Goal: Task Accomplishment & Management: Use online tool/utility

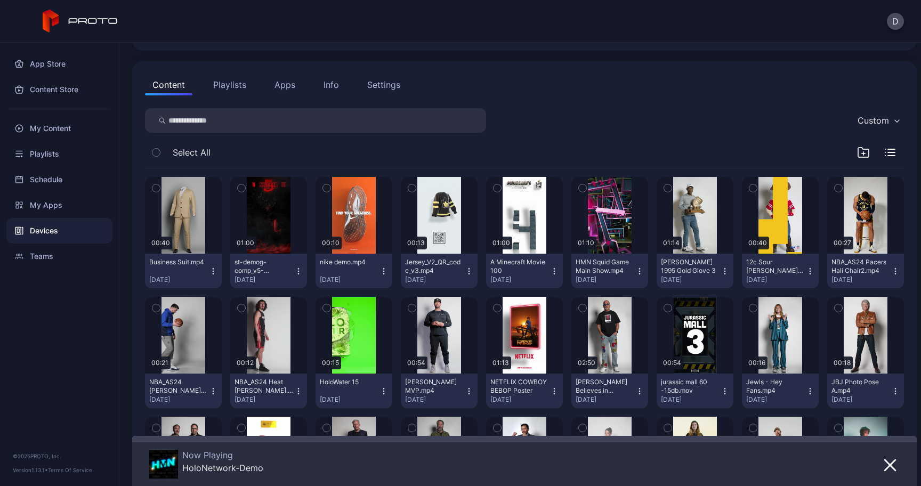
scroll to position [93, 0]
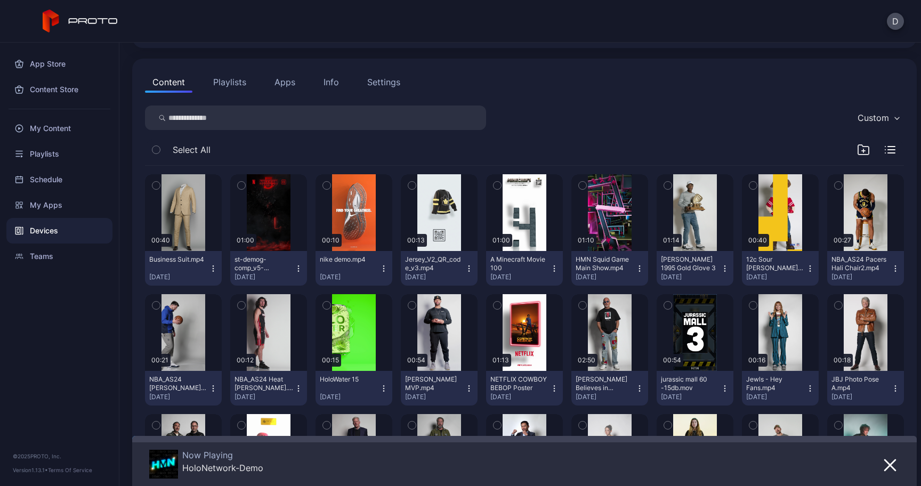
click at [79, 83] on button "Playlists" at bounding box center [230, 81] width 48 height 21
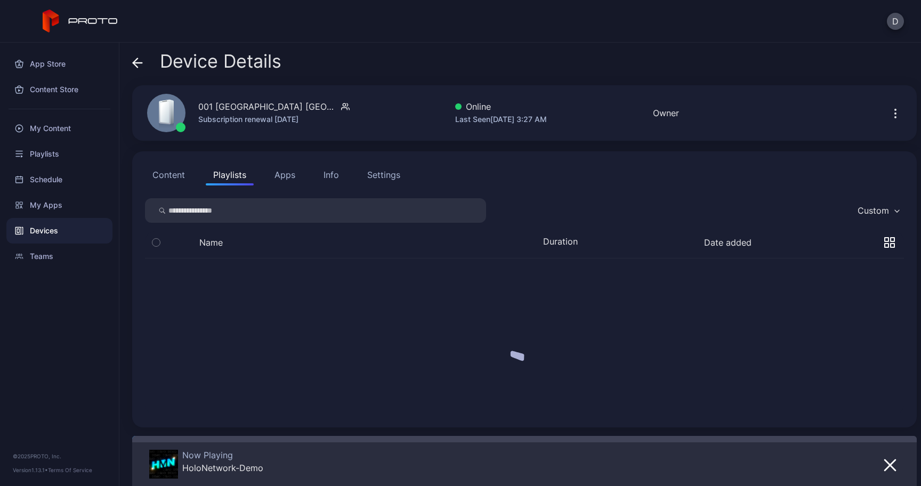
scroll to position [0, 0]
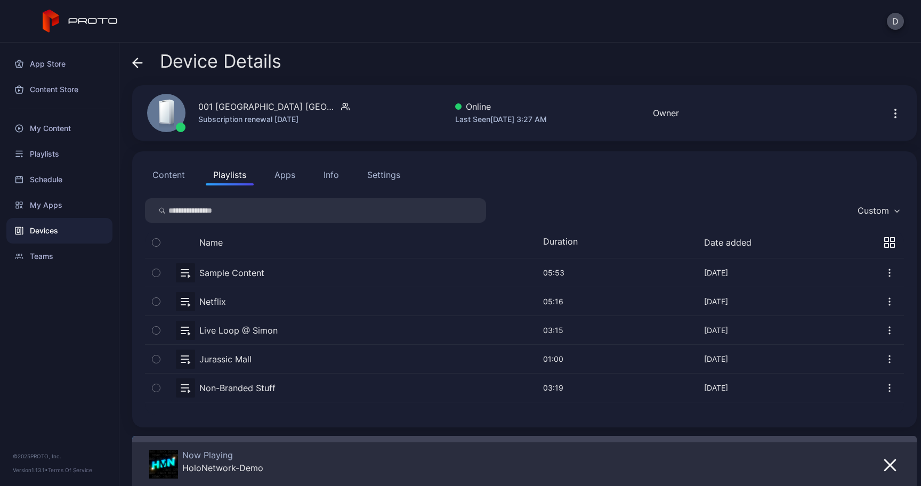
click at [72, 228] on div "Devices" at bounding box center [59, 231] width 106 height 26
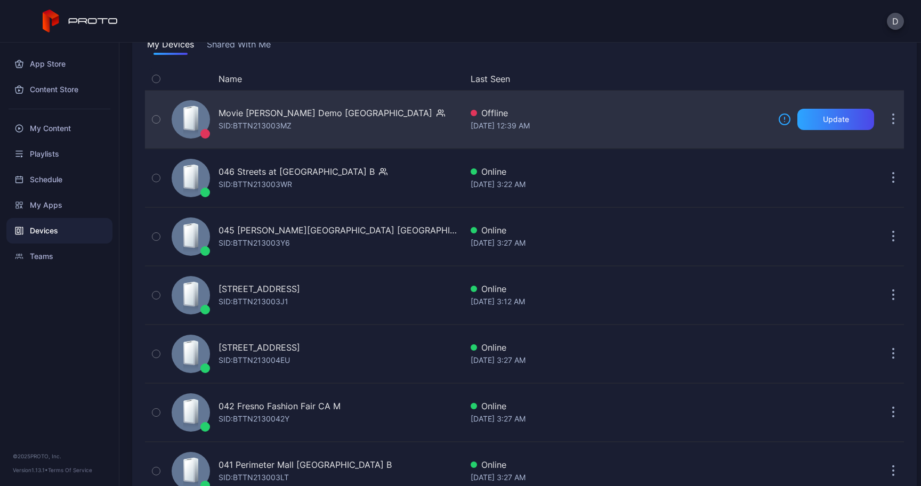
scroll to position [90, 0]
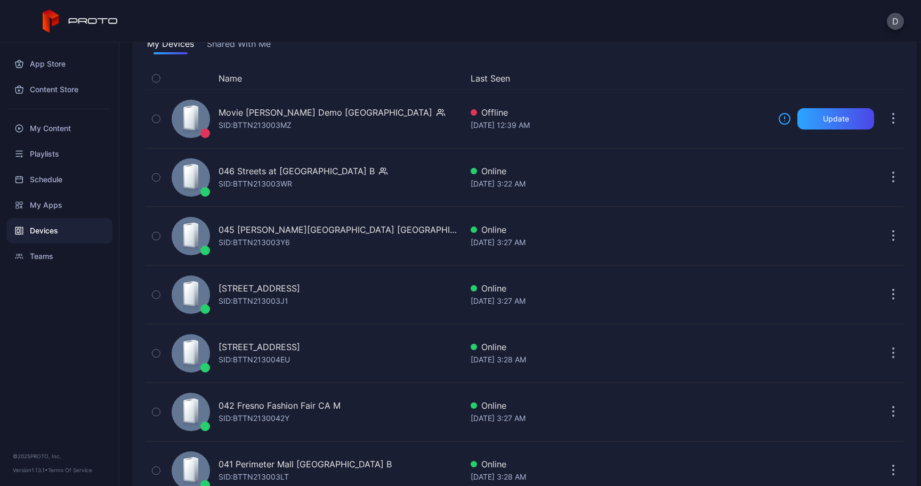
click at [79, 78] on button "Name" at bounding box center [230, 78] width 23 height 13
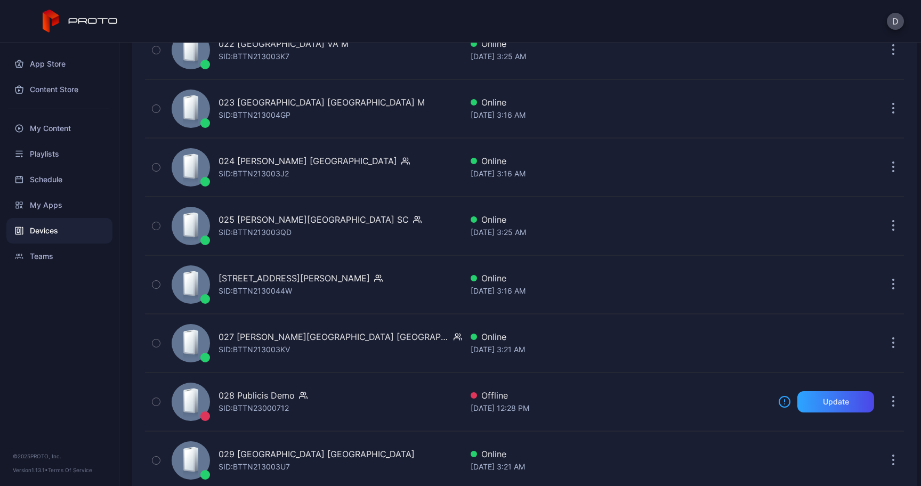
scroll to position [1448, 0]
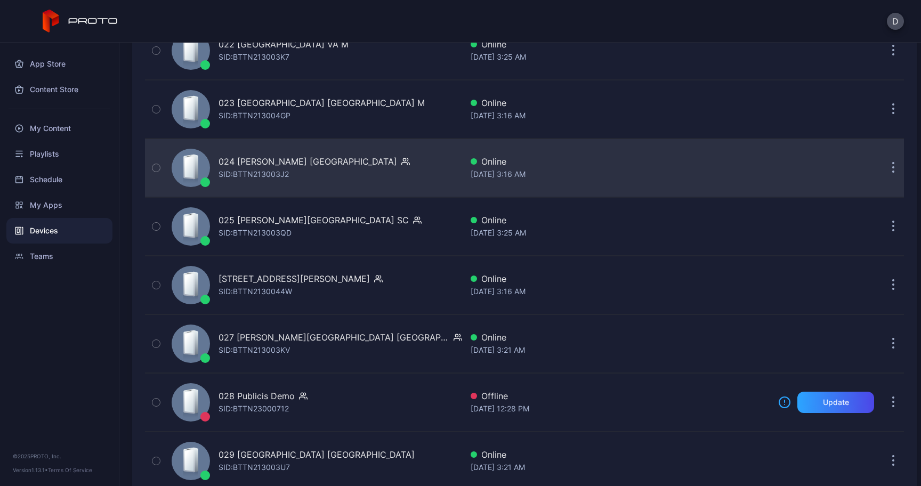
click at [79, 169] on icon "button" at bounding box center [893, 168] width 3 height 12
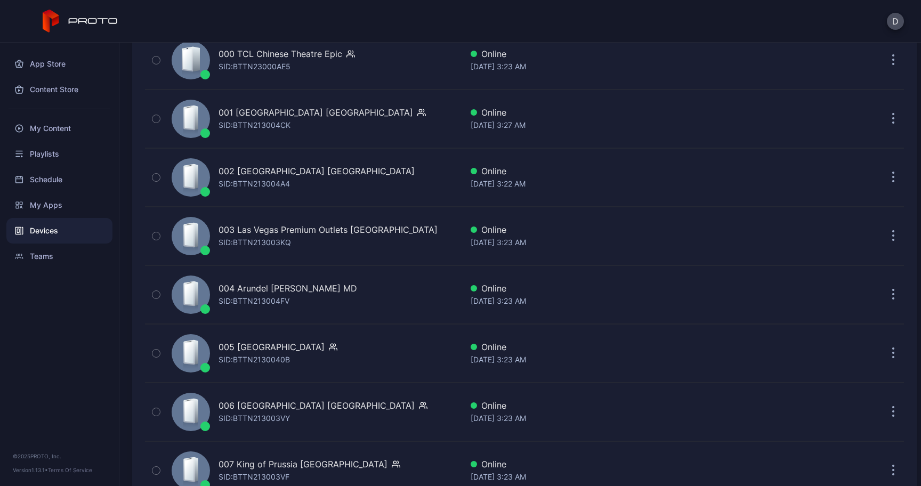
scroll to position [141, 0]
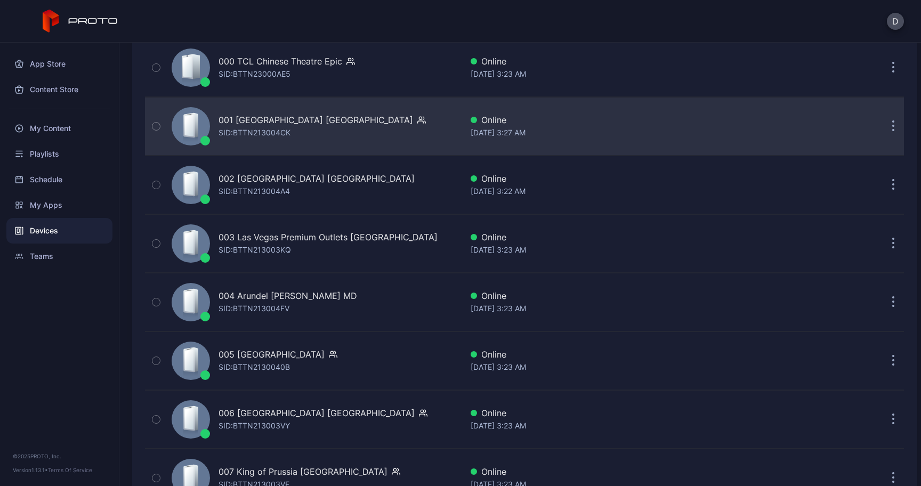
click at [79, 133] on button "button" at bounding box center [893, 126] width 21 height 21
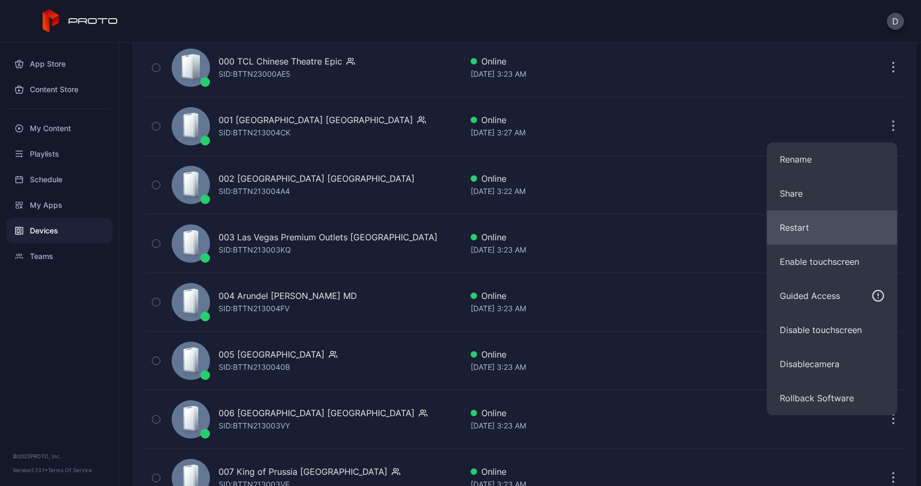
click at [79, 229] on button "Restart" at bounding box center [832, 228] width 131 height 34
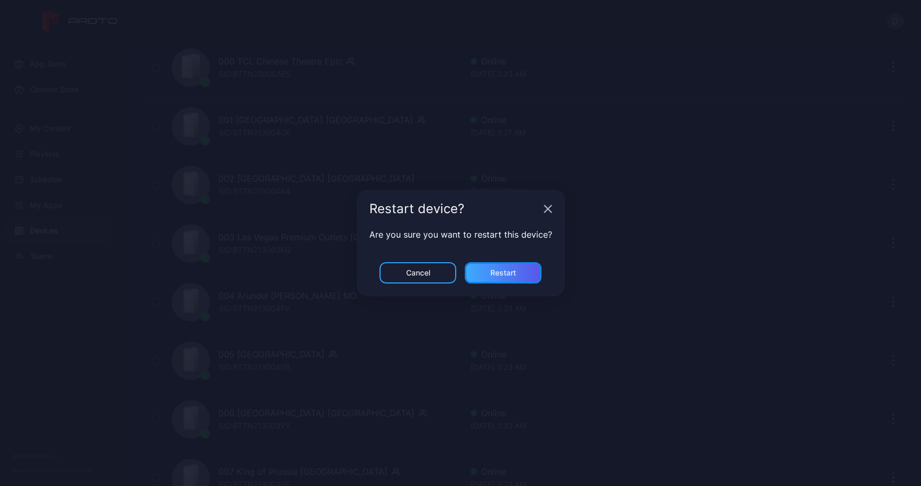
click at [79, 263] on div "Restart" at bounding box center [503, 272] width 77 height 21
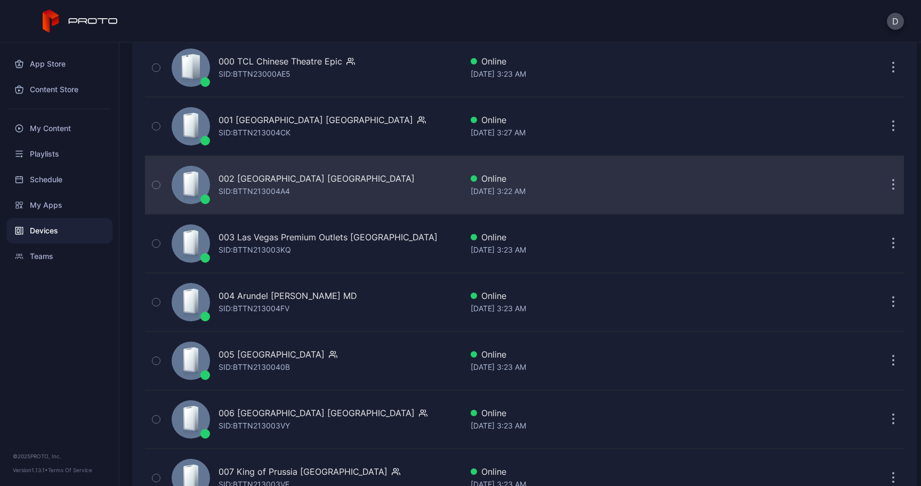
click at [79, 188] on button "button" at bounding box center [893, 184] width 21 height 21
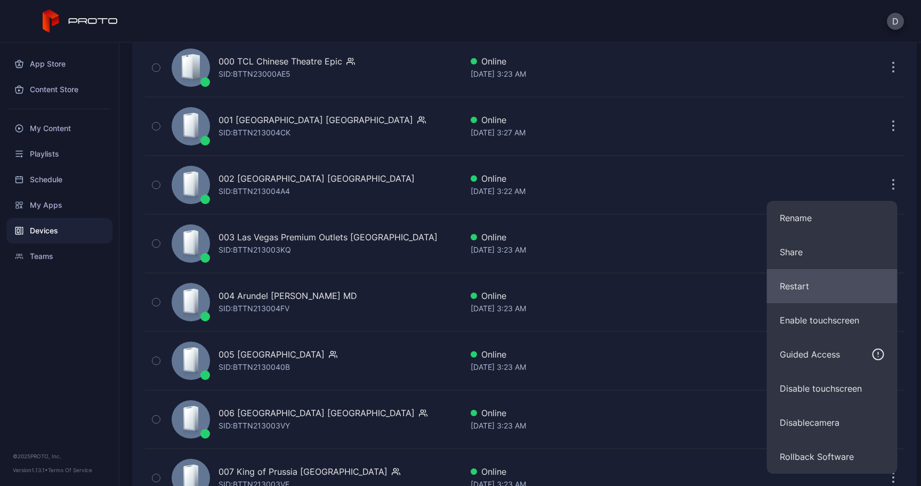
click at [79, 292] on button "Restart" at bounding box center [832, 286] width 131 height 34
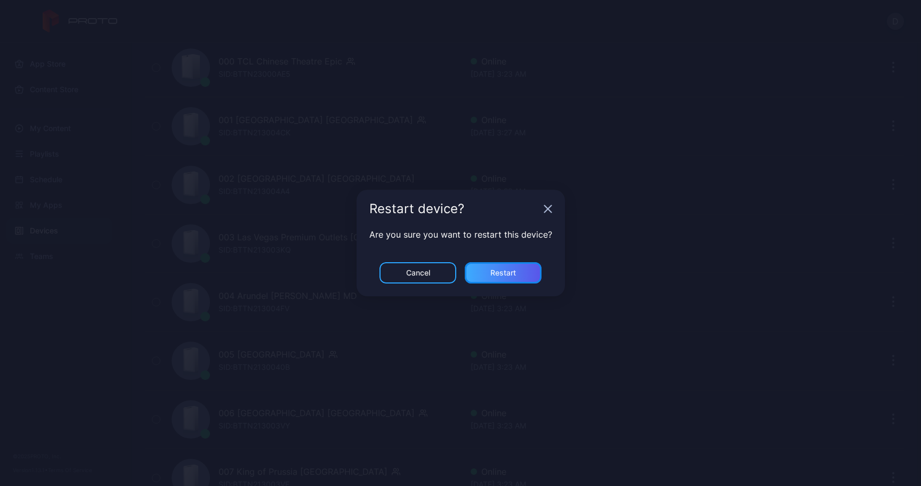
click at [79, 272] on div "Restart" at bounding box center [503, 273] width 26 height 9
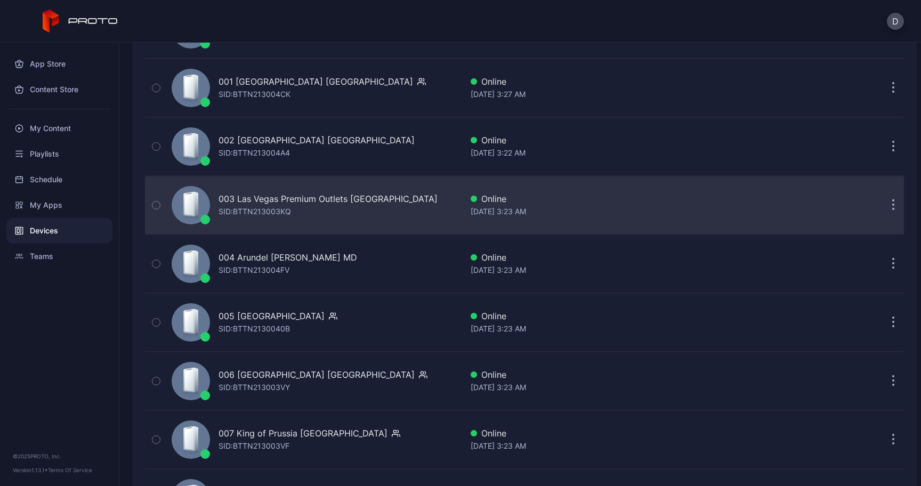
scroll to position [181, 0]
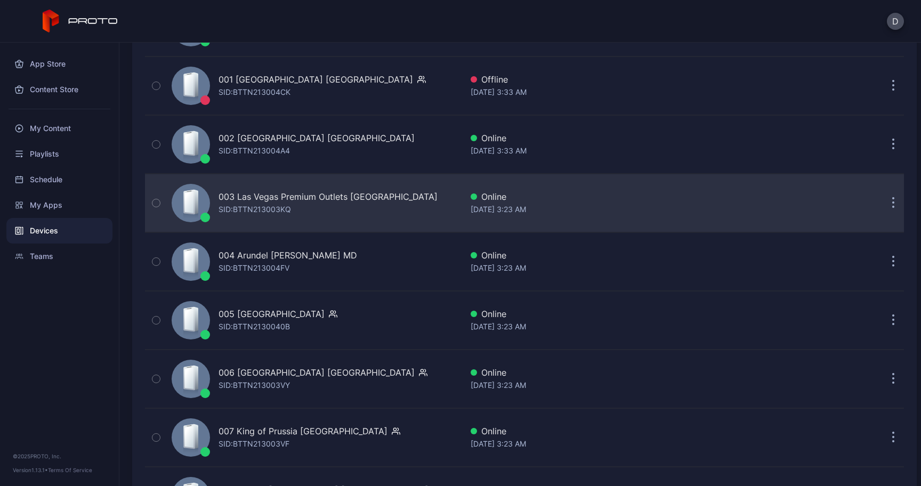
click at [79, 212] on button "button" at bounding box center [893, 202] width 21 height 21
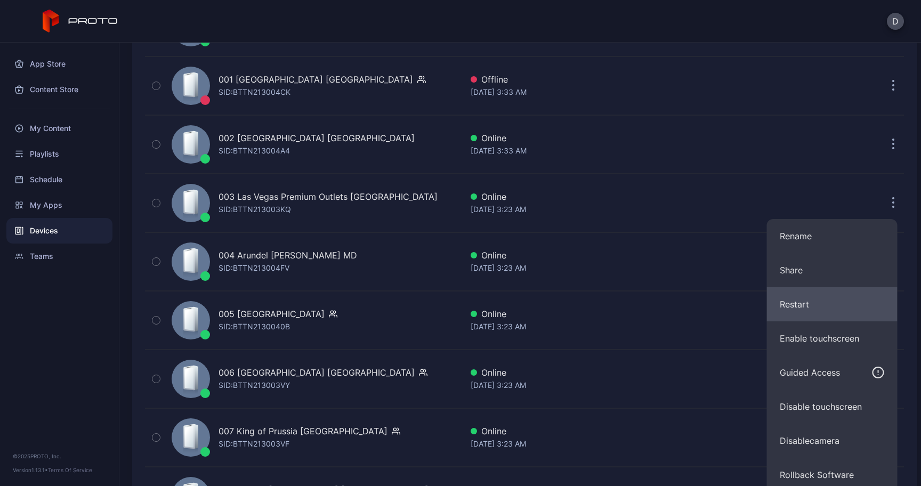
click at [79, 308] on button "Restart" at bounding box center [832, 304] width 131 height 34
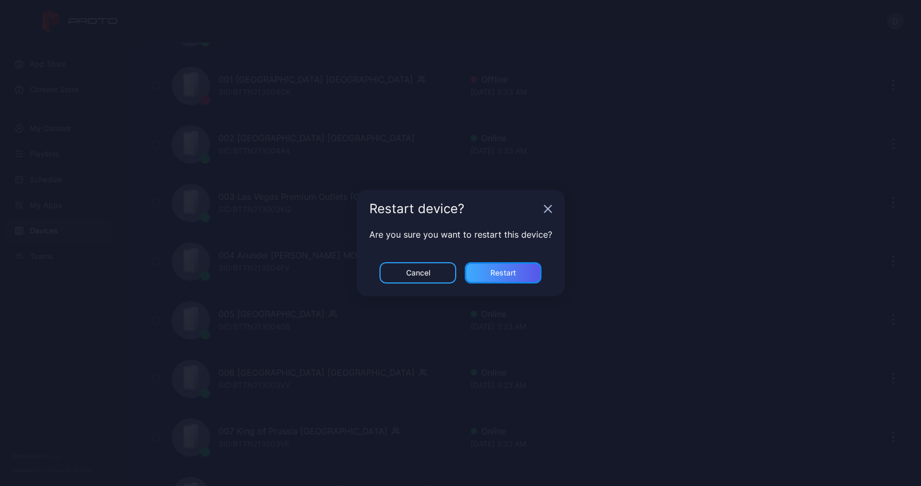
click at [79, 269] on div "Restart" at bounding box center [503, 273] width 26 height 9
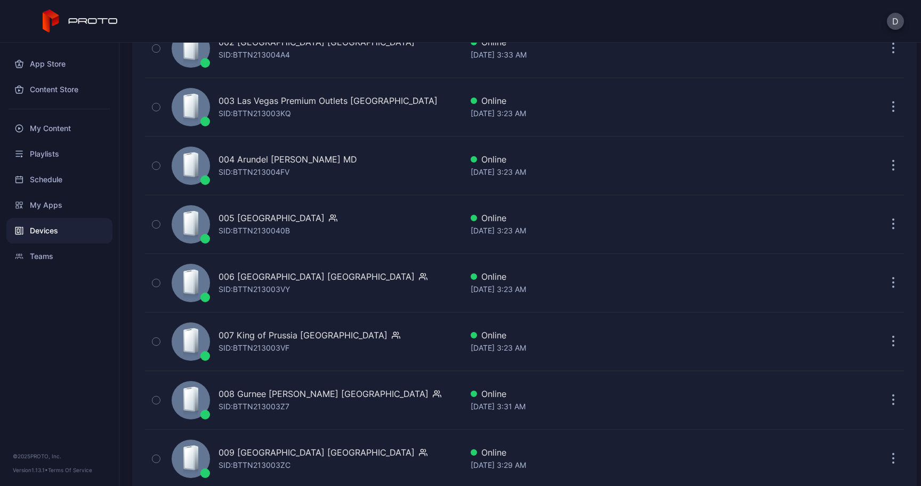
scroll to position [278, 0]
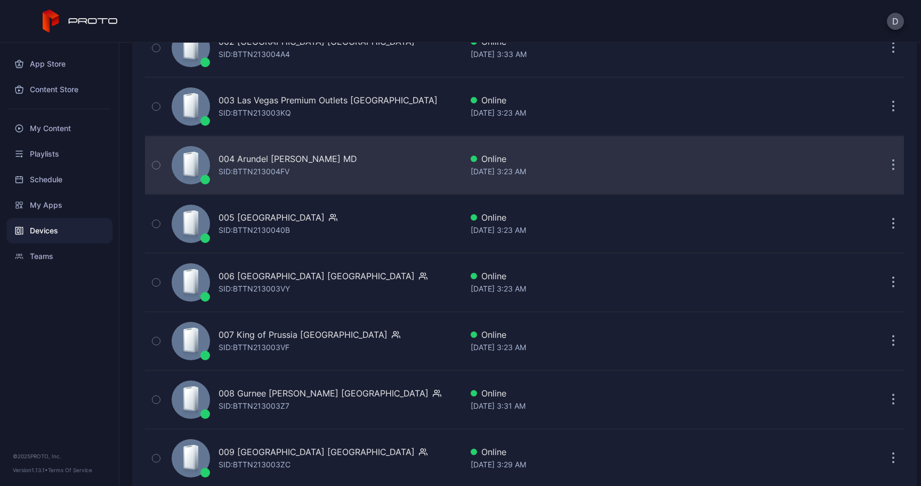
click at [79, 174] on button "button" at bounding box center [893, 165] width 21 height 21
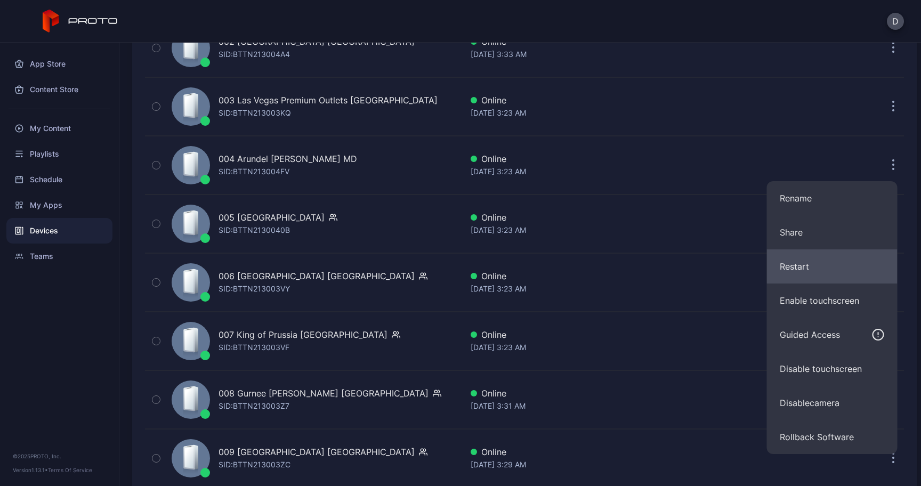
click at [79, 257] on button "Restart" at bounding box center [832, 266] width 131 height 34
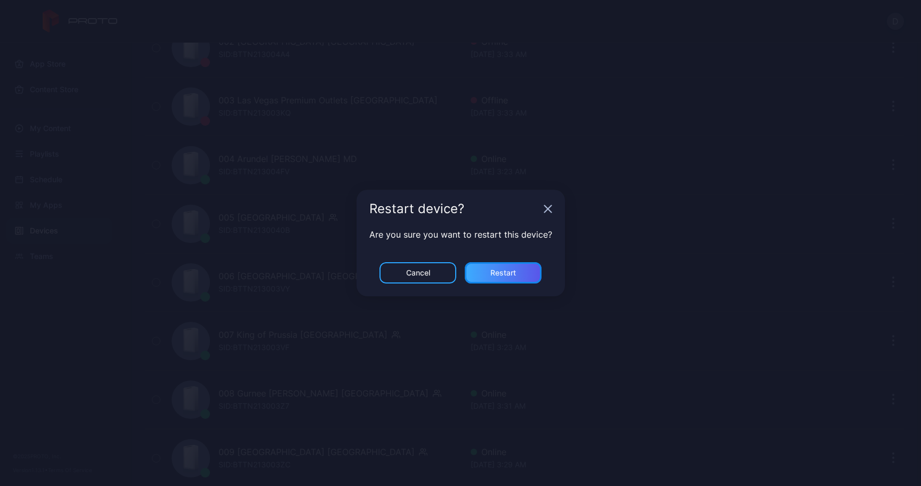
click at [79, 268] on div "Restart" at bounding box center [503, 272] width 77 height 21
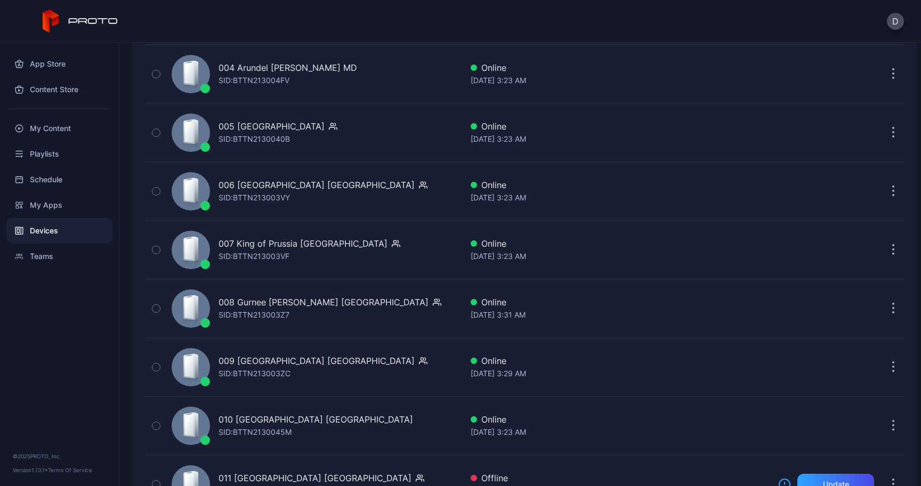
scroll to position [373, 0]
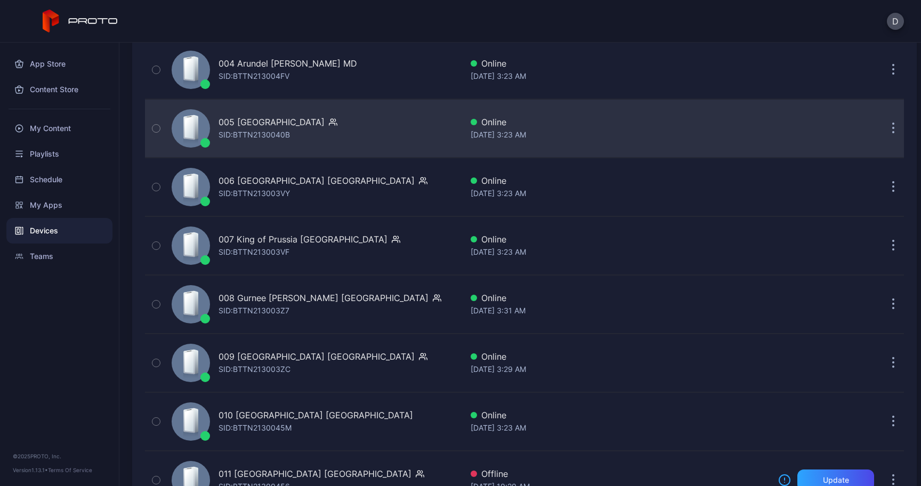
click at [79, 133] on button "button" at bounding box center [893, 128] width 21 height 21
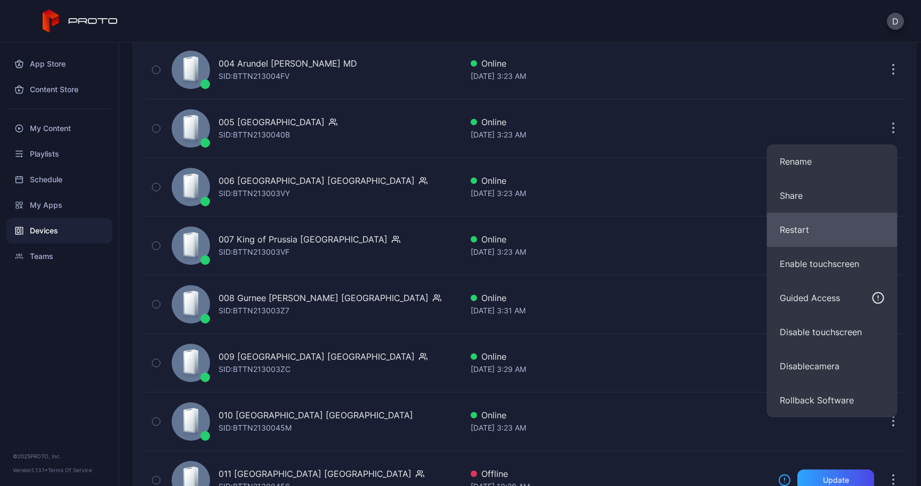
click at [79, 221] on button "Restart" at bounding box center [832, 230] width 131 height 34
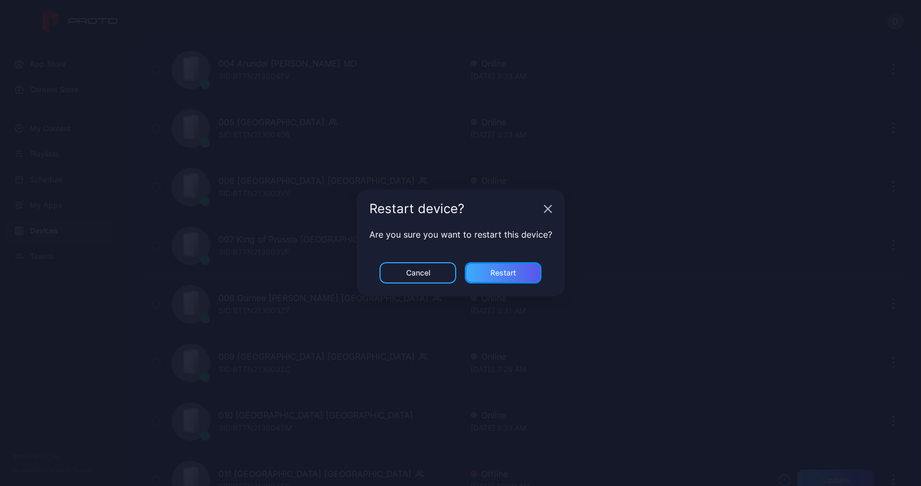
click at [79, 276] on div "Restart" at bounding box center [503, 272] width 77 height 21
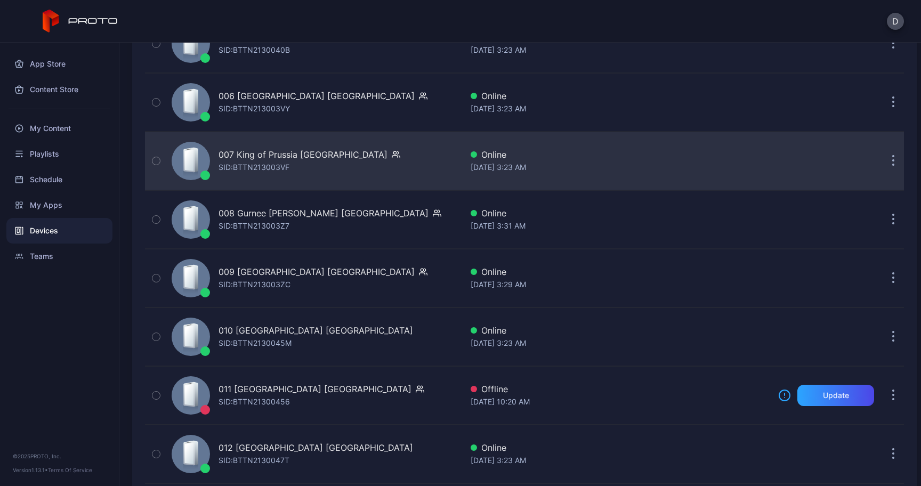
scroll to position [469, 0]
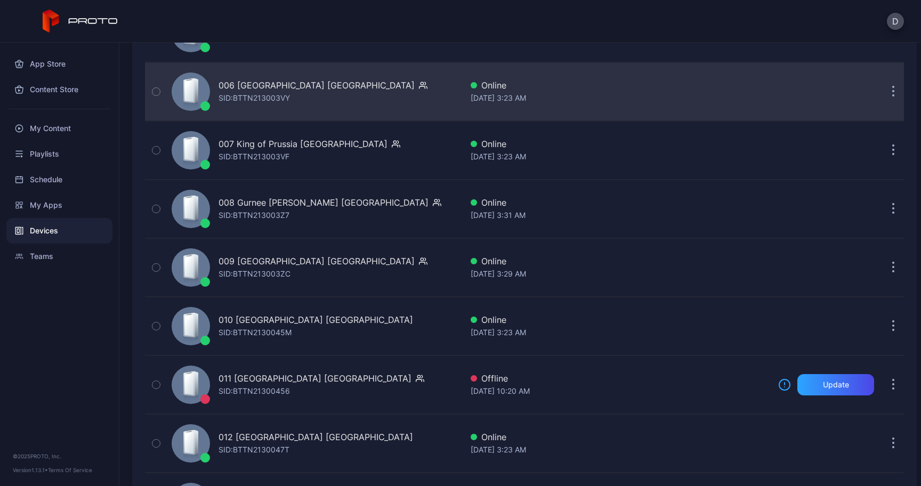
click at [79, 102] on div "006 [GEOGRAPHIC_DATA] SID: BTTN213003VY Online [DATE] 3:23 AM" at bounding box center [524, 91] width 759 height 53
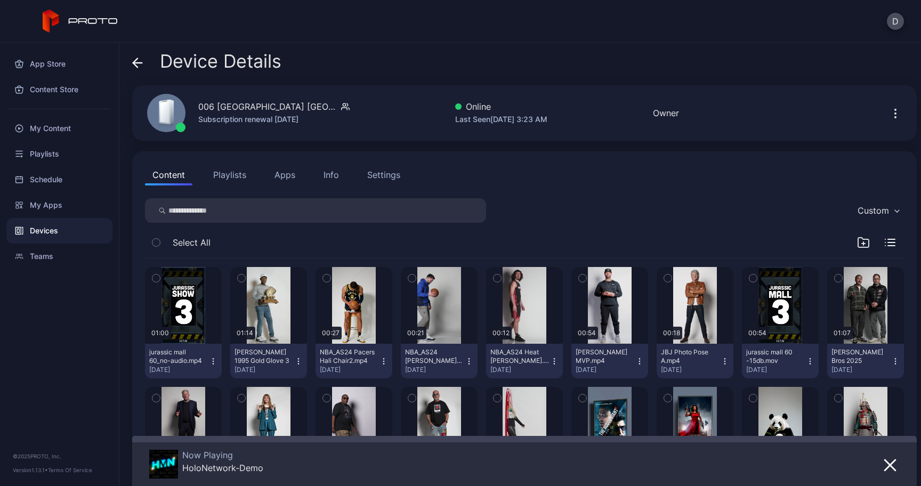
click at [79, 60] on div "Device Details" at bounding box center [206, 64] width 149 height 26
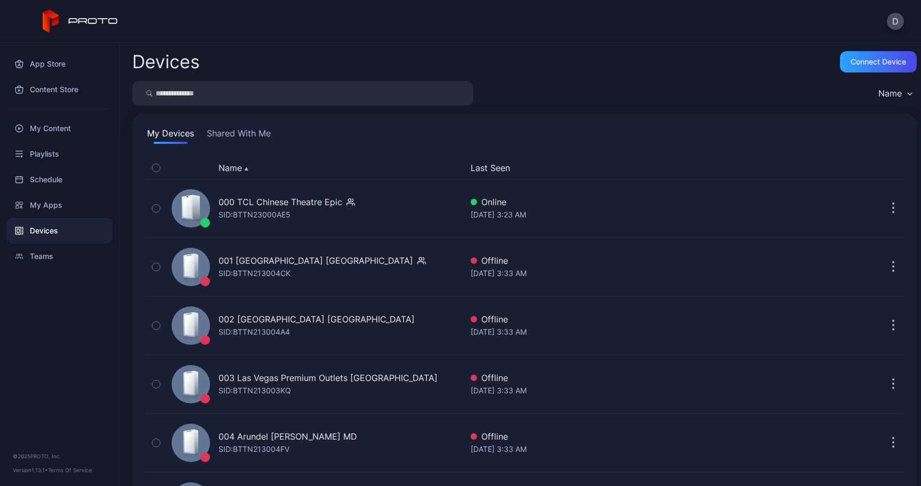
scroll to position [469, 0]
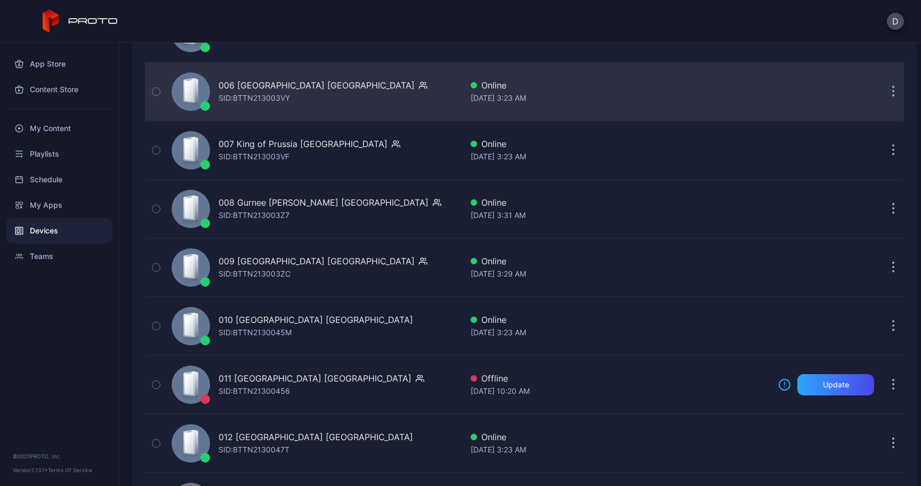
click at [79, 94] on icon "button" at bounding box center [893, 92] width 3 height 12
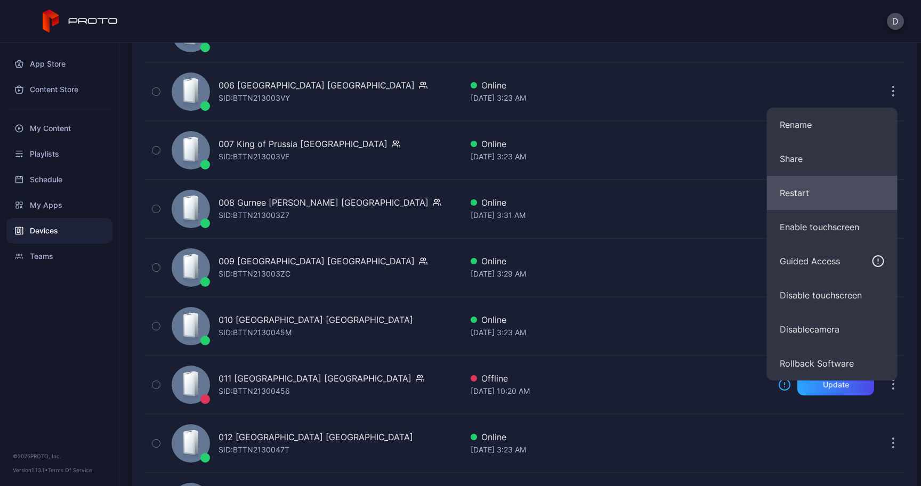
click at [79, 201] on button "Restart" at bounding box center [832, 193] width 131 height 34
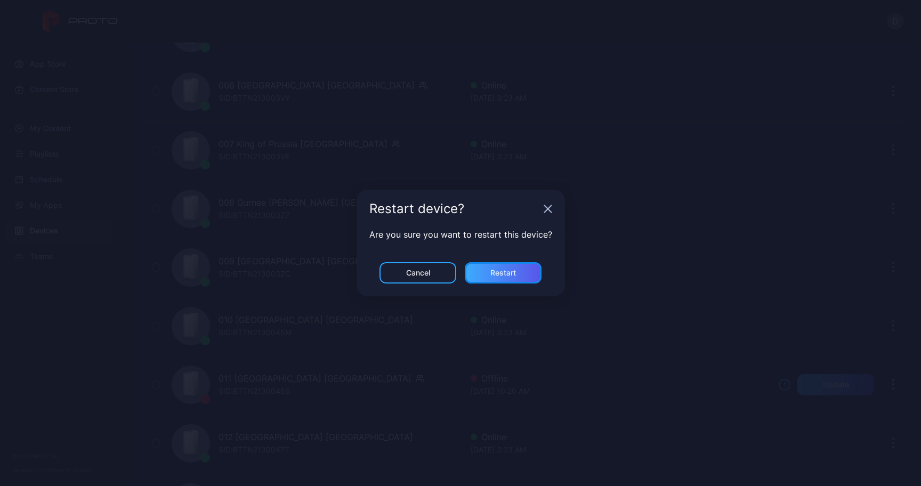
click at [79, 266] on div "Restart" at bounding box center [503, 272] width 77 height 21
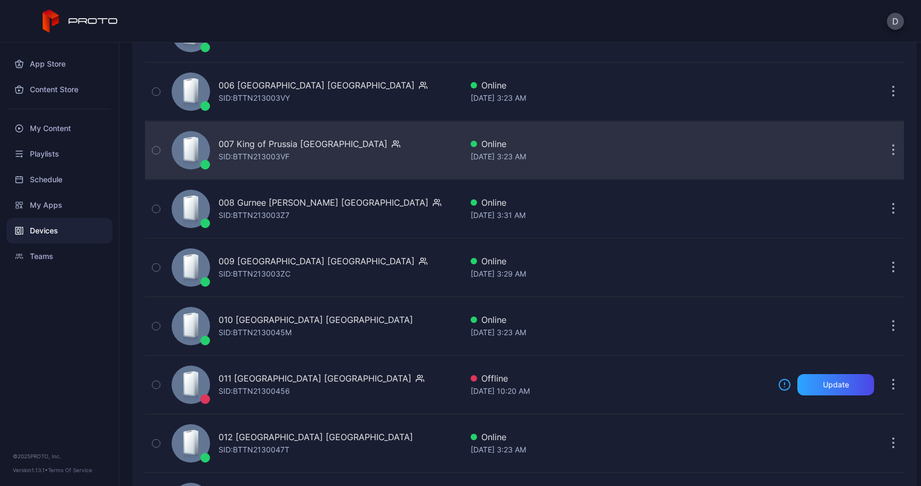
click at [79, 156] on button "button" at bounding box center [893, 150] width 21 height 21
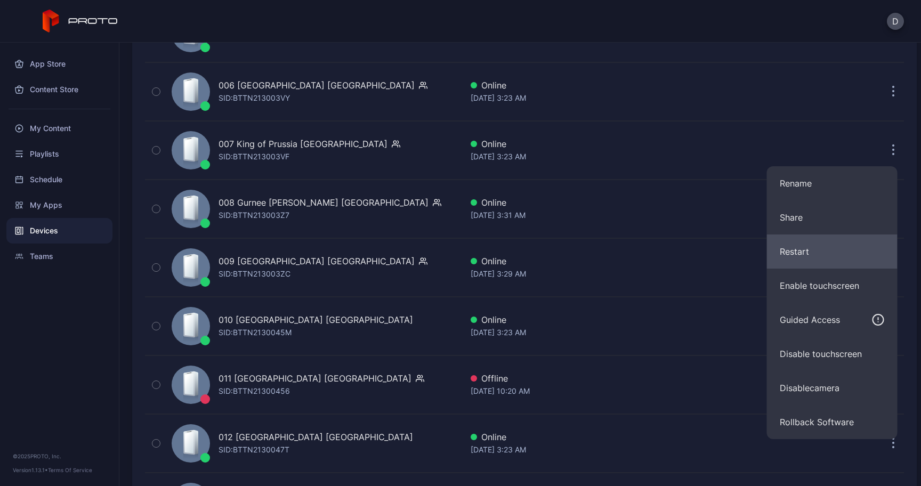
click at [79, 249] on button "Restart" at bounding box center [832, 252] width 131 height 34
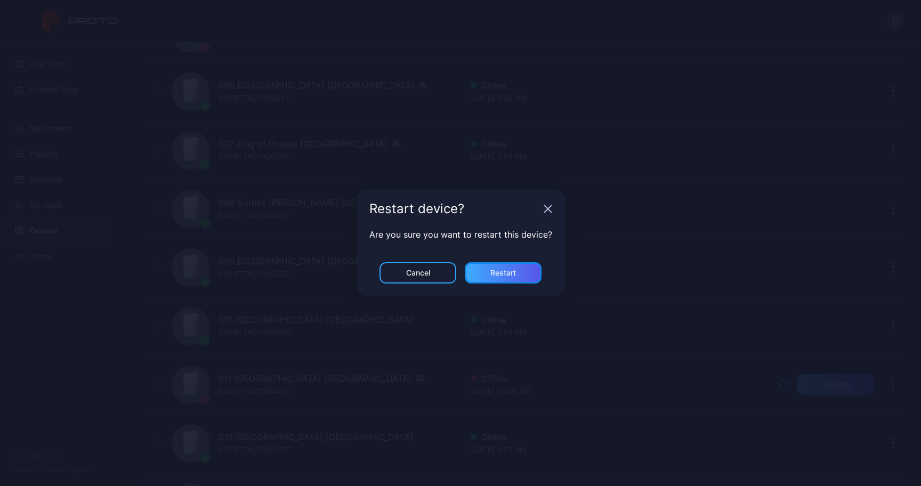
click at [79, 273] on div "Restart" at bounding box center [503, 272] width 77 height 21
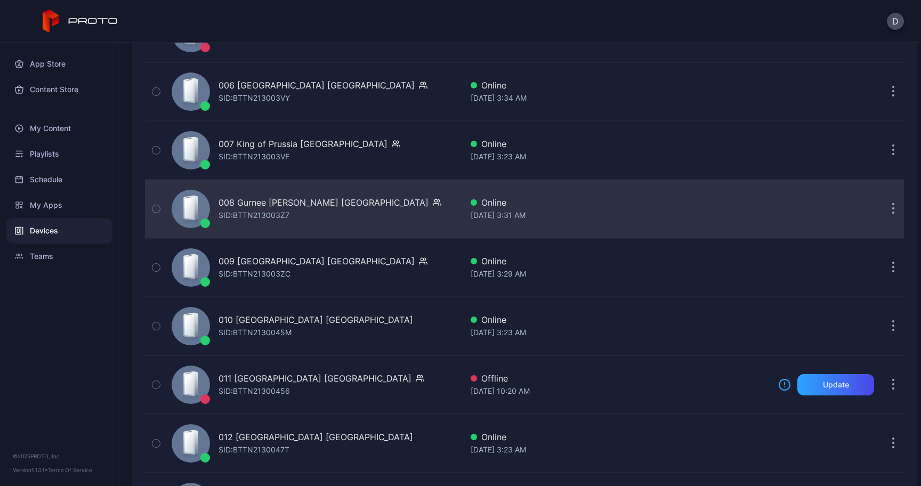
click at [79, 211] on icon "button" at bounding box center [893, 209] width 3 height 12
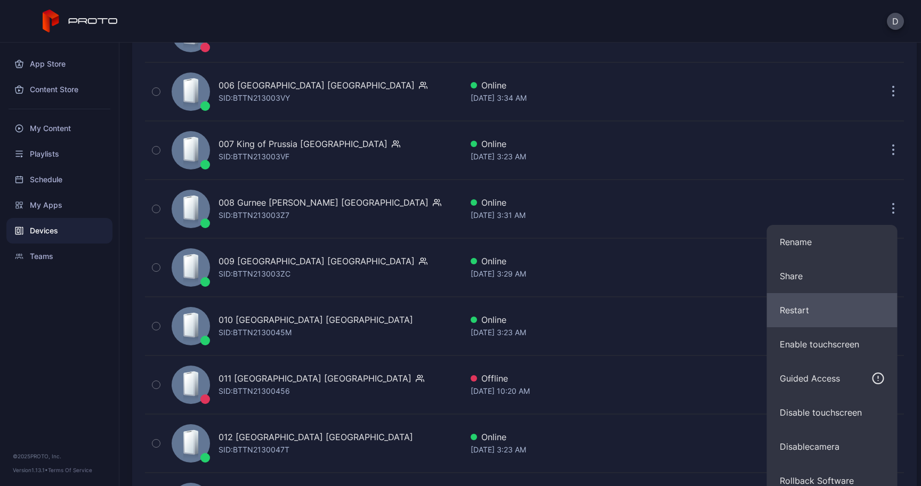
click at [79, 310] on button "Restart" at bounding box center [832, 310] width 131 height 34
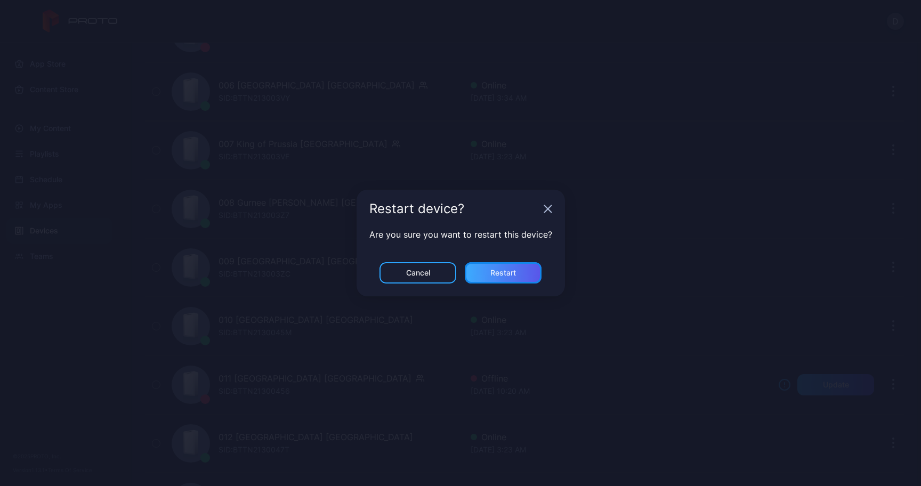
click at [79, 276] on div "Restart" at bounding box center [503, 272] width 77 height 21
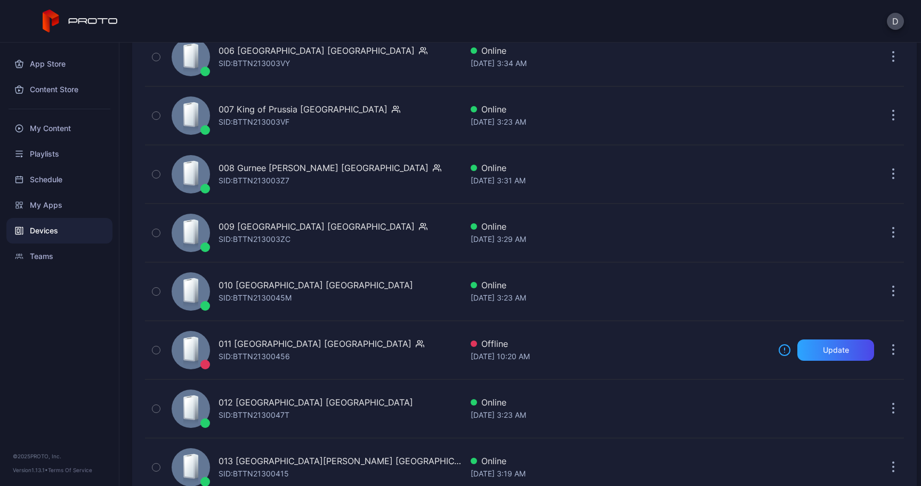
scroll to position [510, 0]
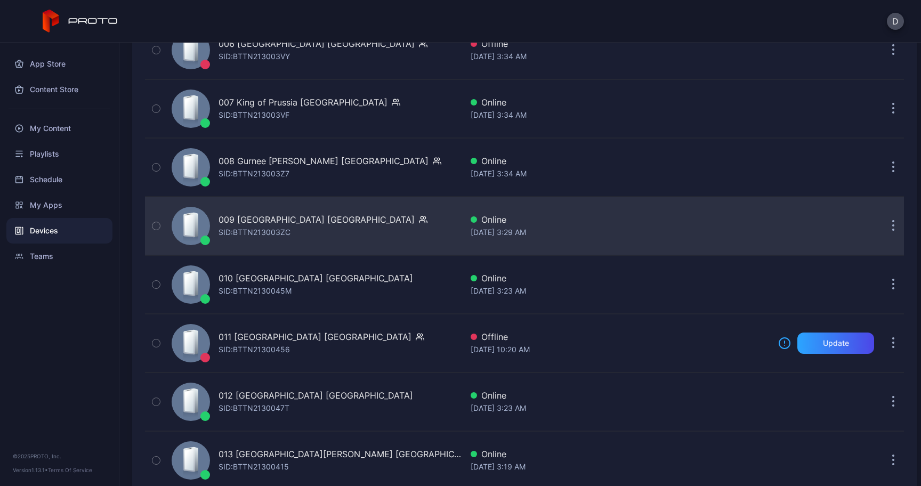
click at [79, 230] on icon "button" at bounding box center [893, 226] width 3 height 12
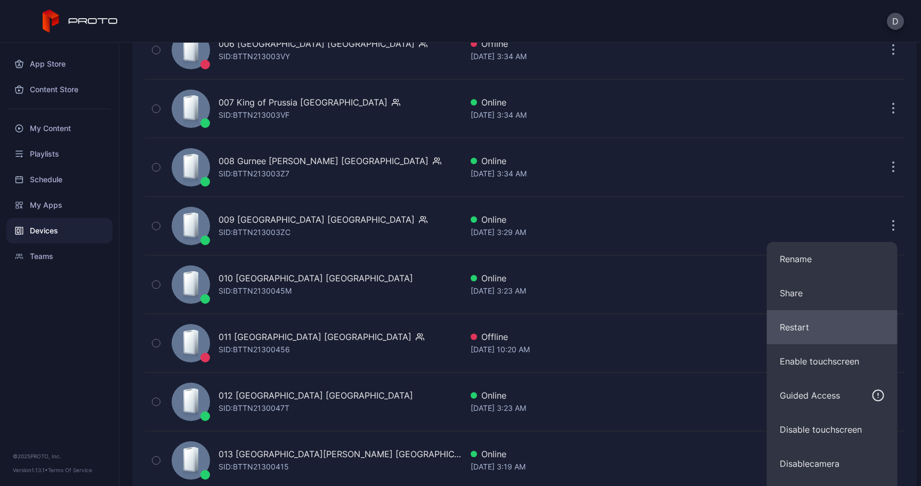
click at [79, 316] on button "Restart" at bounding box center [832, 327] width 131 height 34
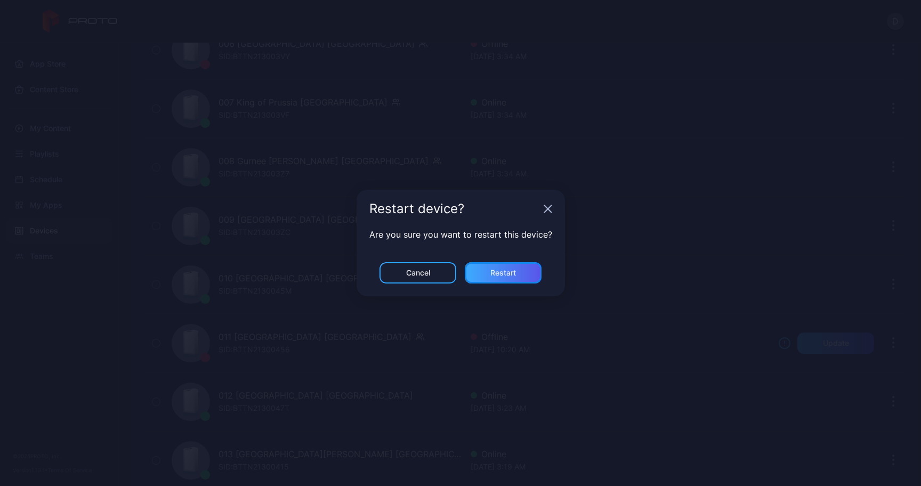
click at [79, 267] on div "Restart" at bounding box center [503, 272] width 77 height 21
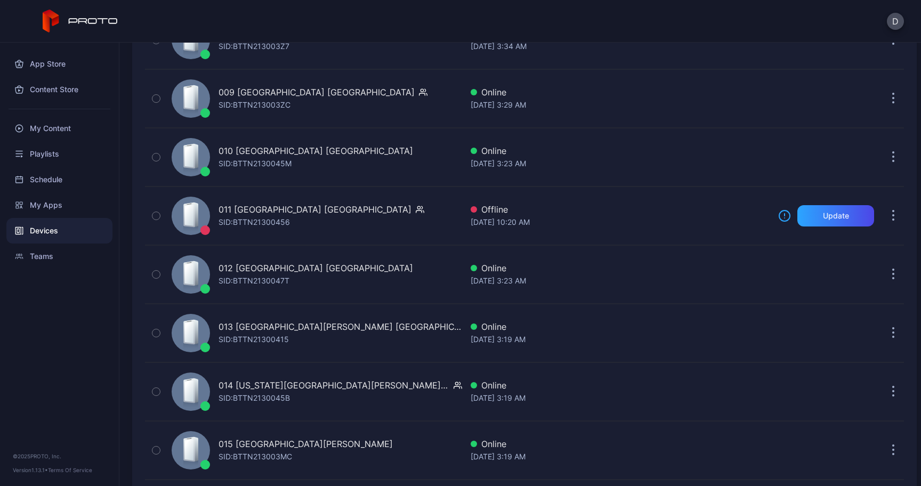
scroll to position [642, 0]
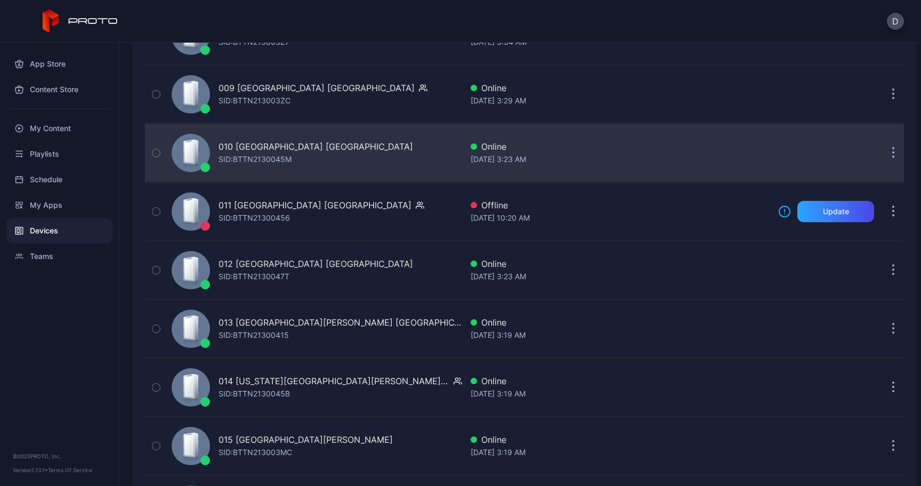
click at [79, 165] on div "010 [GEOGRAPHIC_DATA] [GEOGRAPHIC_DATA] SID: BTTN2130045M Online [DATE] 3:23 AM" at bounding box center [524, 152] width 759 height 53
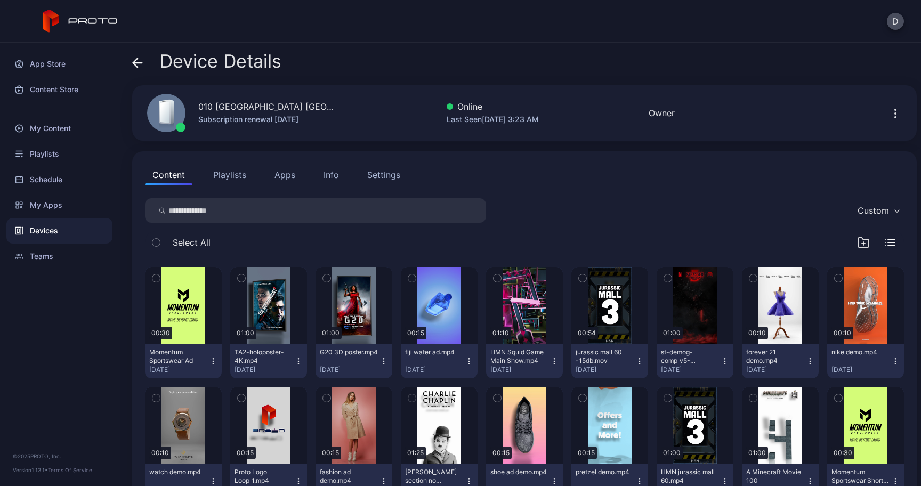
click at [79, 61] on div "Device Details" at bounding box center [206, 64] width 149 height 26
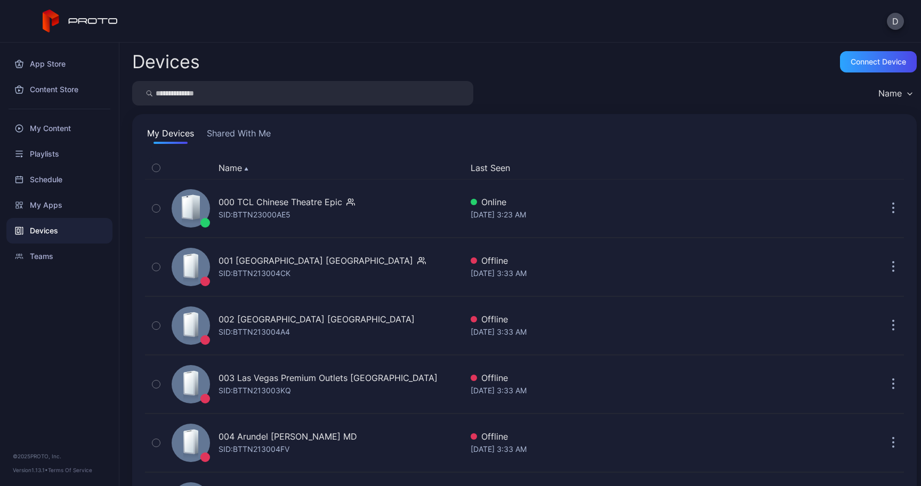
scroll to position [642, 0]
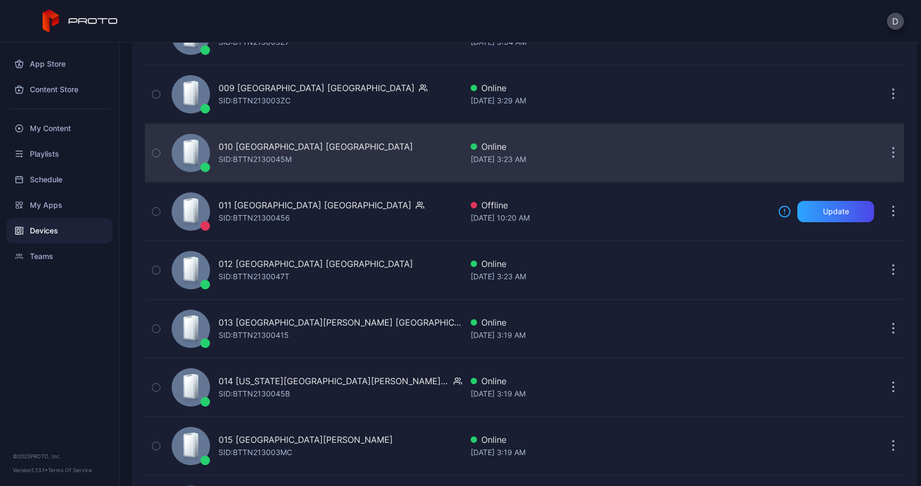
click at [79, 149] on button "button" at bounding box center [893, 152] width 21 height 21
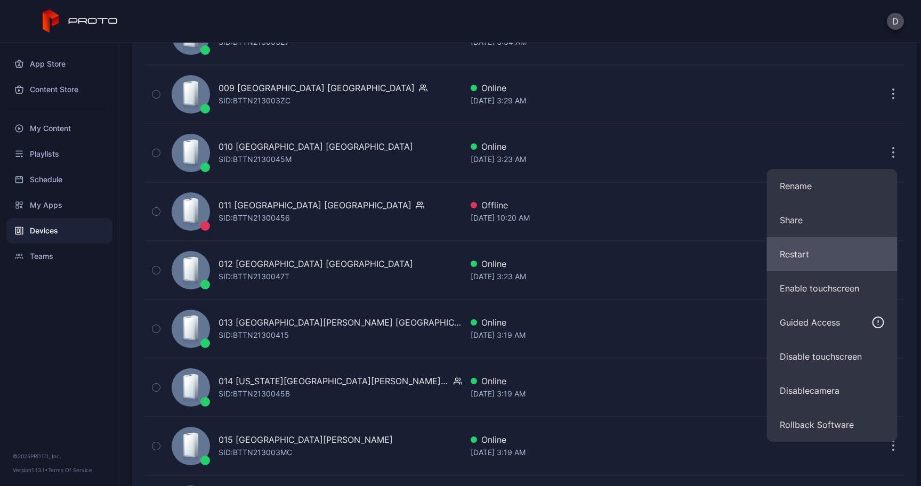
click at [79, 245] on button "Restart" at bounding box center [832, 254] width 131 height 34
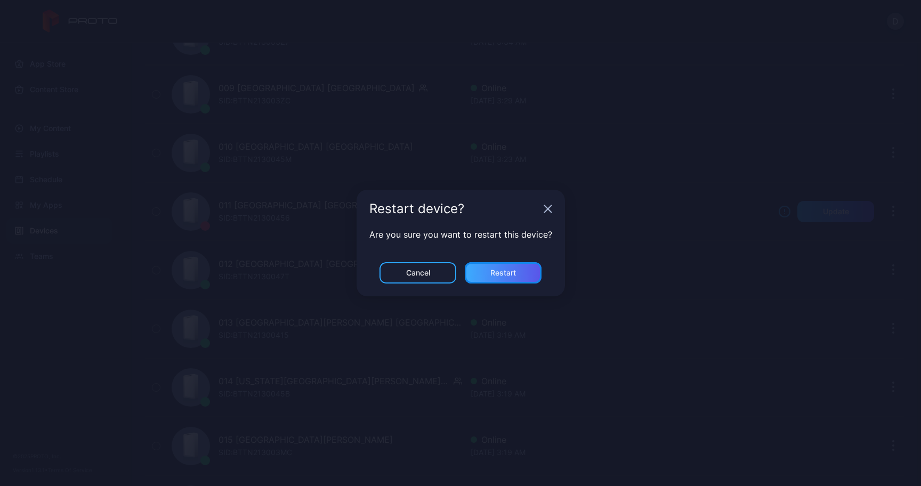
click at [79, 277] on div "Restart" at bounding box center [503, 273] width 26 height 9
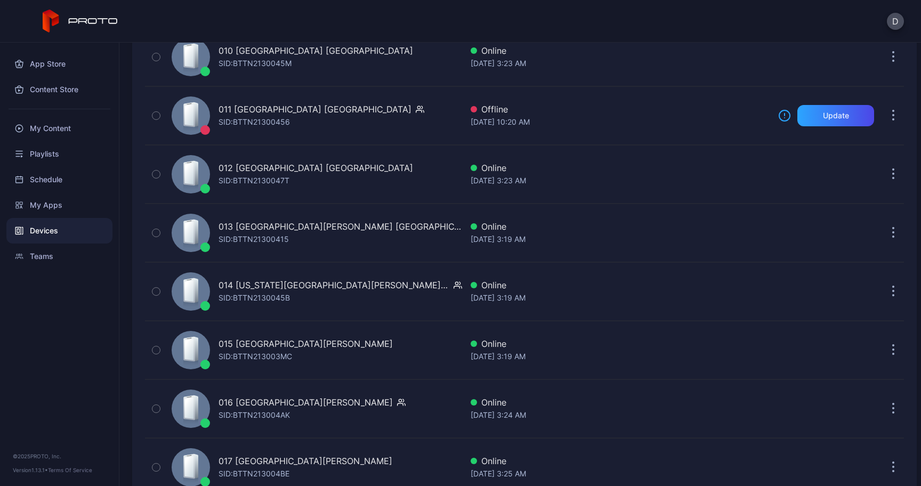
scroll to position [749, 0]
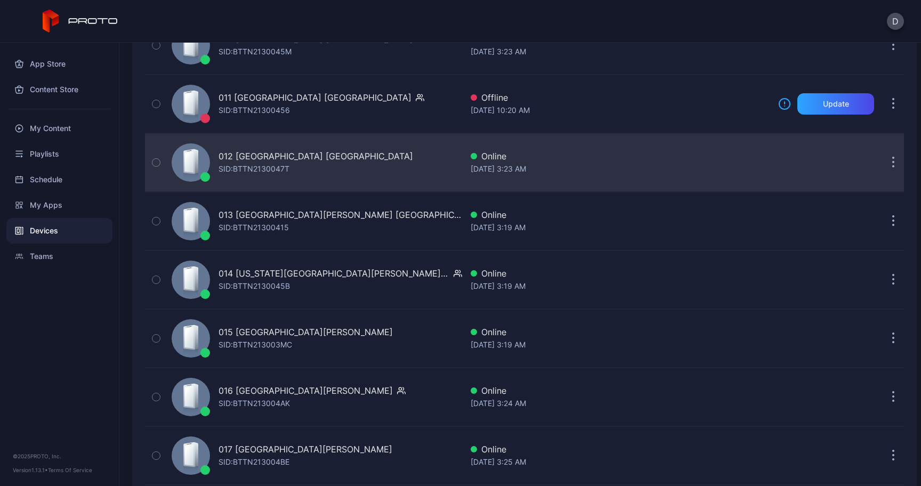
click at [79, 168] on button "button" at bounding box center [893, 162] width 21 height 21
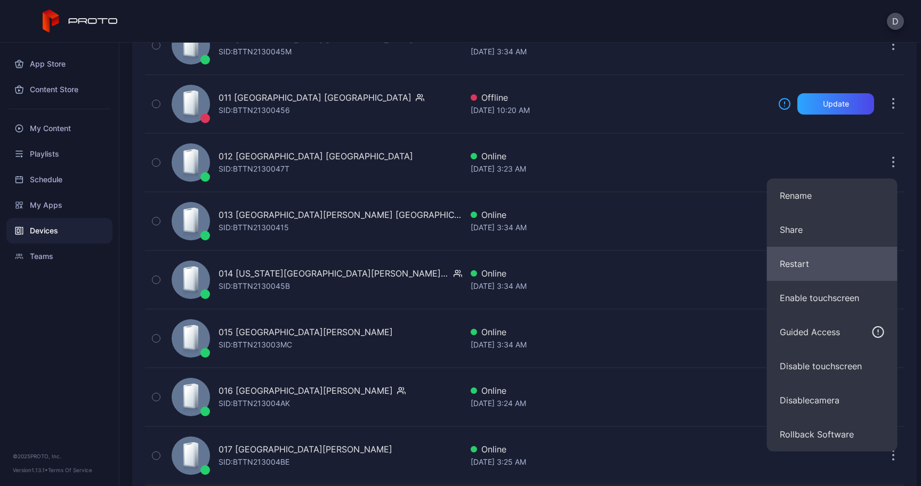
click at [79, 263] on button "Restart" at bounding box center [832, 264] width 131 height 34
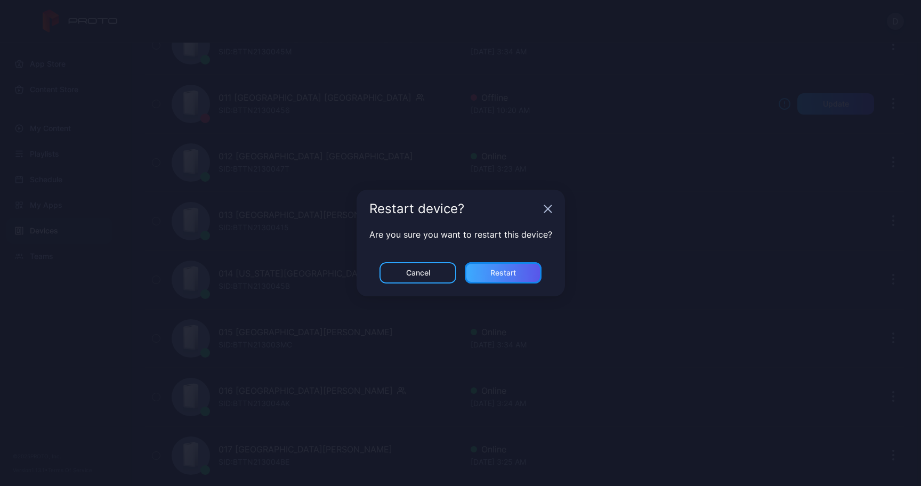
click at [79, 277] on div "Restart" at bounding box center [503, 272] width 77 height 21
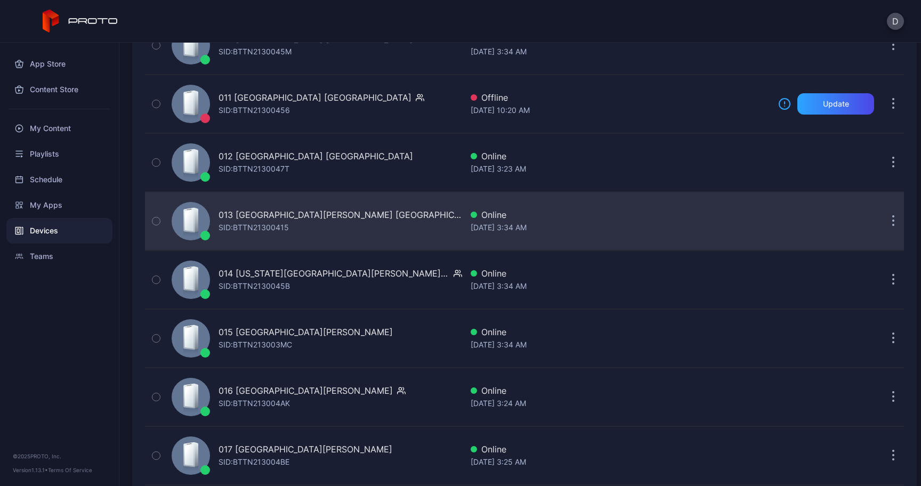
click at [79, 227] on button "button" at bounding box center [893, 221] width 21 height 21
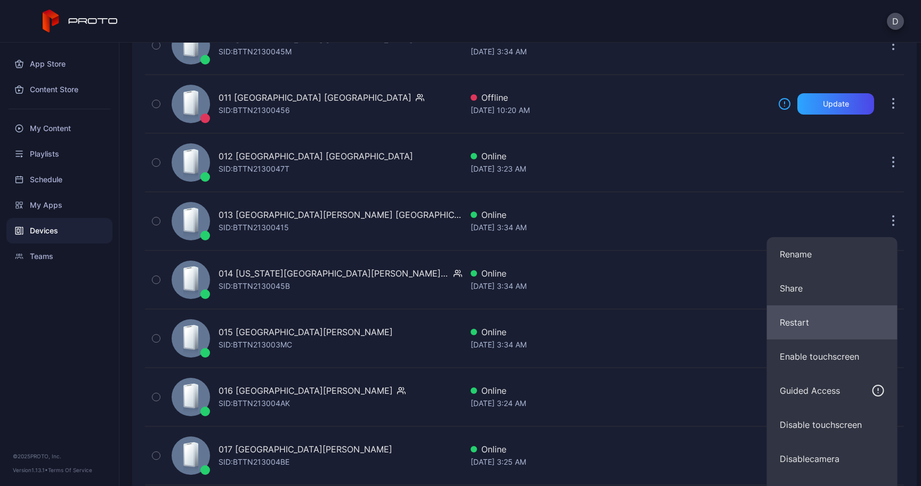
click at [79, 316] on button "Restart" at bounding box center [832, 322] width 131 height 34
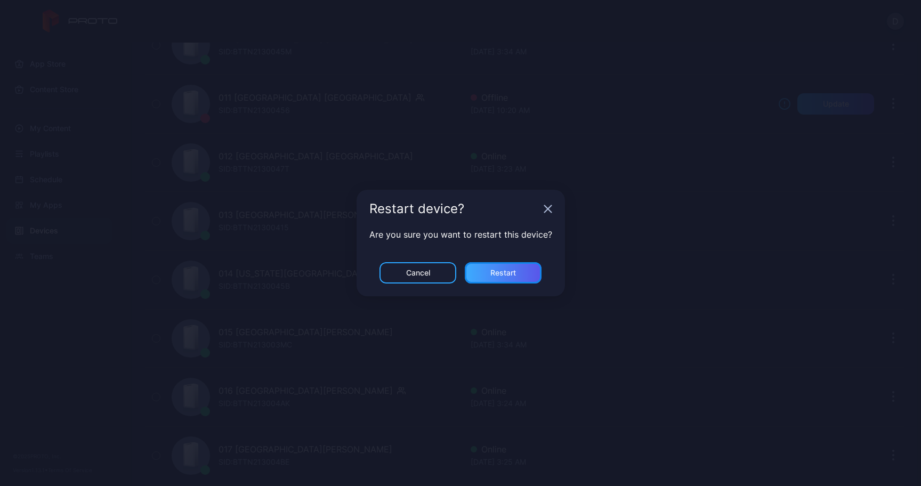
click at [79, 267] on div "Restart" at bounding box center [503, 272] width 77 height 21
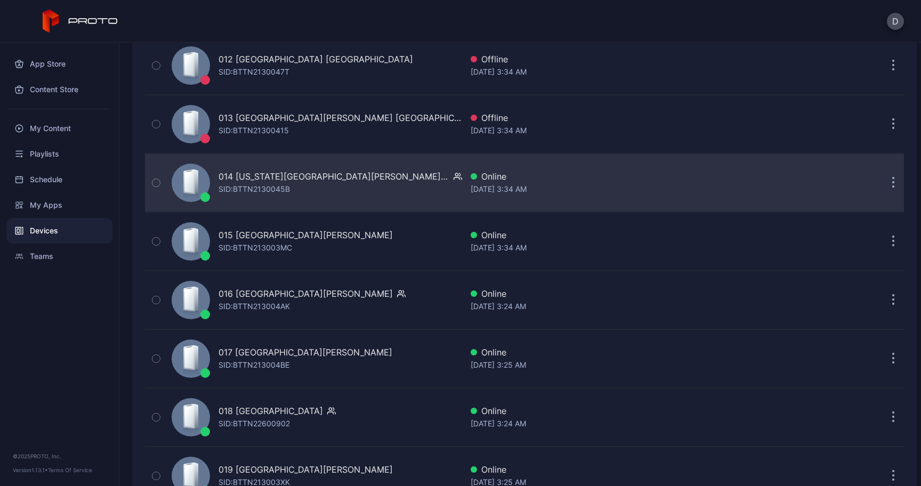
scroll to position [852, 0]
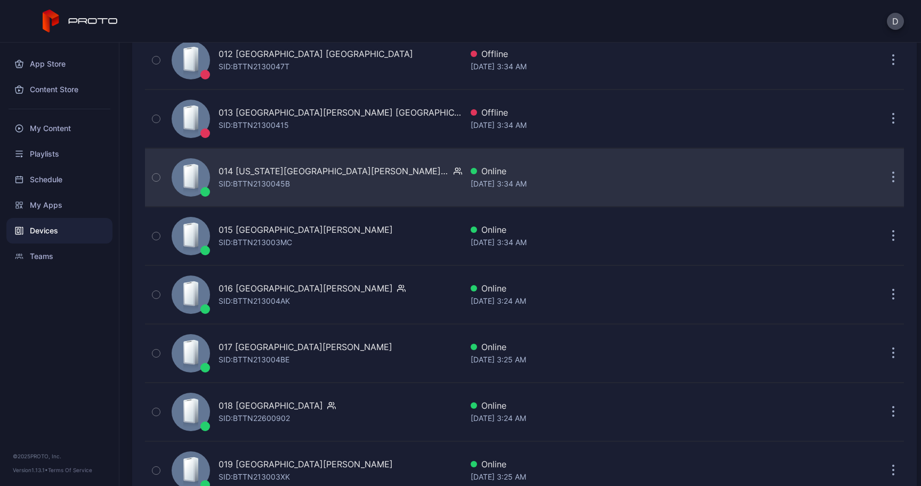
click at [79, 179] on button "button" at bounding box center [893, 177] width 21 height 21
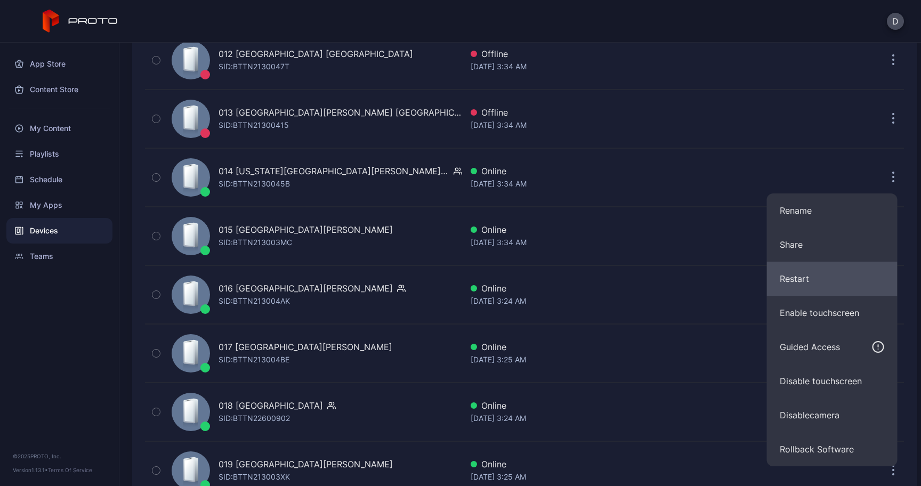
click at [79, 270] on button "Restart" at bounding box center [832, 279] width 131 height 34
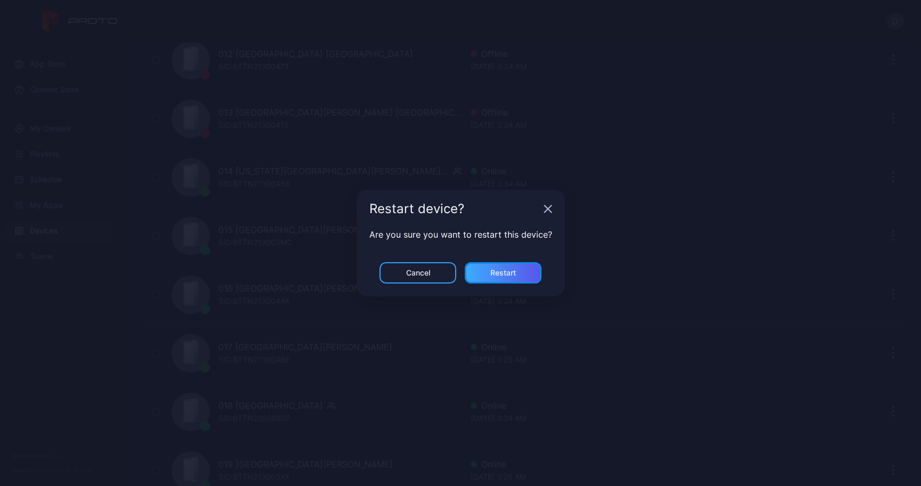
click at [79, 275] on div "Restart" at bounding box center [503, 273] width 26 height 9
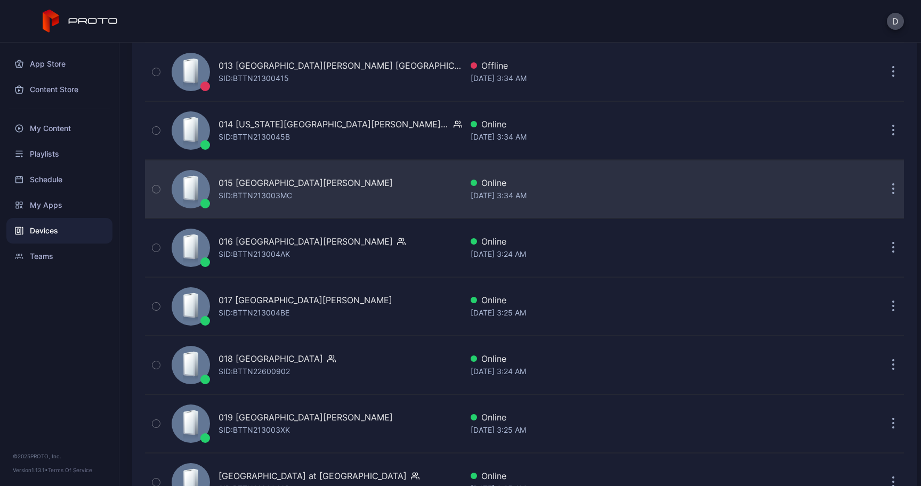
scroll to position [902, 0]
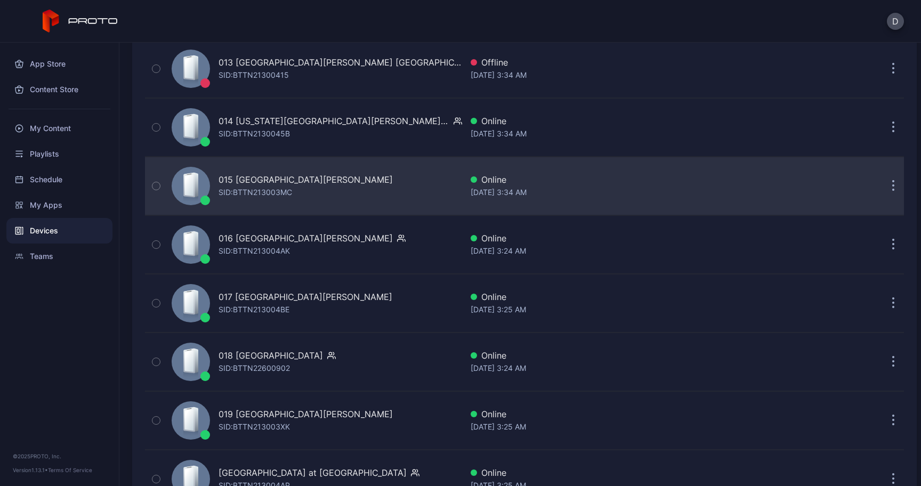
click at [79, 176] on button "button" at bounding box center [893, 185] width 21 height 21
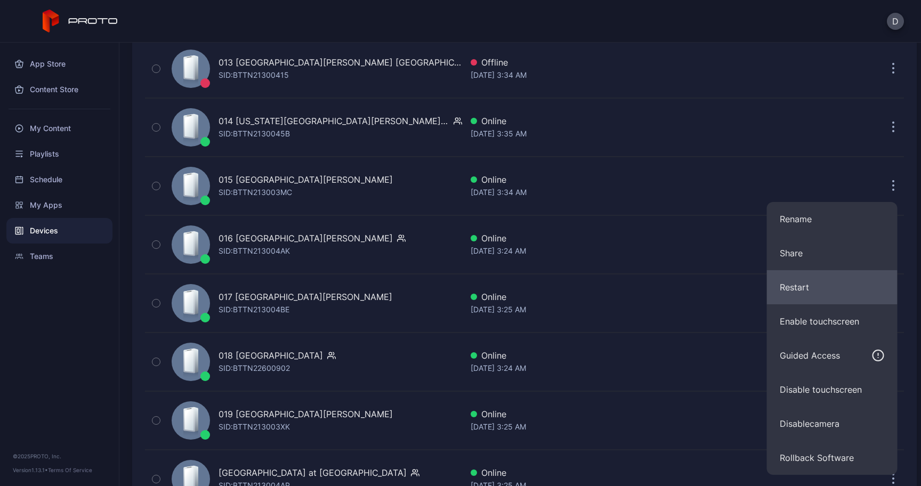
click at [79, 293] on button "Restart" at bounding box center [832, 287] width 131 height 34
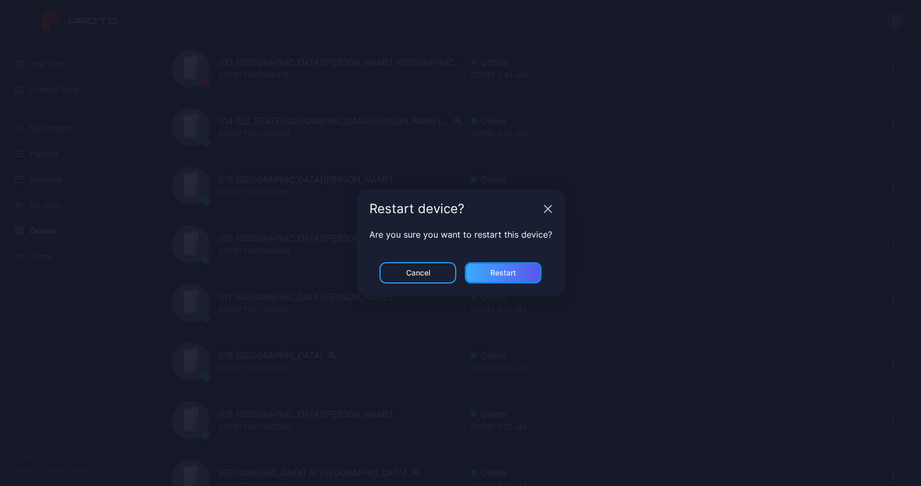
click at [79, 270] on div "Restart" at bounding box center [503, 273] width 26 height 9
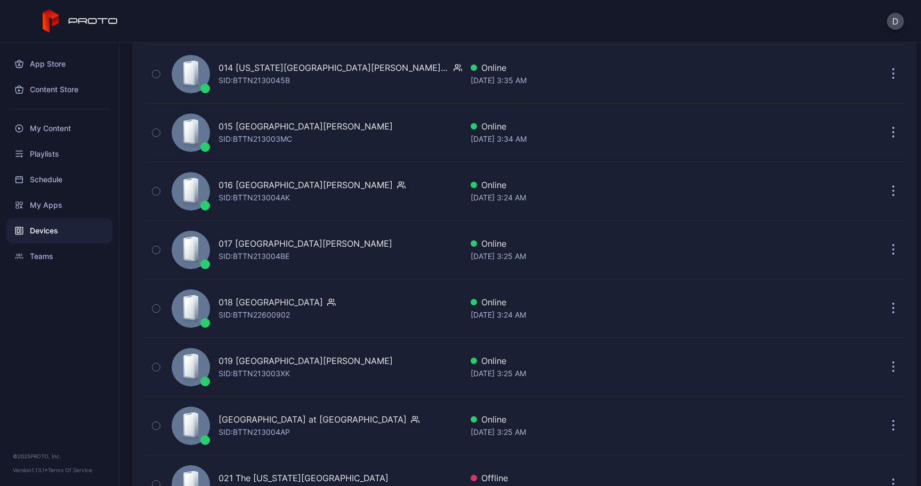
scroll to position [963, 0]
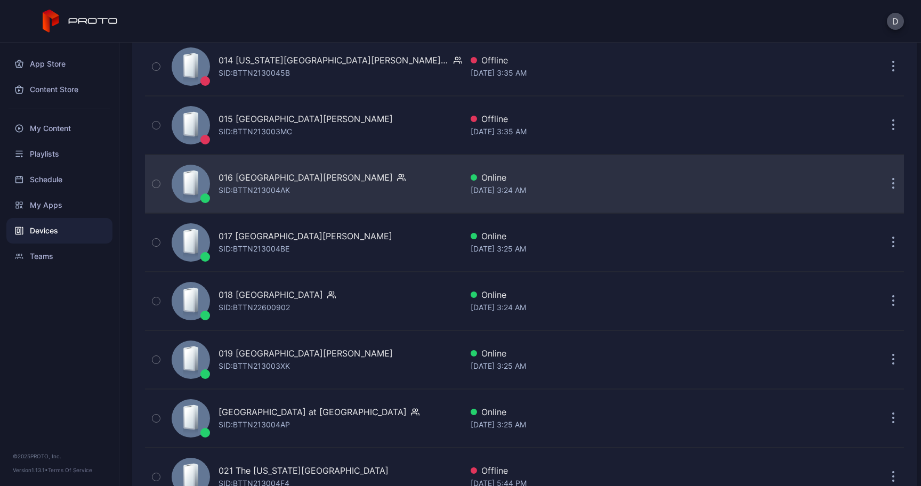
click at [79, 193] on button "button" at bounding box center [893, 183] width 21 height 21
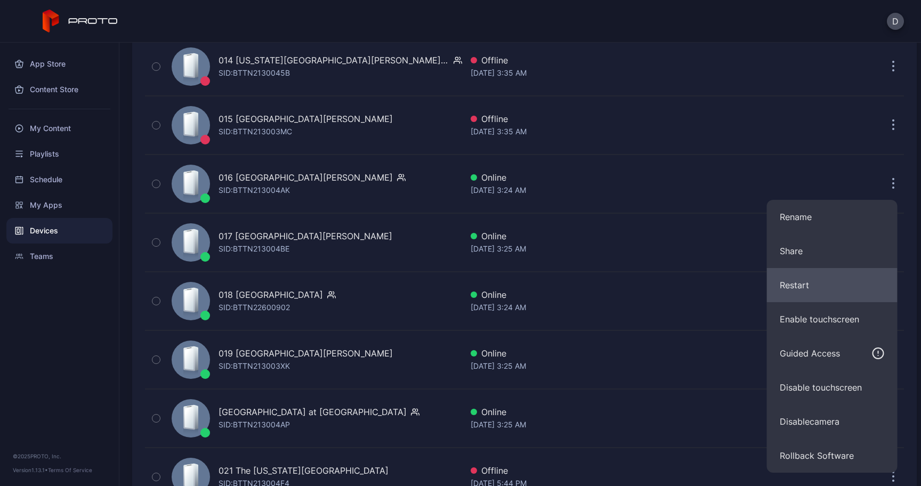
click at [79, 284] on button "Restart" at bounding box center [832, 285] width 131 height 34
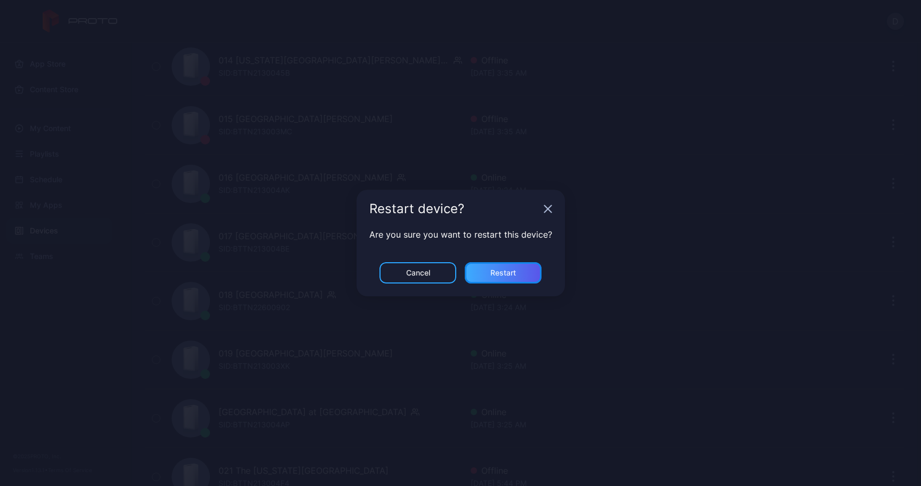
click at [79, 265] on div "Restart" at bounding box center [503, 272] width 77 height 21
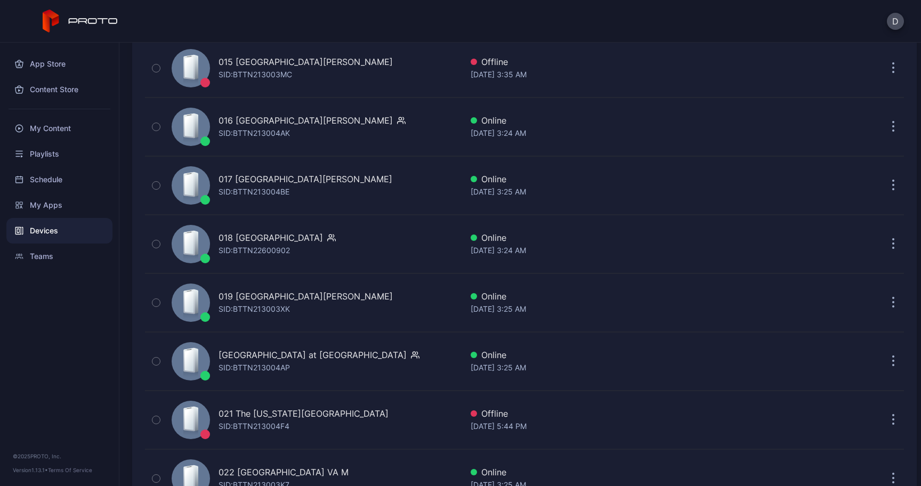
scroll to position [1023, 0]
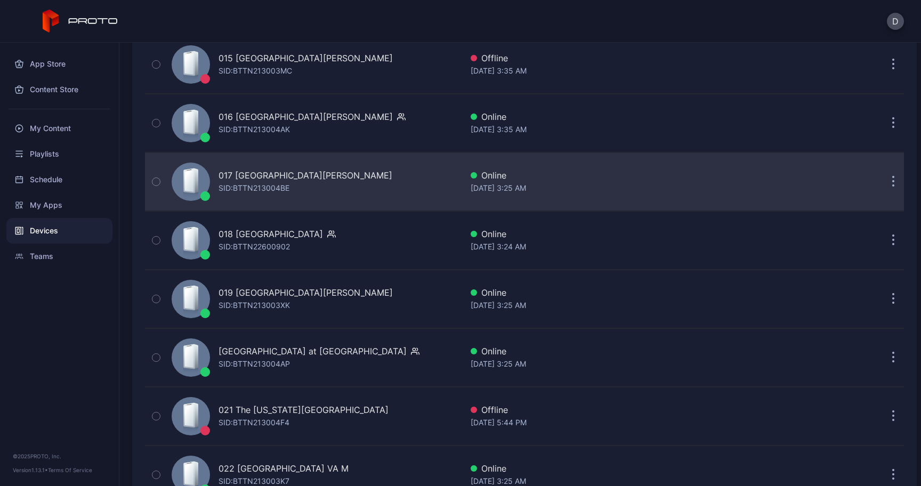
click at [79, 190] on button "button" at bounding box center [893, 181] width 21 height 21
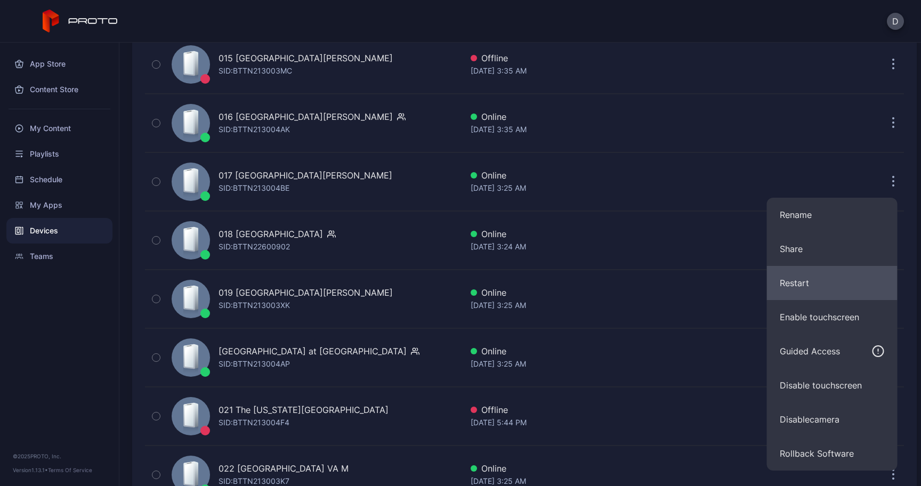
click at [79, 272] on button "Restart" at bounding box center [832, 283] width 131 height 34
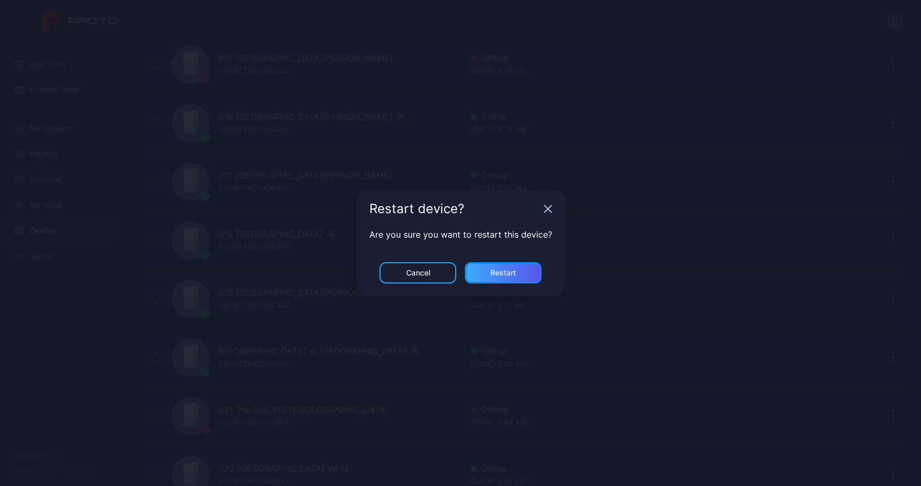
click at [79, 277] on div "Restart" at bounding box center [503, 273] width 26 height 9
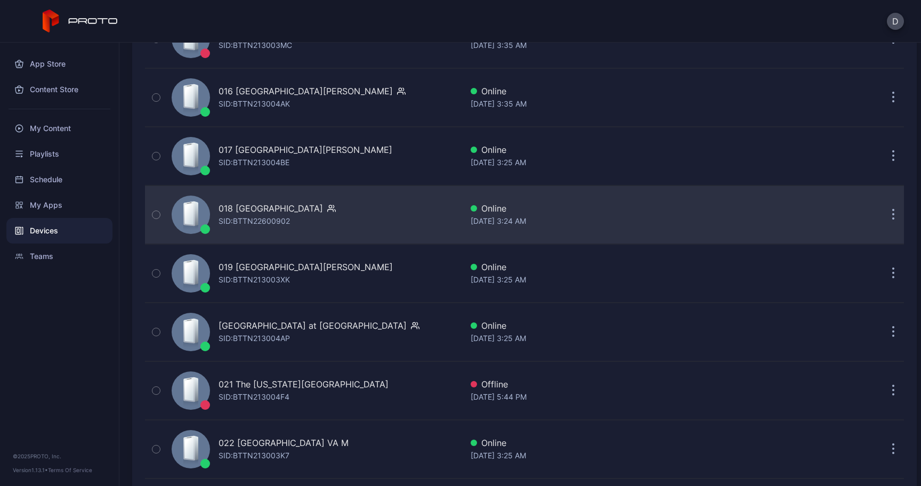
scroll to position [1062, 0]
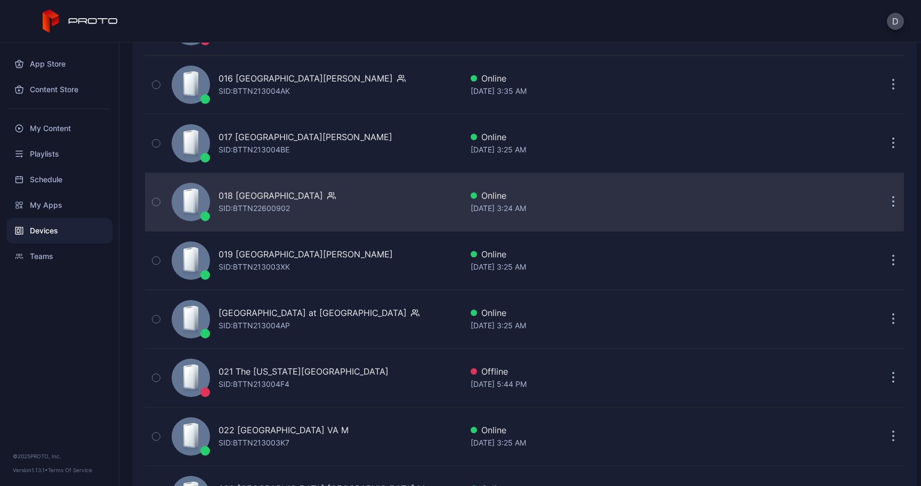
click at [79, 200] on button "button" at bounding box center [893, 201] width 21 height 21
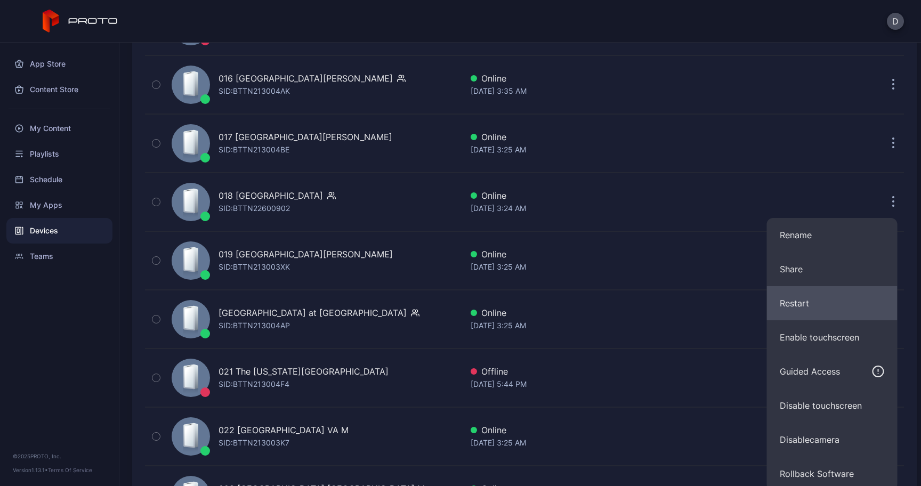
click at [79, 302] on button "Restart" at bounding box center [832, 303] width 131 height 34
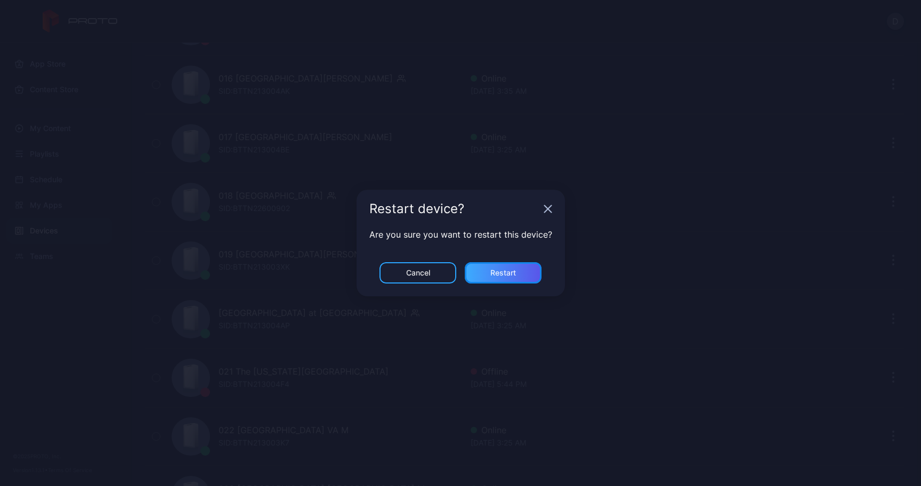
click at [79, 264] on div "Restart" at bounding box center [503, 272] width 77 height 21
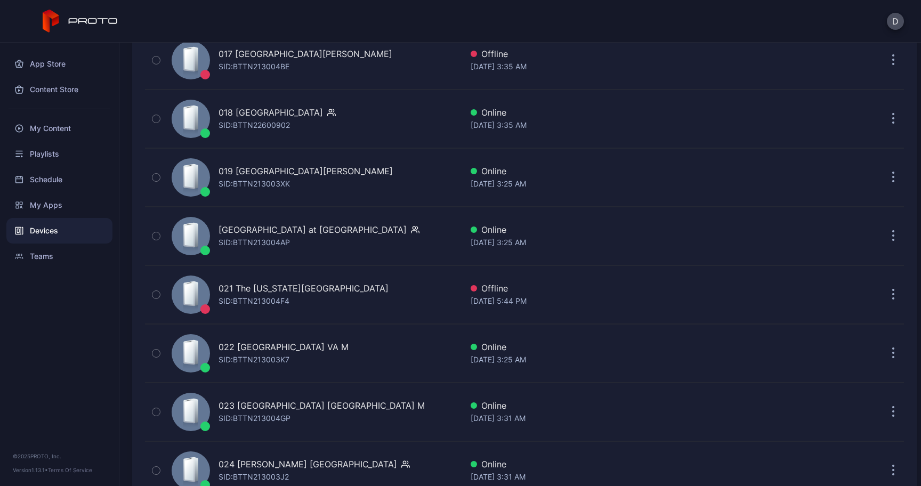
scroll to position [1146, 0]
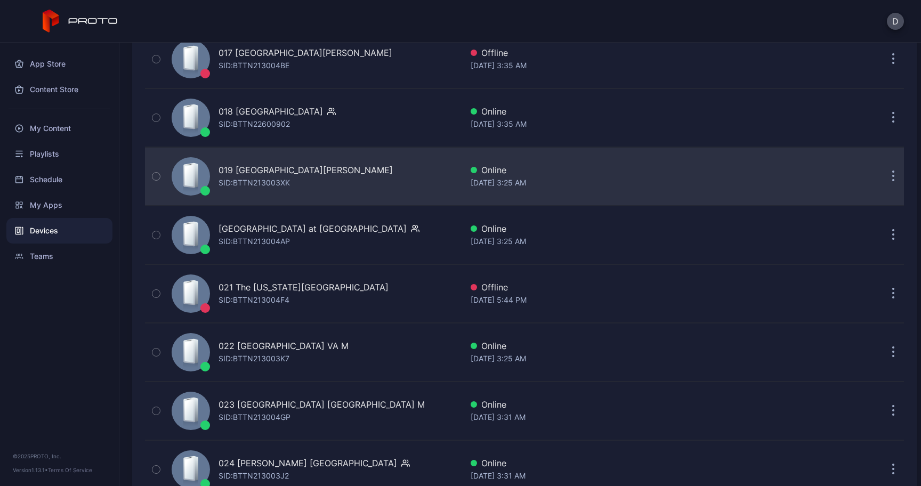
click at [79, 179] on icon "button" at bounding box center [893, 177] width 3 height 12
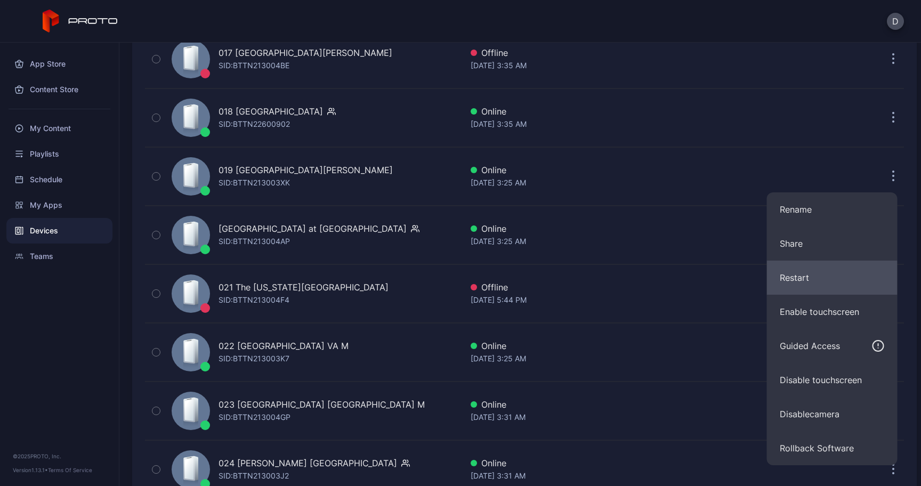
click at [79, 279] on button "Restart" at bounding box center [832, 278] width 131 height 34
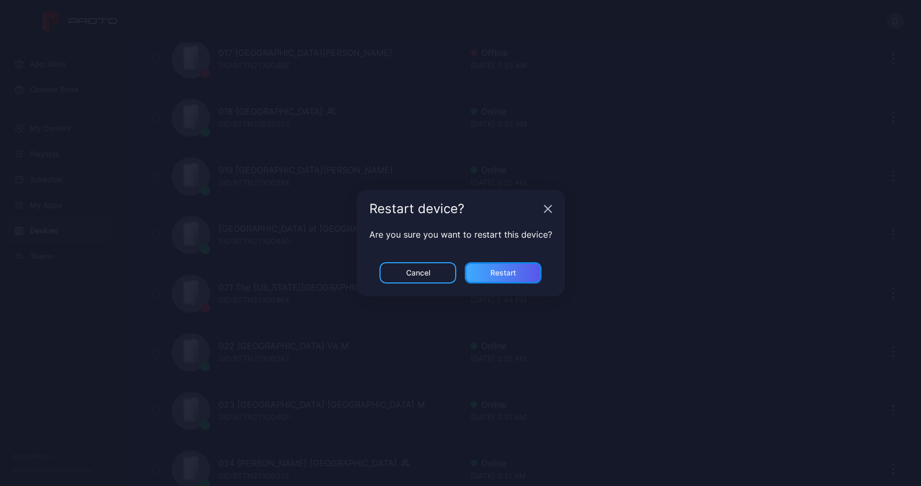
click at [79, 275] on div "Restart" at bounding box center [503, 273] width 26 height 9
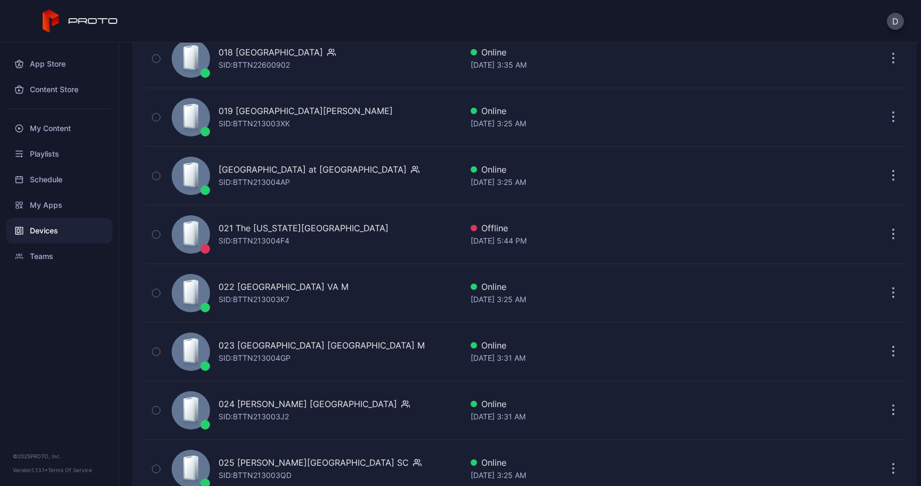
scroll to position [1208, 0]
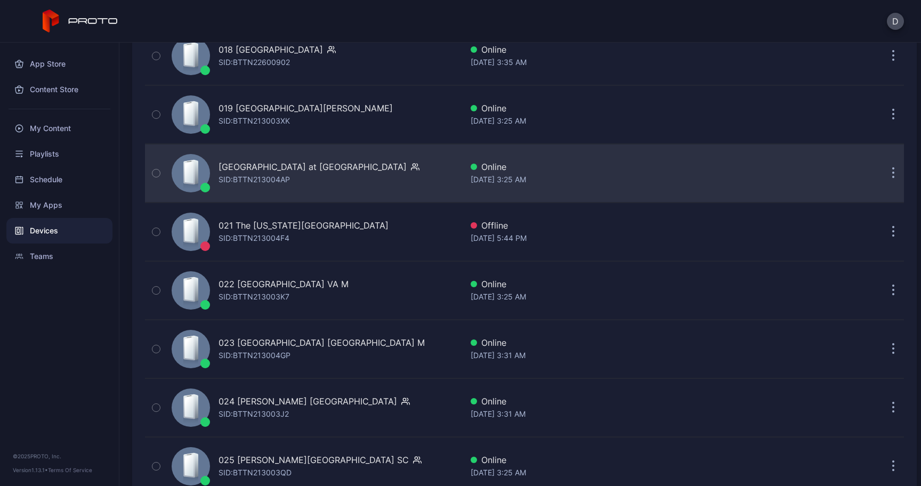
click at [79, 177] on button "button" at bounding box center [893, 173] width 21 height 21
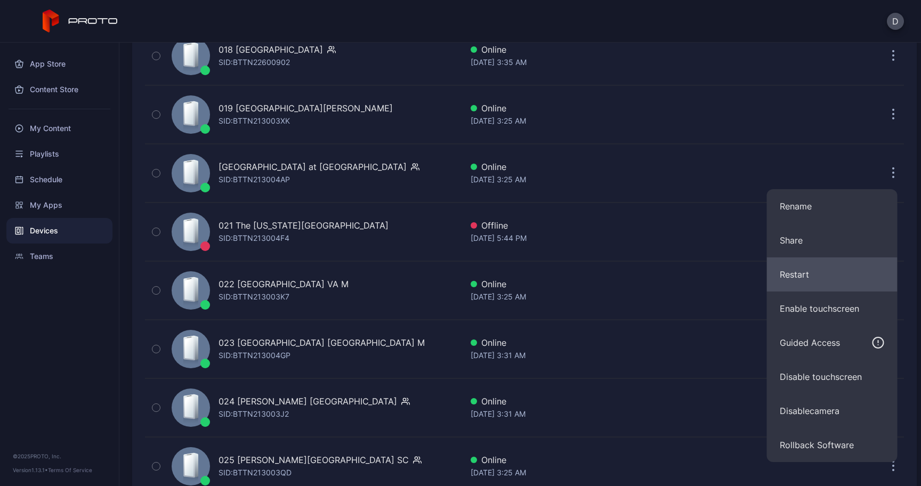
click at [79, 259] on button "Restart" at bounding box center [832, 274] width 131 height 34
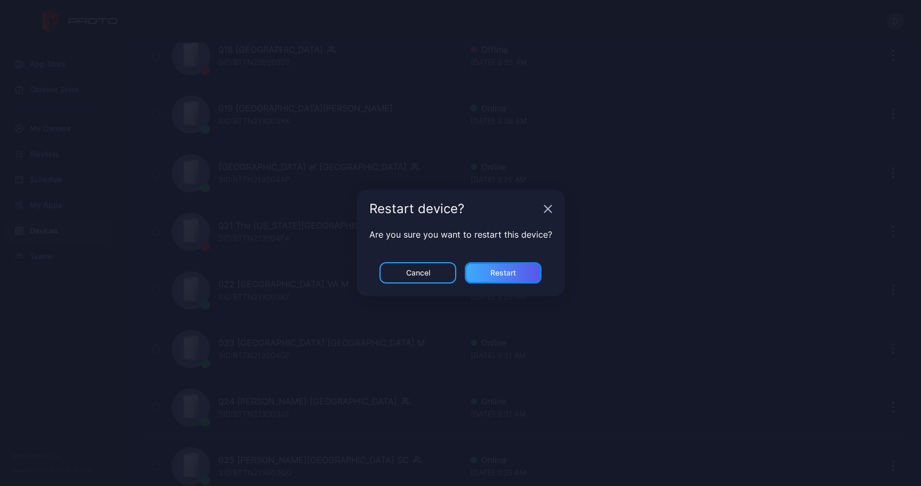
click at [79, 269] on div "Restart" at bounding box center [503, 272] width 77 height 21
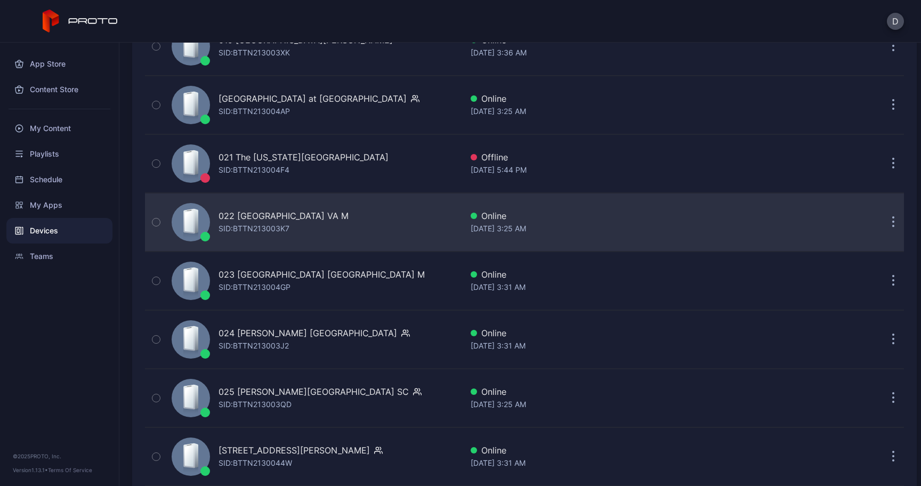
scroll to position [1285, 0]
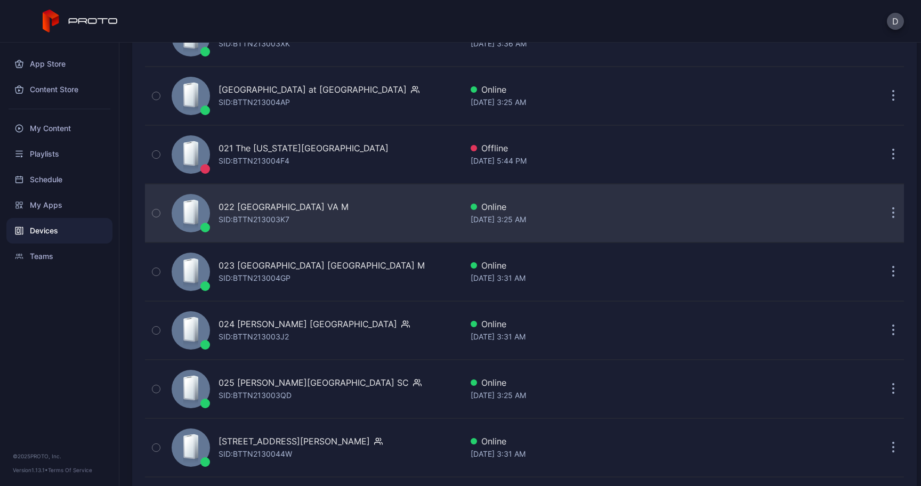
click at [79, 213] on icon "button" at bounding box center [894, 214] width 2 height 2
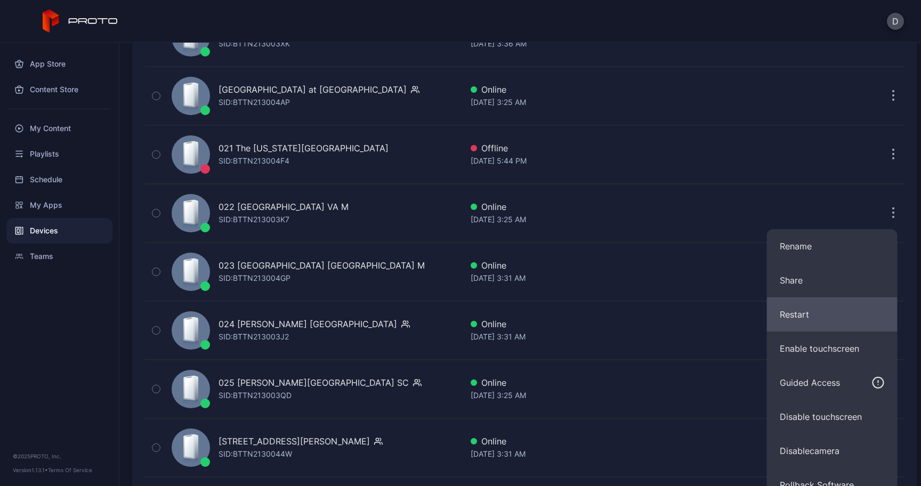
click at [79, 304] on button "Restart" at bounding box center [832, 314] width 131 height 34
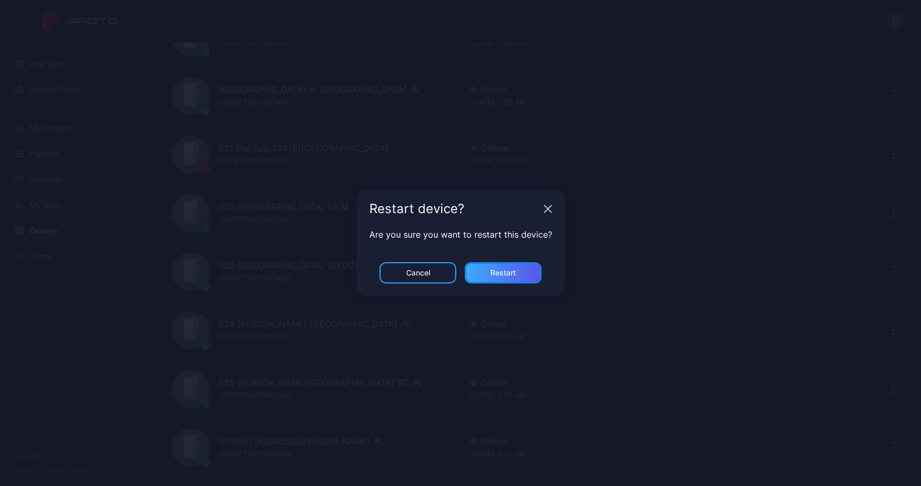
click at [79, 267] on div "Restart" at bounding box center [503, 272] width 77 height 21
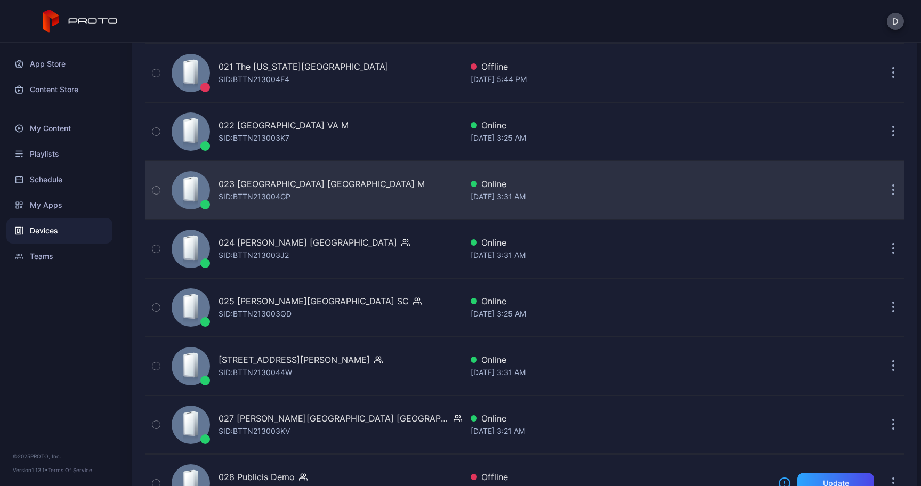
scroll to position [1374, 0]
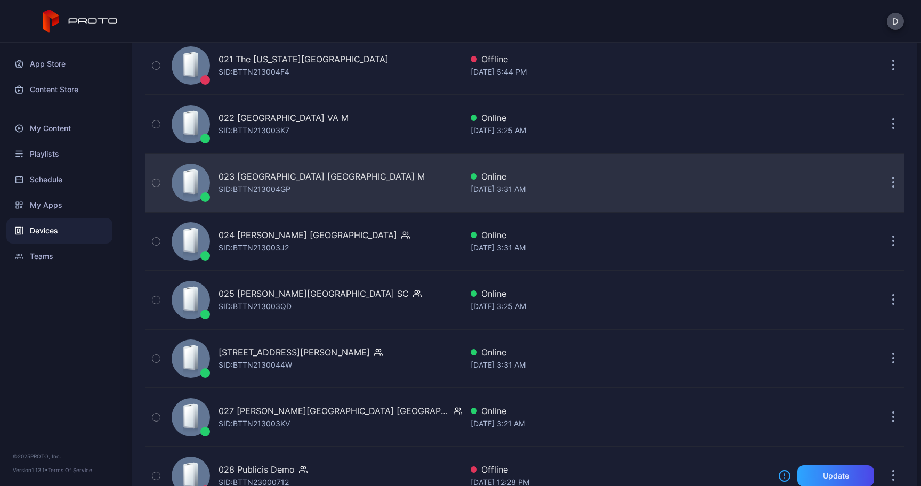
click at [79, 186] on button "button" at bounding box center [893, 182] width 21 height 21
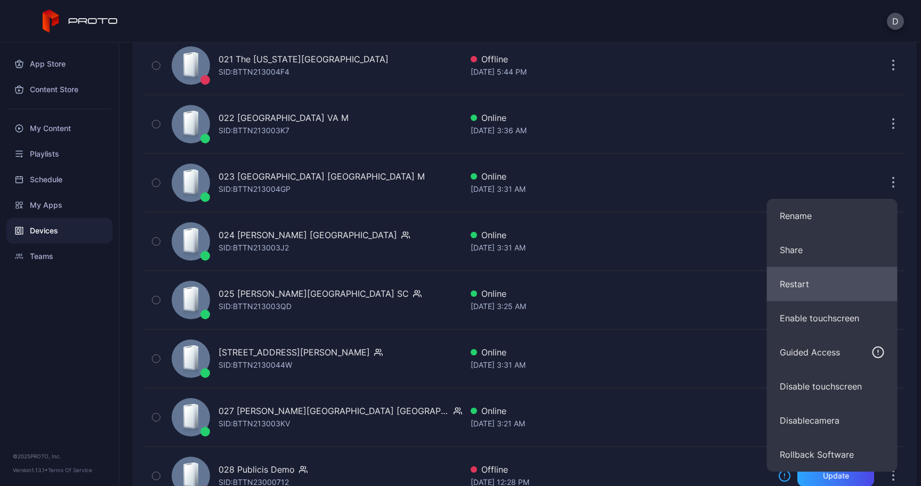
click at [79, 272] on button "Restart" at bounding box center [832, 284] width 131 height 34
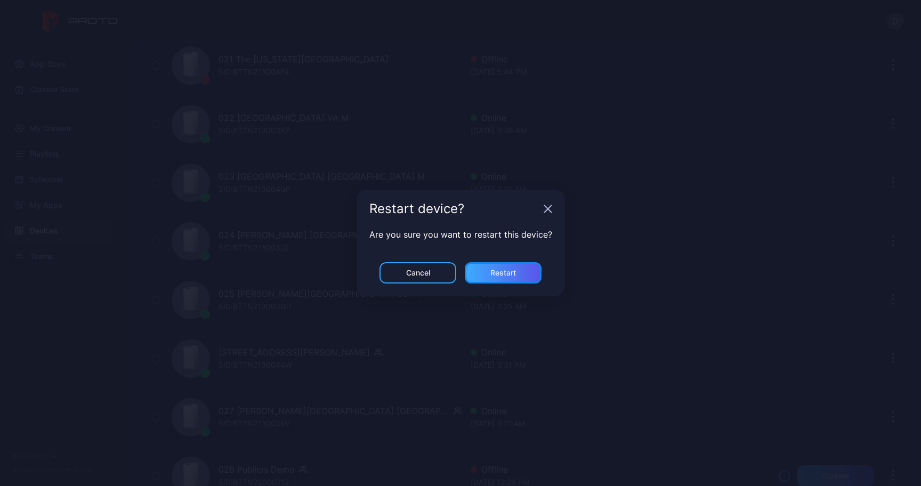
click at [79, 263] on div "Restart" at bounding box center [503, 272] width 77 height 21
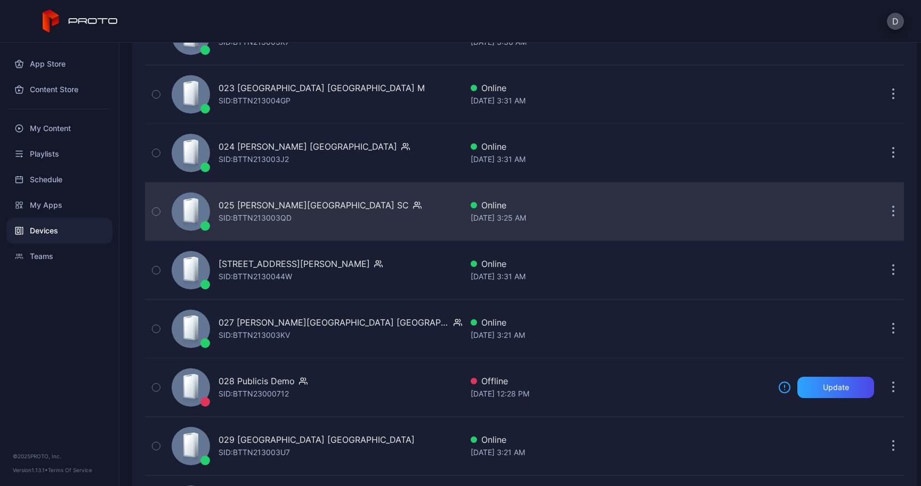
scroll to position [1463, 0]
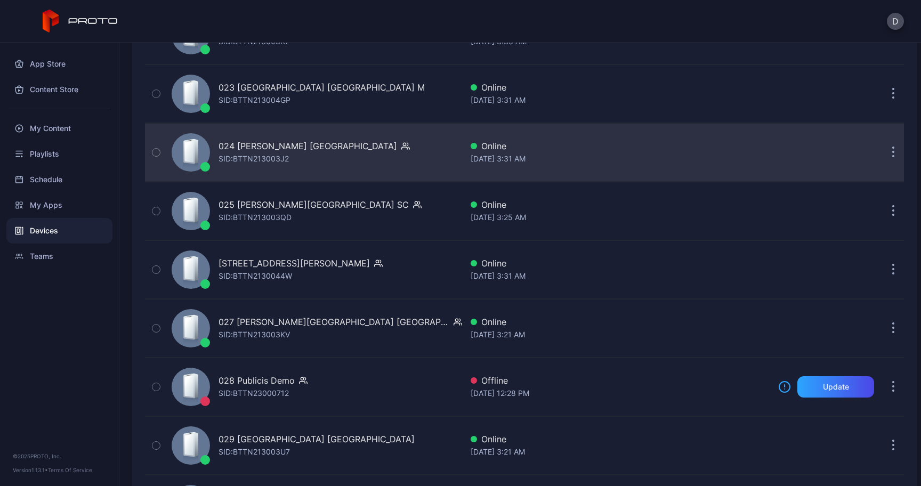
click at [79, 157] on div "024 [PERSON_NAME] [GEOGRAPHIC_DATA] [PERSON_NAME]: BTTN213003J2 Online [DATE] 3…" at bounding box center [524, 152] width 759 height 53
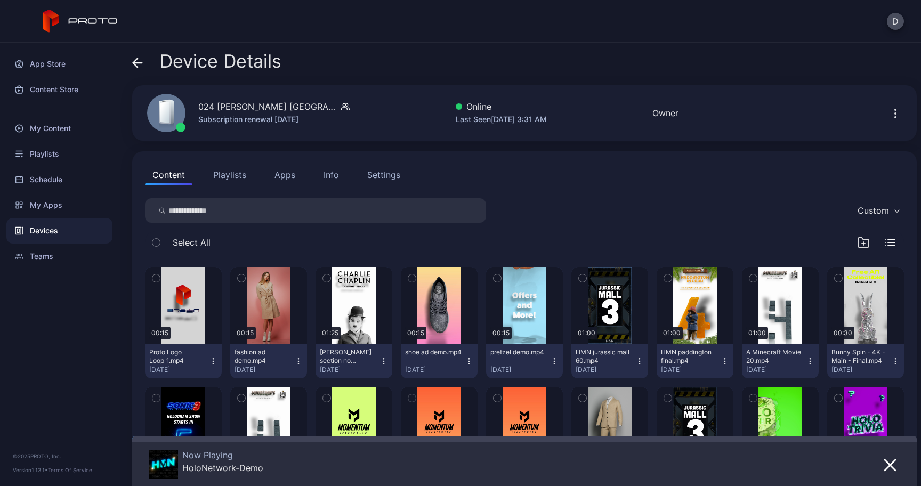
click at [79, 65] on icon at bounding box center [137, 63] width 11 height 11
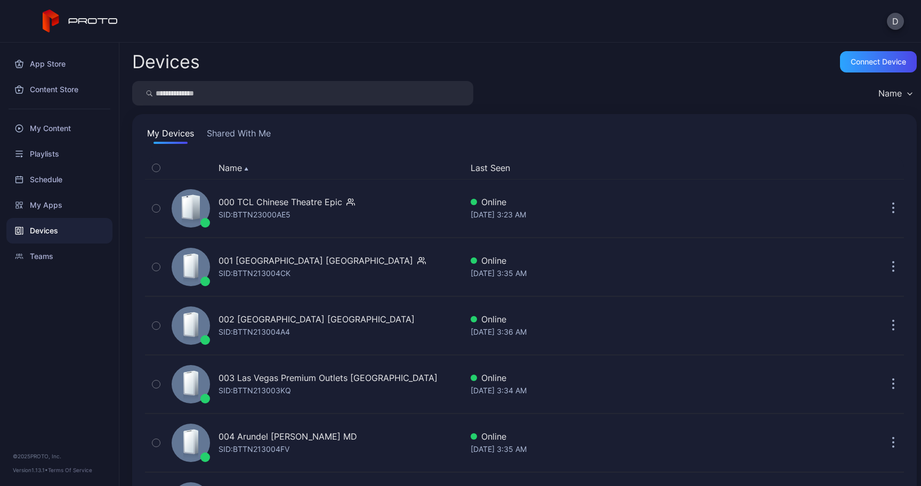
scroll to position [1463, 0]
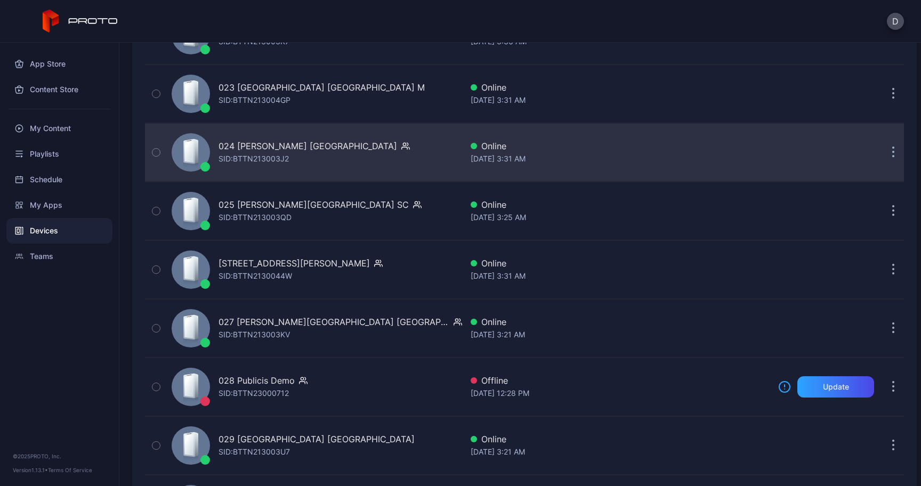
click at [79, 152] on button "button" at bounding box center [893, 152] width 21 height 21
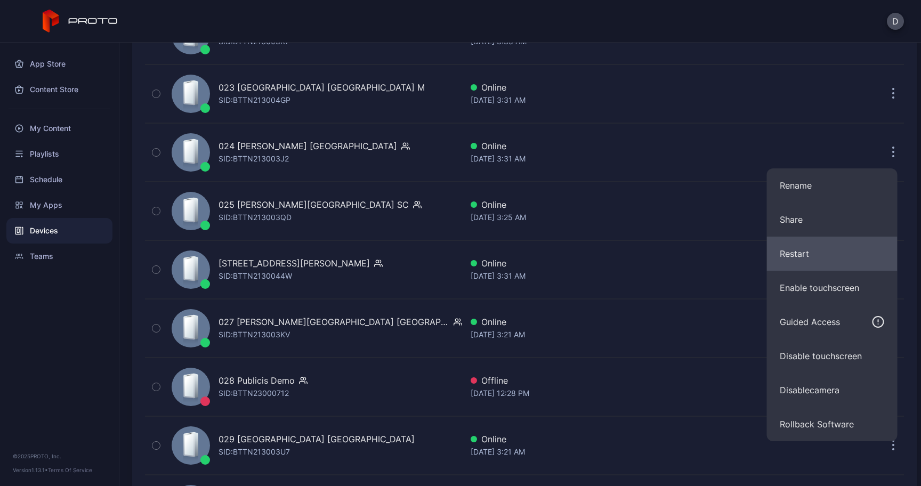
click at [79, 248] on button "Restart" at bounding box center [832, 254] width 131 height 34
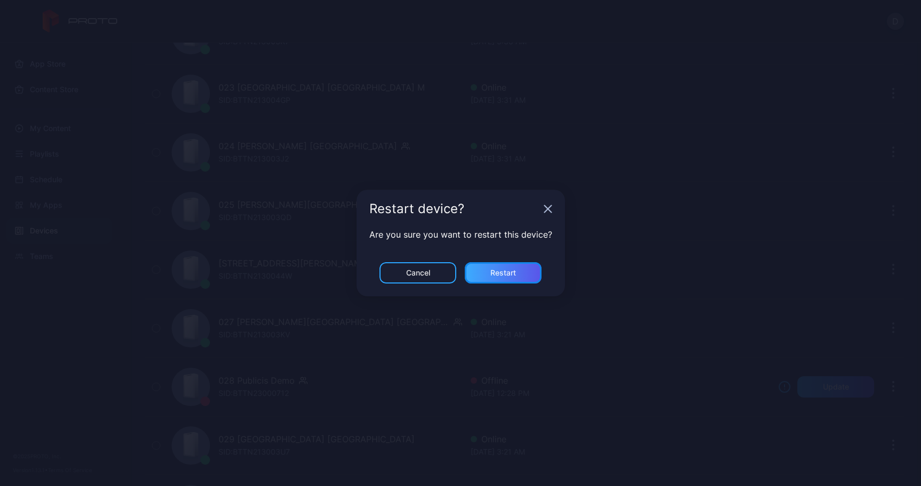
click at [79, 271] on div "Restart" at bounding box center [503, 273] width 26 height 9
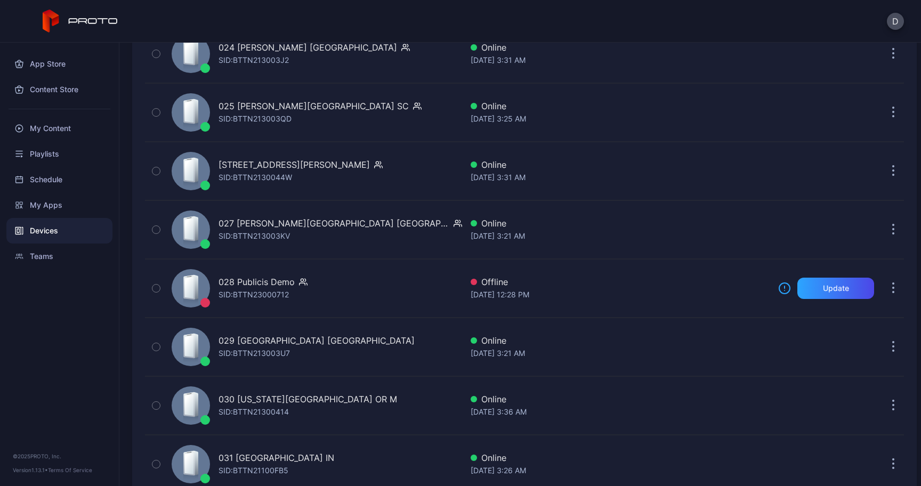
scroll to position [1568, 0]
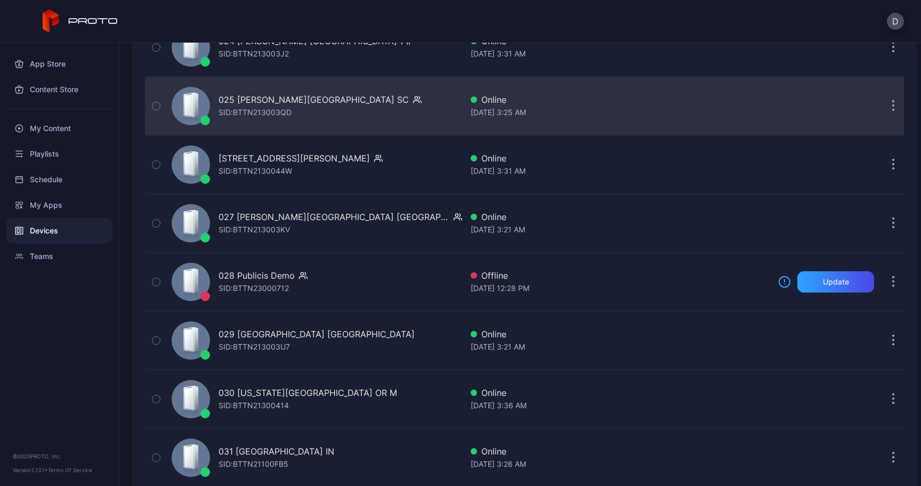
click at [79, 121] on div "025 [PERSON_NAME][GEOGRAPHIC_DATA] SC SID: BTTN213003QD Online [DATE] 3:25 AM" at bounding box center [524, 105] width 759 height 53
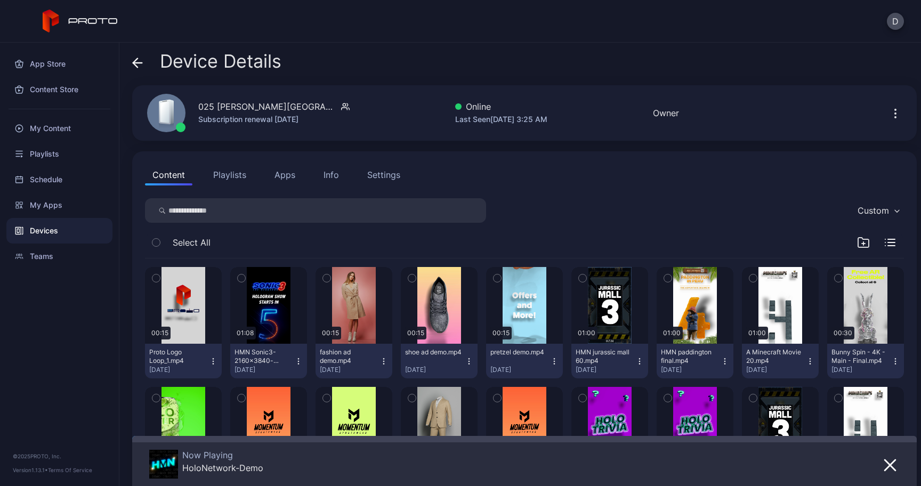
click at [79, 58] on icon at bounding box center [137, 63] width 11 height 11
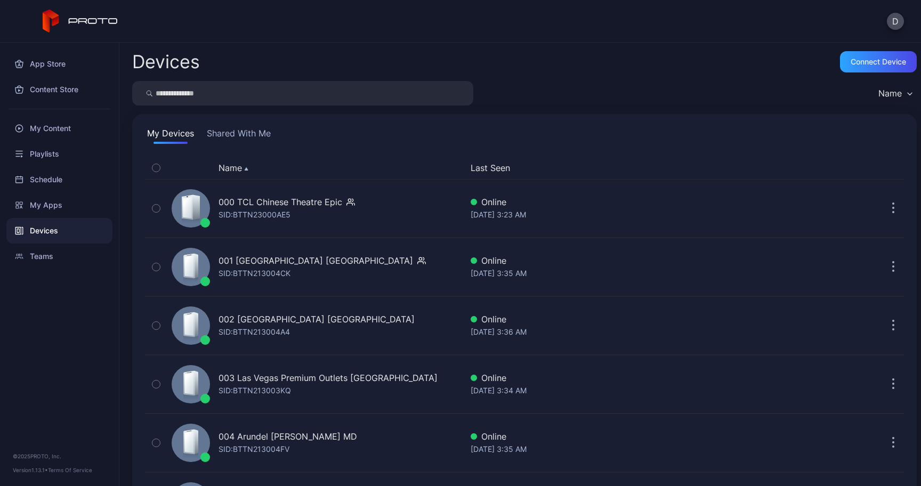
scroll to position [1568, 0]
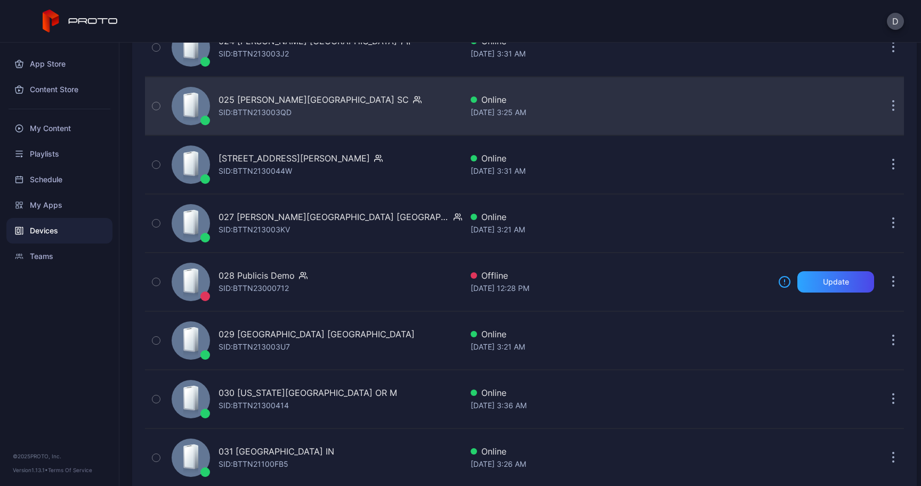
click at [79, 111] on button "button" at bounding box center [893, 105] width 21 height 21
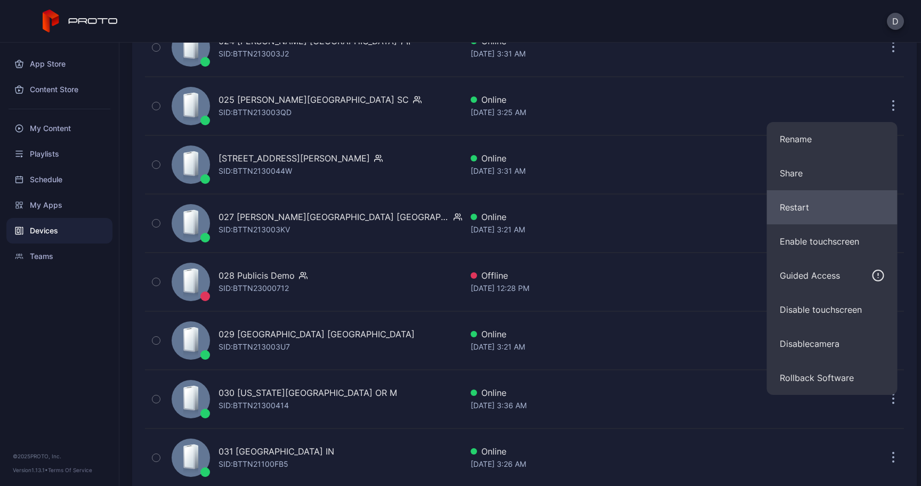
click at [79, 206] on button "Restart" at bounding box center [832, 207] width 131 height 34
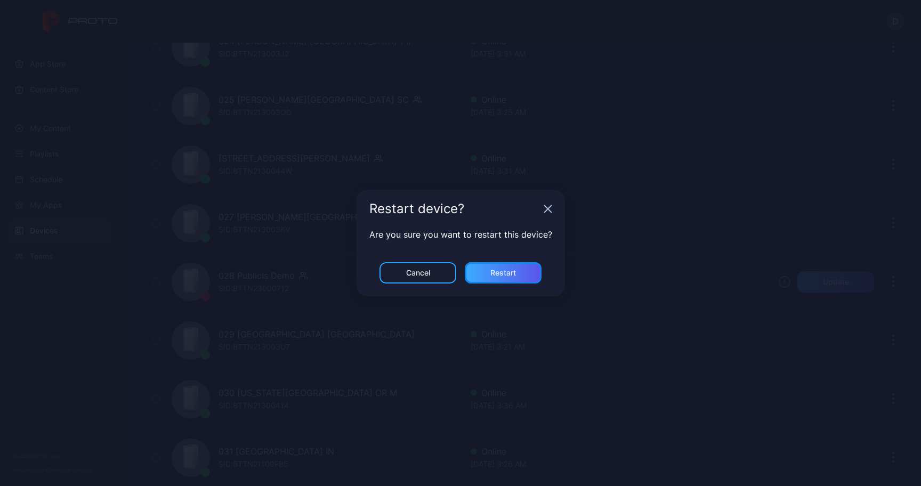
click at [79, 276] on div "Restart" at bounding box center [503, 273] width 26 height 9
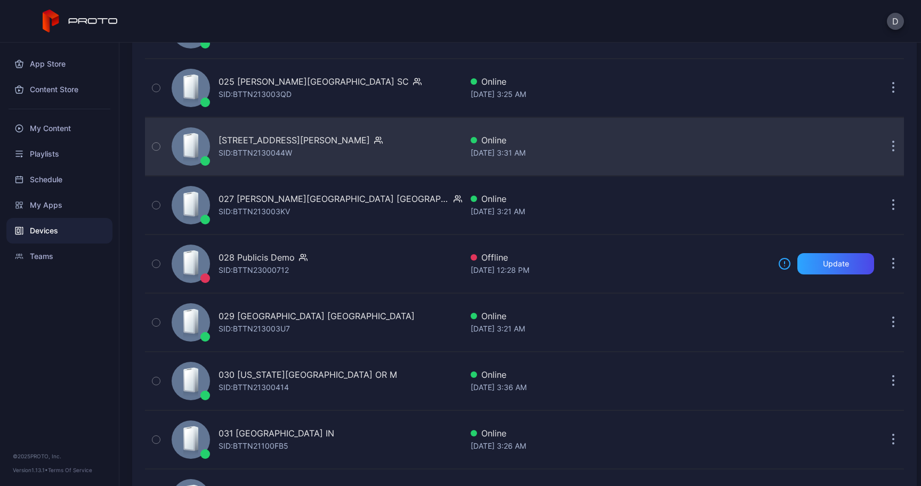
scroll to position [1587, 0]
click at [79, 139] on button "button" at bounding box center [893, 145] width 21 height 21
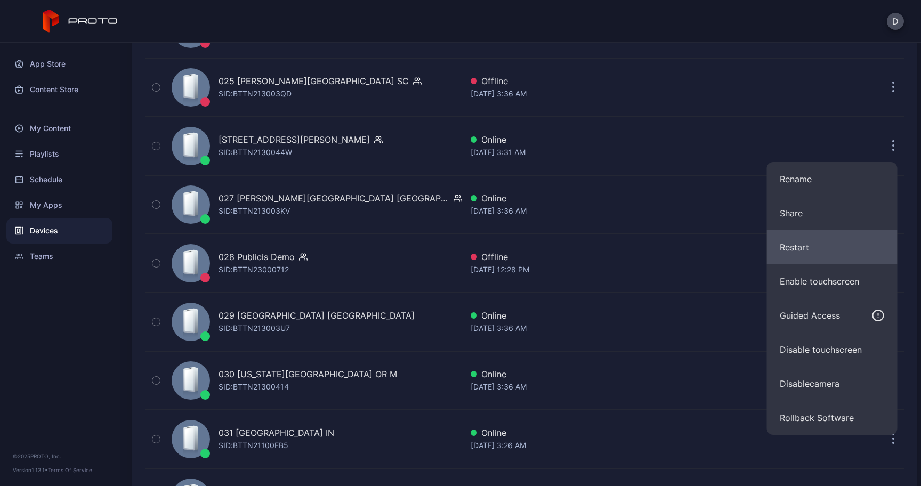
click at [79, 230] on button "Restart" at bounding box center [832, 247] width 131 height 34
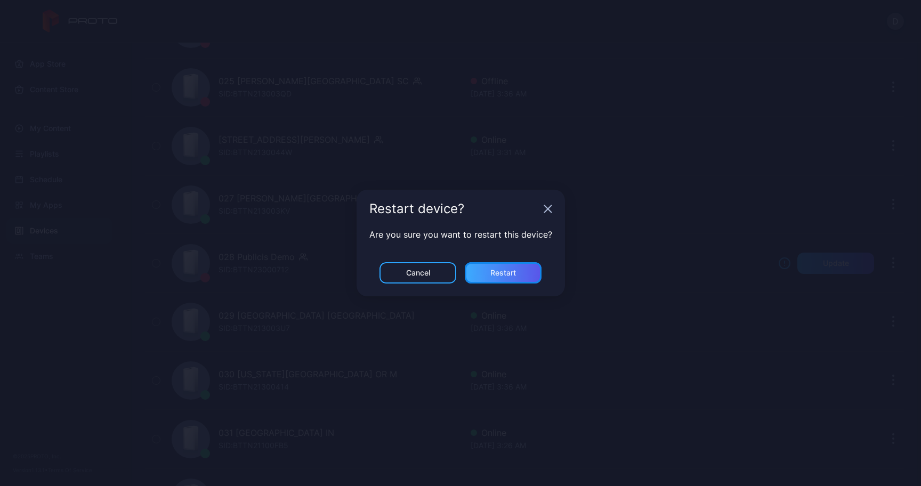
click at [79, 269] on div "Restart" at bounding box center [503, 272] width 77 height 21
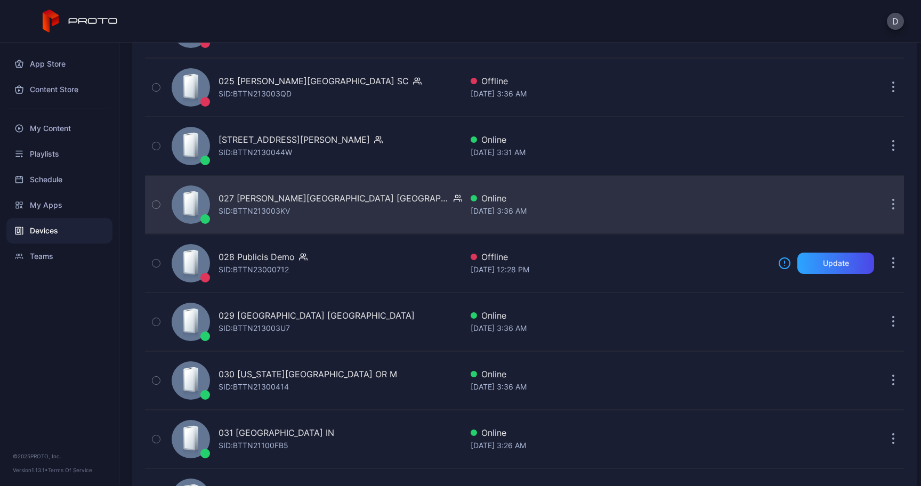
click at [79, 209] on button "button" at bounding box center [893, 204] width 21 height 21
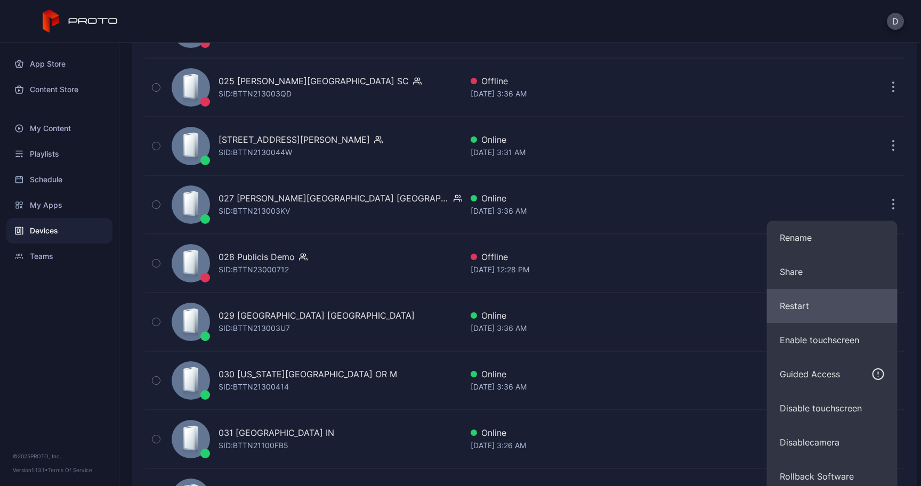
click at [79, 300] on button "Restart" at bounding box center [832, 306] width 131 height 34
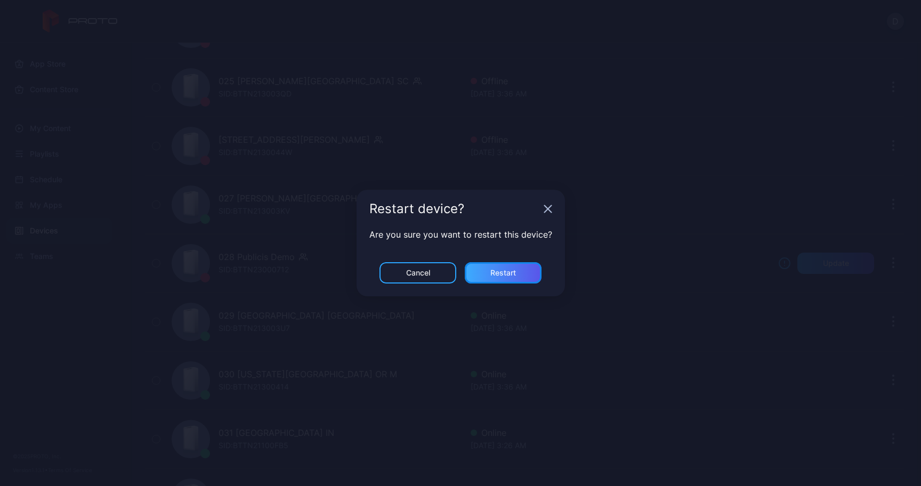
click at [79, 269] on div "Restart" at bounding box center [503, 272] width 77 height 21
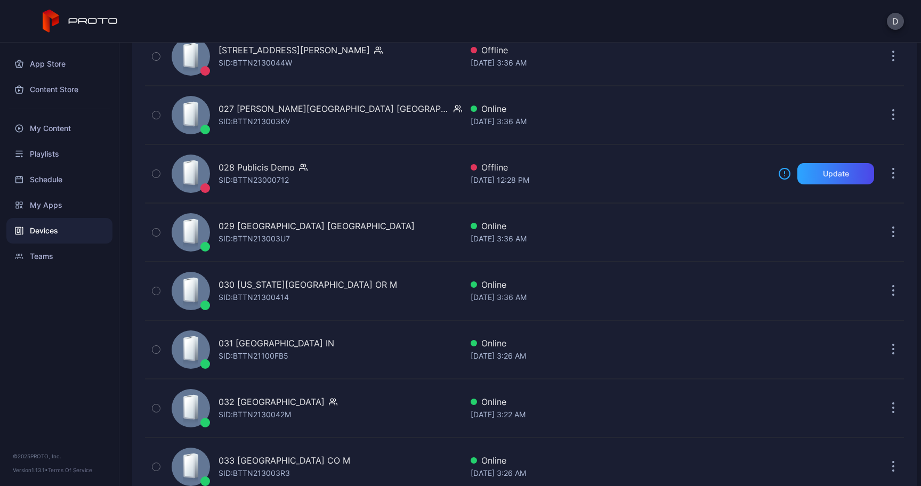
scroll to position [1679, 0]
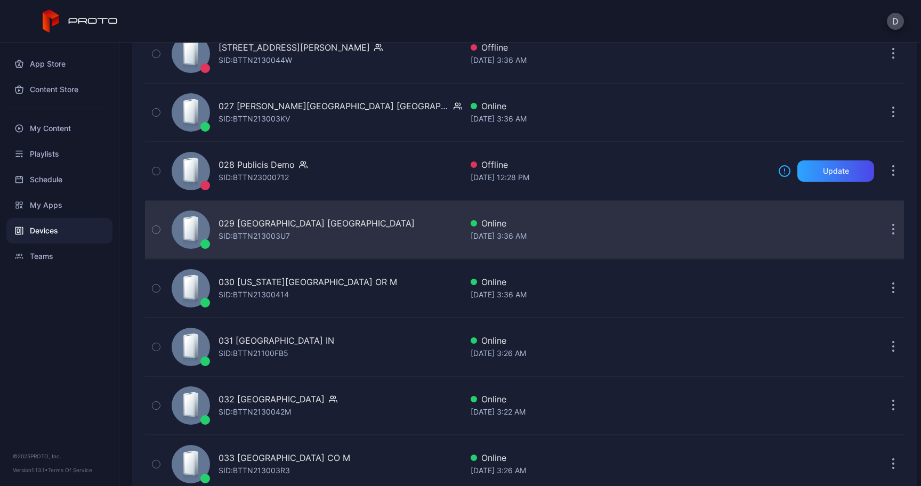
click at [79, 230] on button "button" at bounding box center [893, 229] width 21 height 21
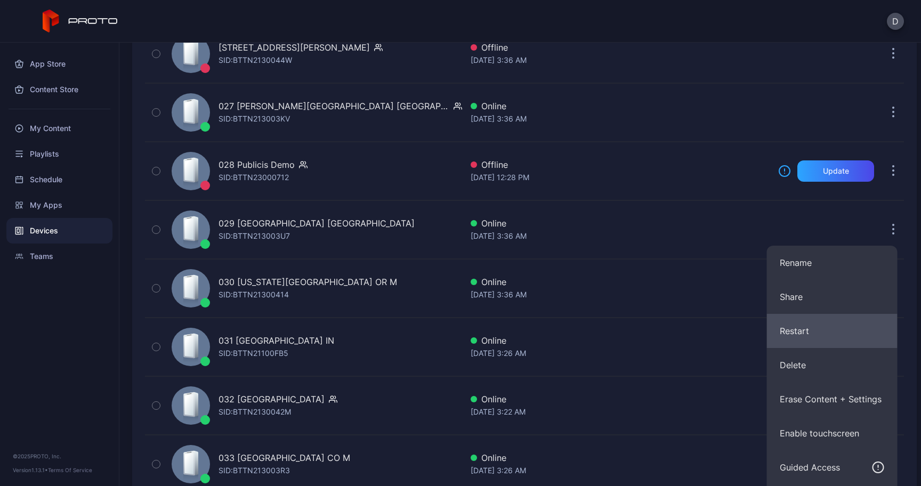
click at [79, 329] on button "Restart" at bounding box center [832, 331] width 131 height 34
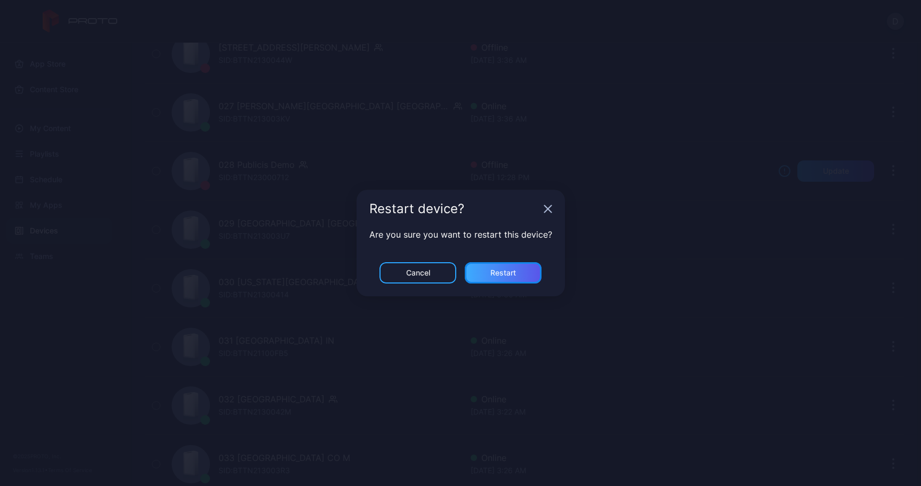
click at [79, 271] on div "Restart" at bounding box center [503, 272] width 77 height 21
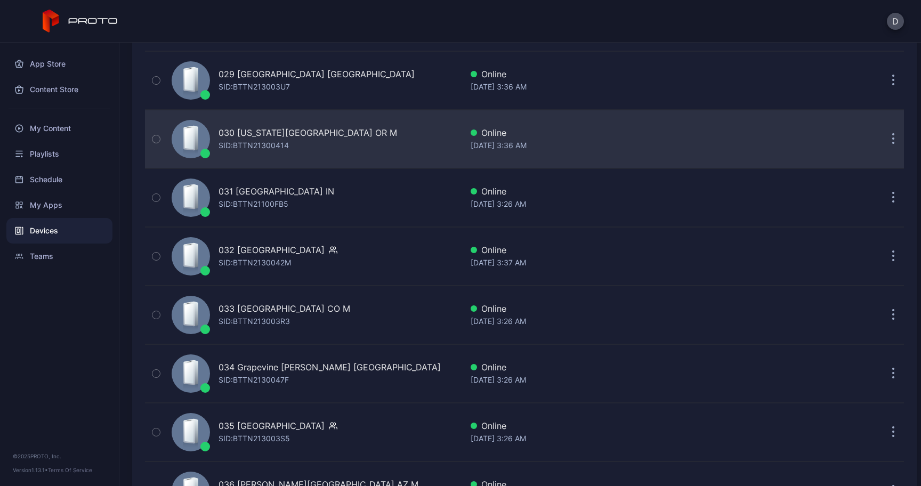
scroll to position [1832, 0]
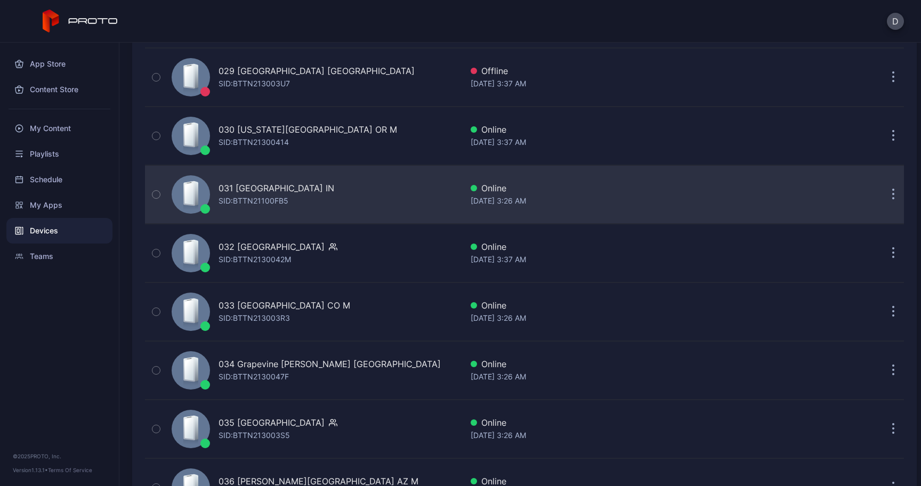
click at [79, 188] on button "button" at bounding box center [893, 194] width 21 height 21
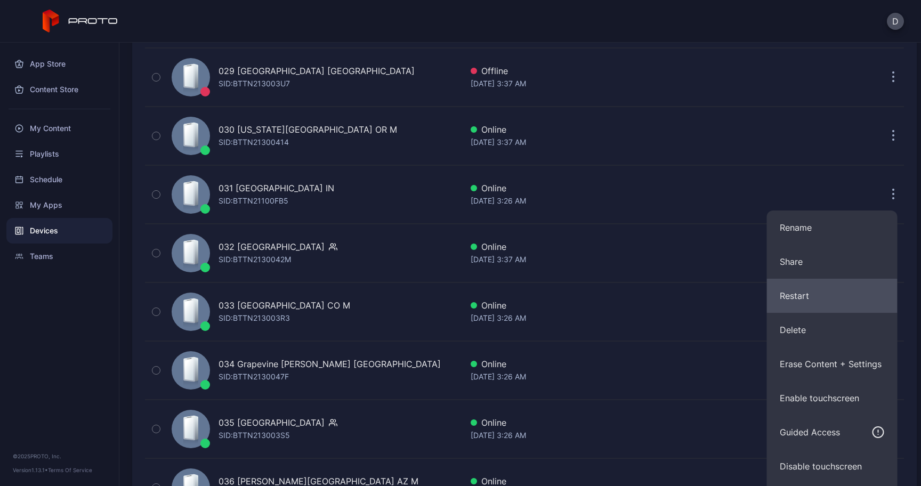
click at [79, 293] on button "Restart" at bounding box center [832, 296] width 131 height 34
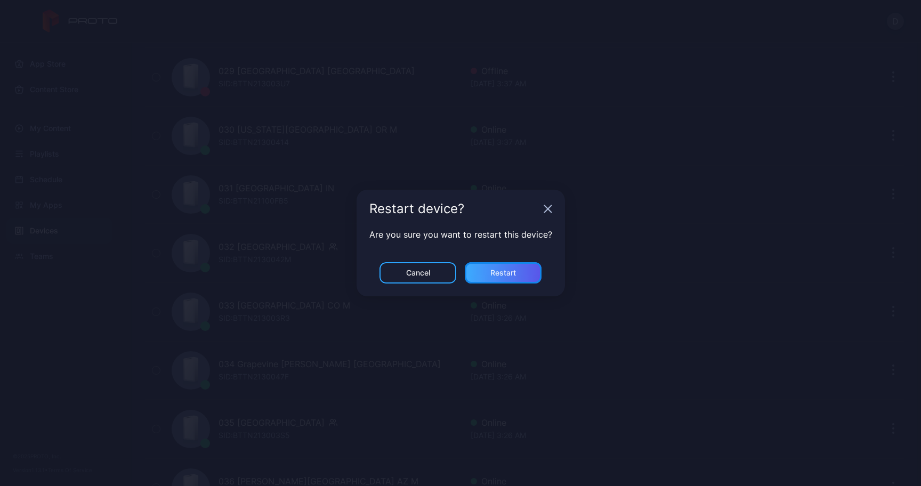
click at [79, 277] on div "Restart" at bounding box center [503, 272] width 77 height 21
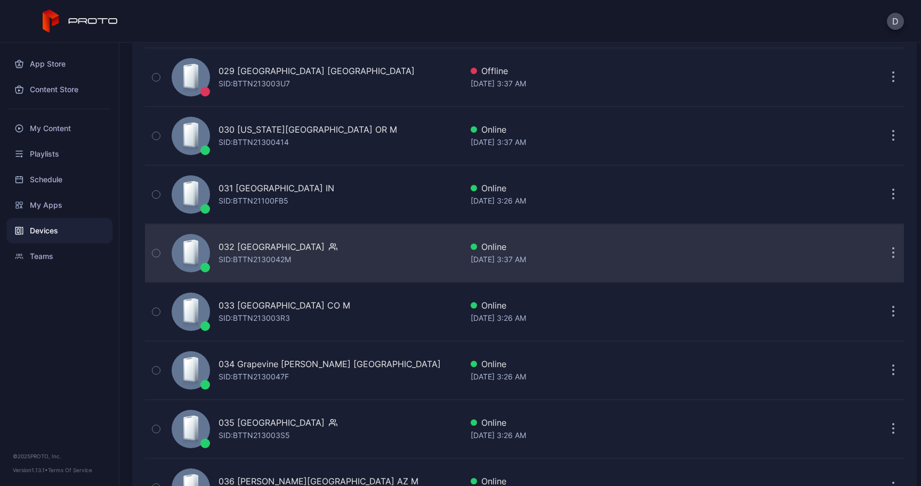
click at [79, 254] on icon "button" at bounding box center [894, 254] width 2 height 2
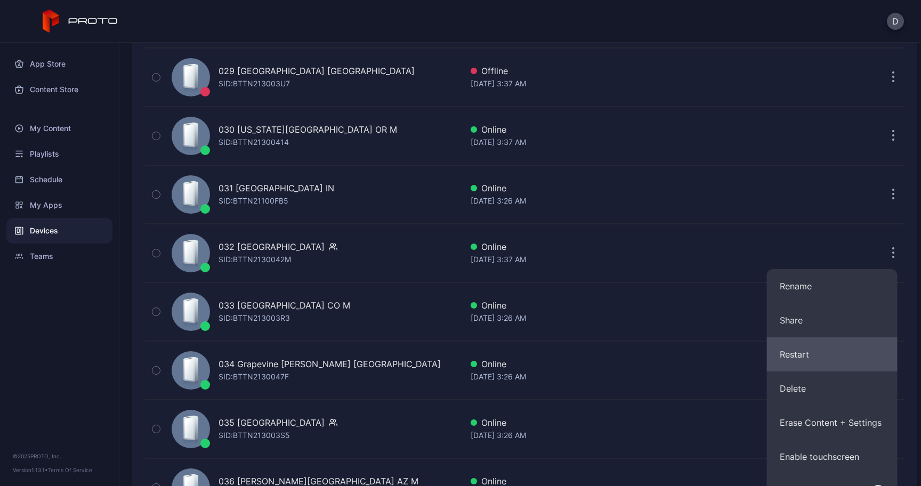
click at [79, 346] on button "Restart" at bounding box center [832, 354] width 131 height 34
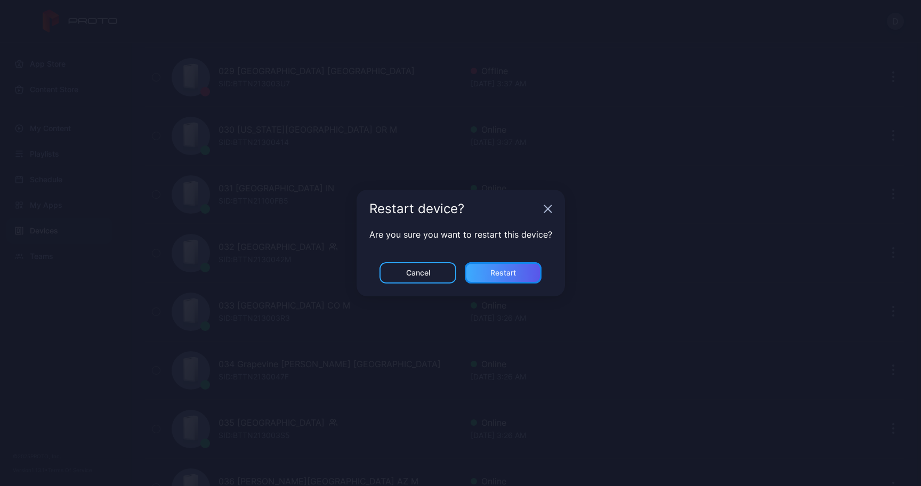
click at [79, 279] on div "Restart" at bounding box center [503, 272] width 77 height 21
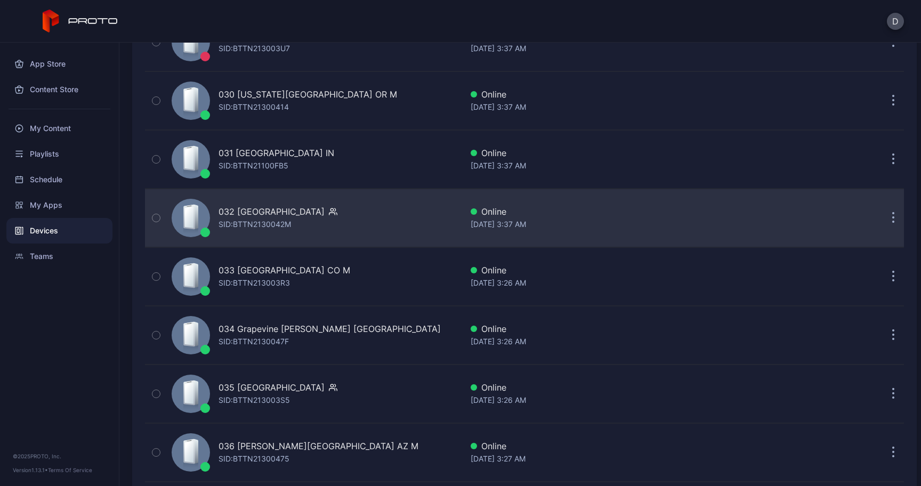
scroll to position [1874, 0]
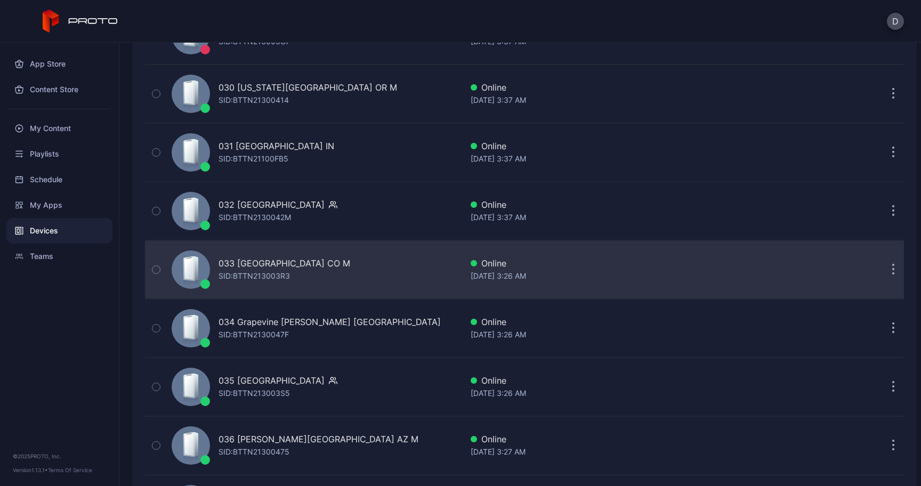
click at [79, 274] on button "button" at bounding box center [893, 269] width 21 height 21
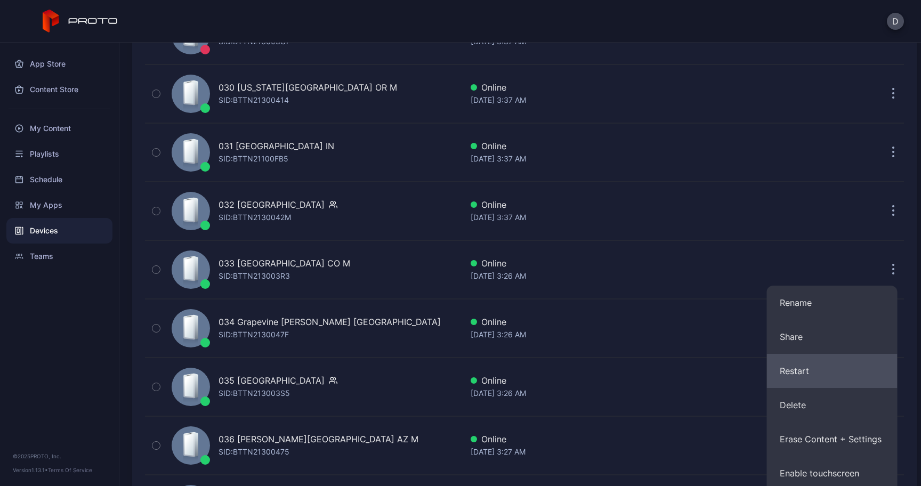
click at [79, 375] on button "Restart" at bounding box center [832, 371] width 131 height 34
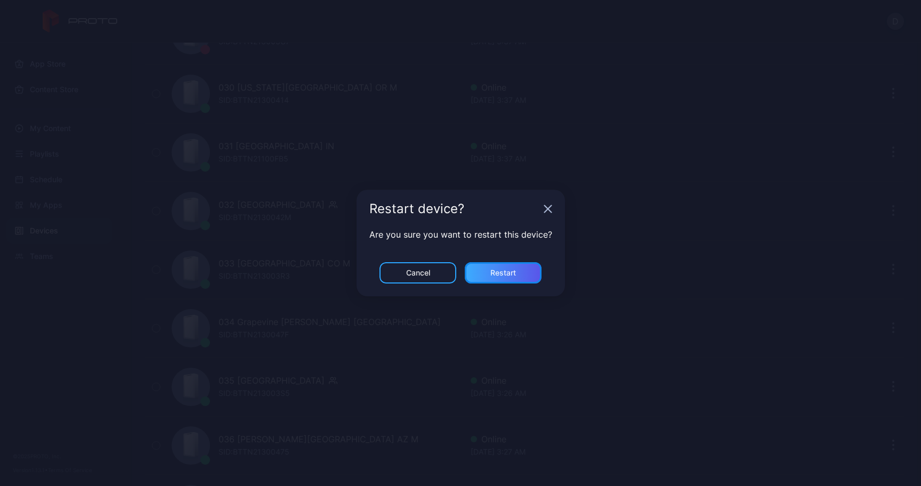
click at [79, 275] on div "Restart" at bounding box center [503, 272] width 77 height 21
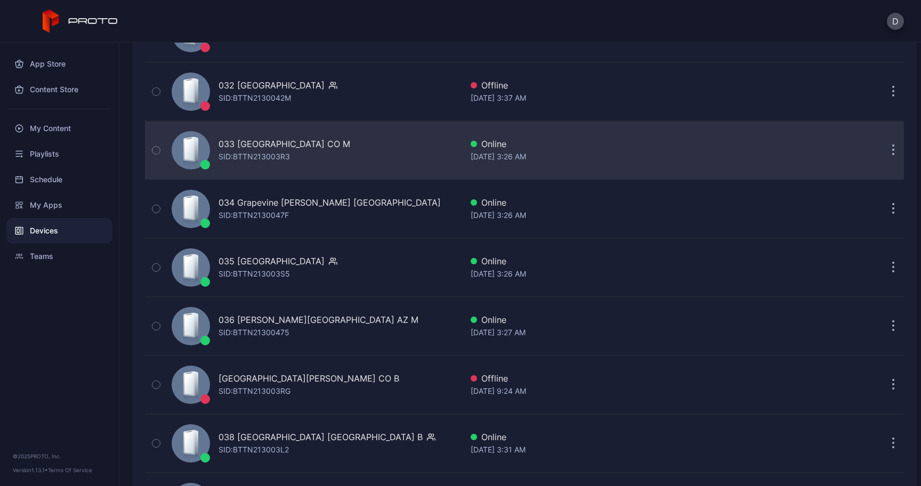
scroll to position [2004, 0]
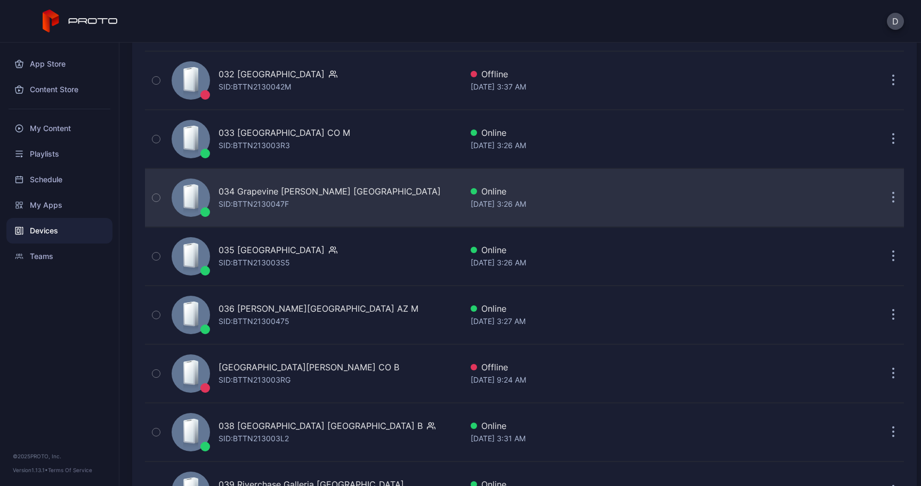
click at [79, 193] on button "button" at bounding box center [893, 197] width 21 height 21
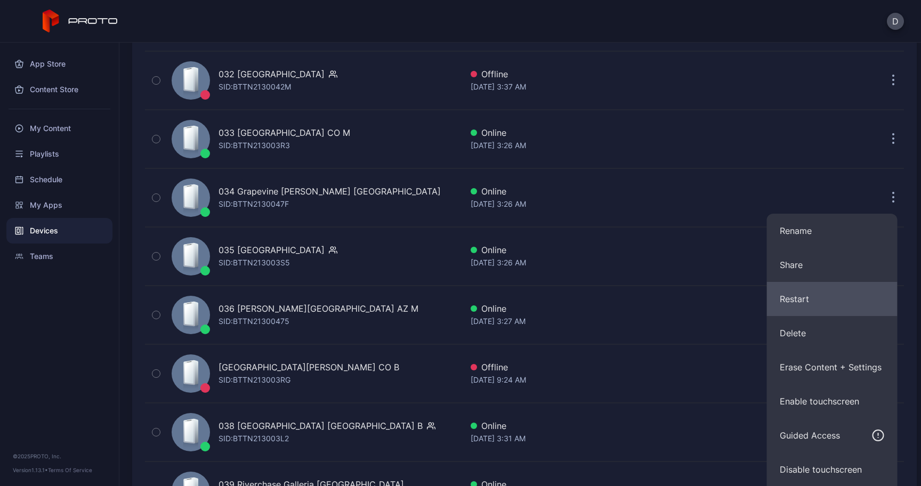
click at [79, 284] on button "Restart" at bounding box center [832, 299] width 131 height 34
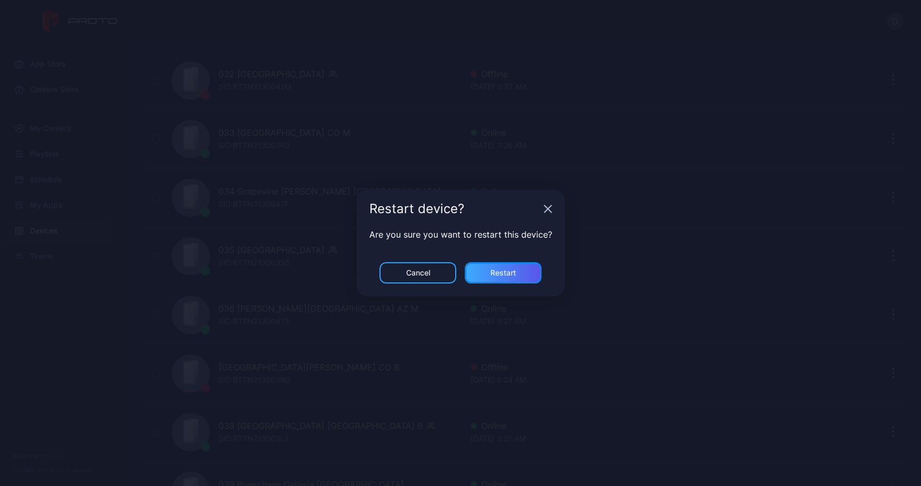
click at [79, 279] on div "Restart" at bounding box center [503, 272] width 77 height 21
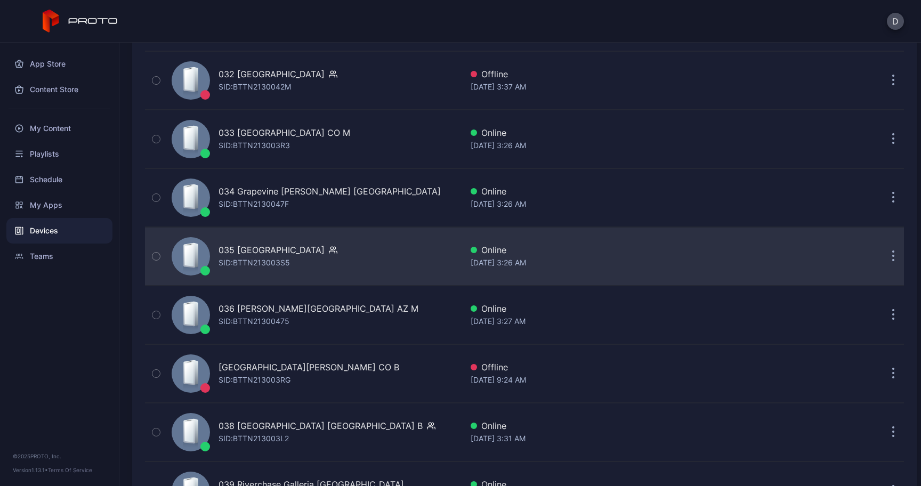
click at [79, 261] on icon "button" at bounding box center [894, 262] width 2 height 2
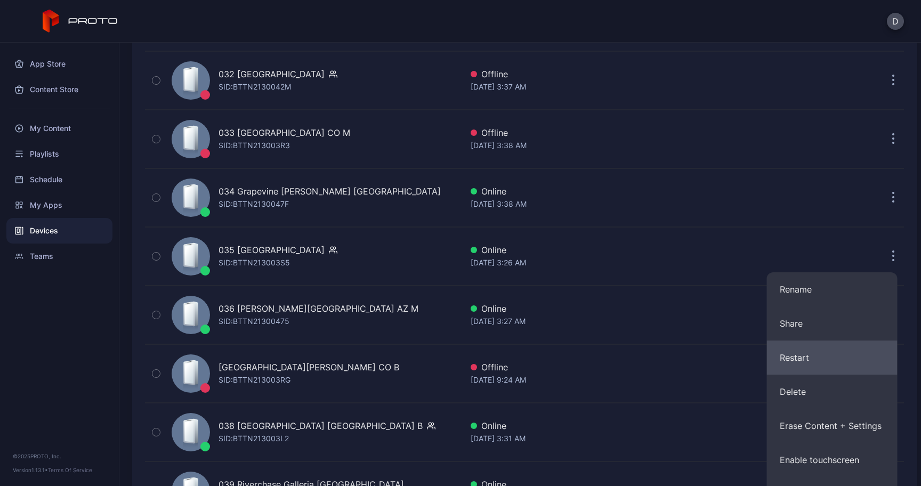
click at [79, 351] on button "Restart" at bounding box center [832, 358] width 131 height 34
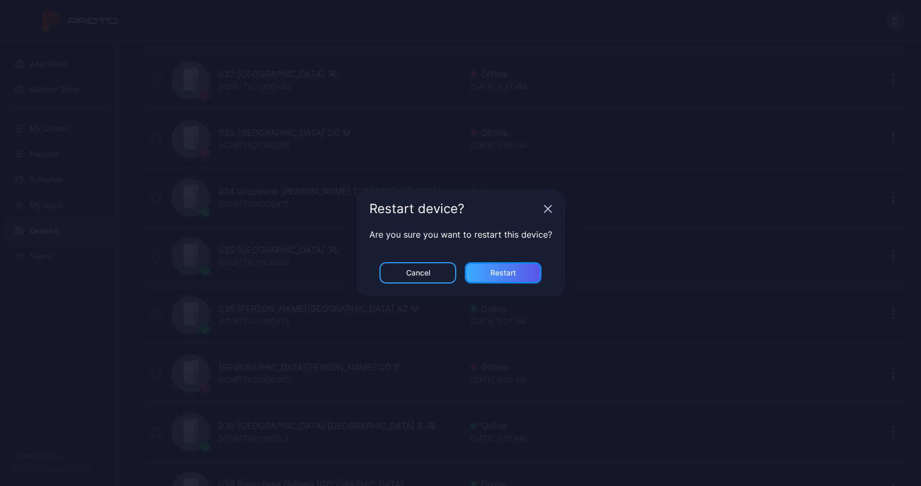
click at [79, 275] on div "Restart" at bounding box center [503, 272] width 77 height 21
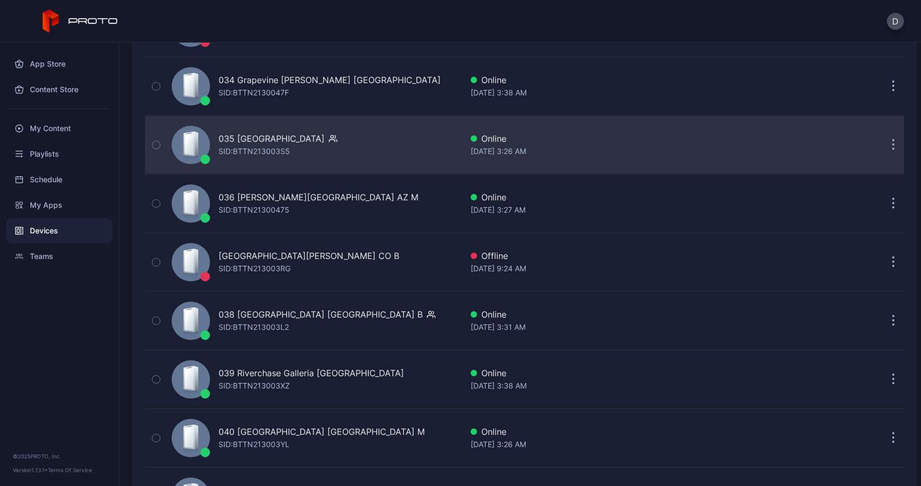
scroll to position [2118, 0]
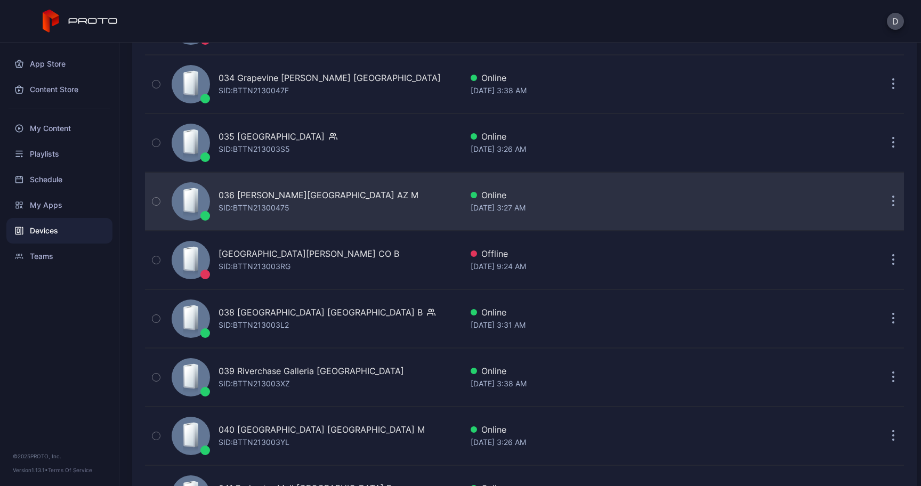
click at [79, 200] on button "button" at bounding box center [893, 201] width 21 height 21
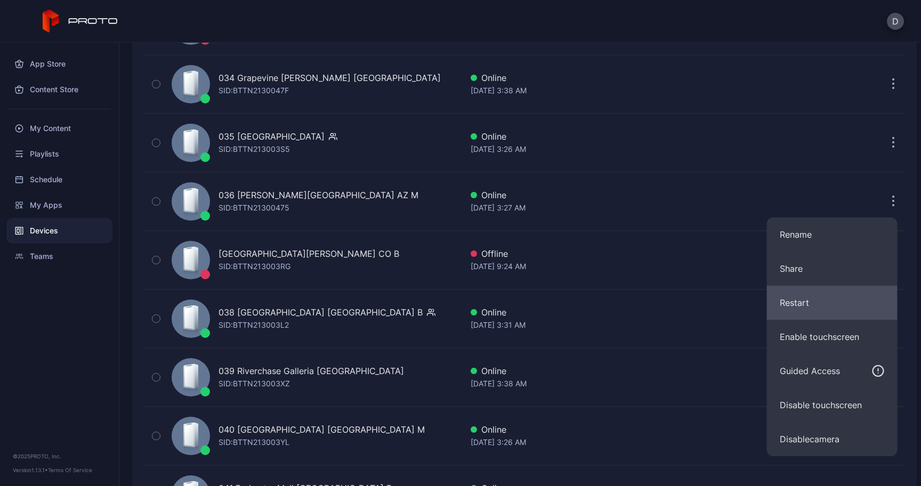
click at [79, 290] on button "Restart" at bounding box center [832, 303] width 131 height 34
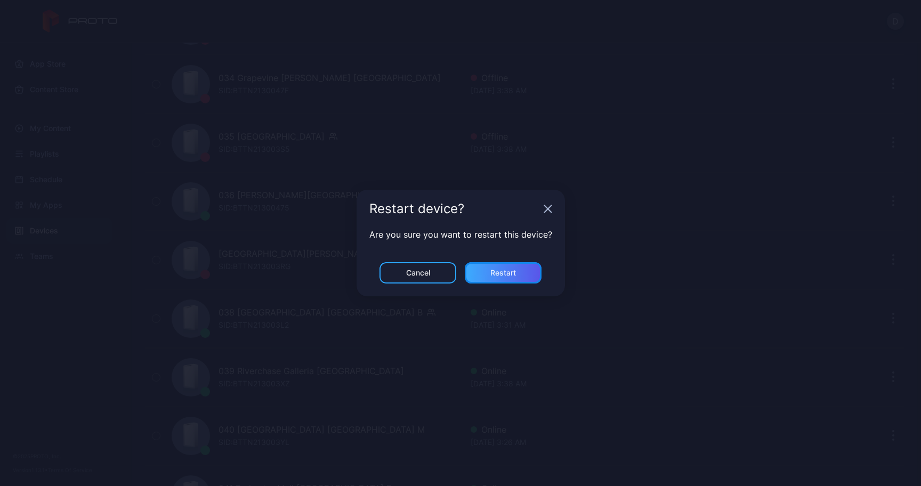
click at [79, 276] on div "Restart" at bounding box center [503, 272] width 77 height 21
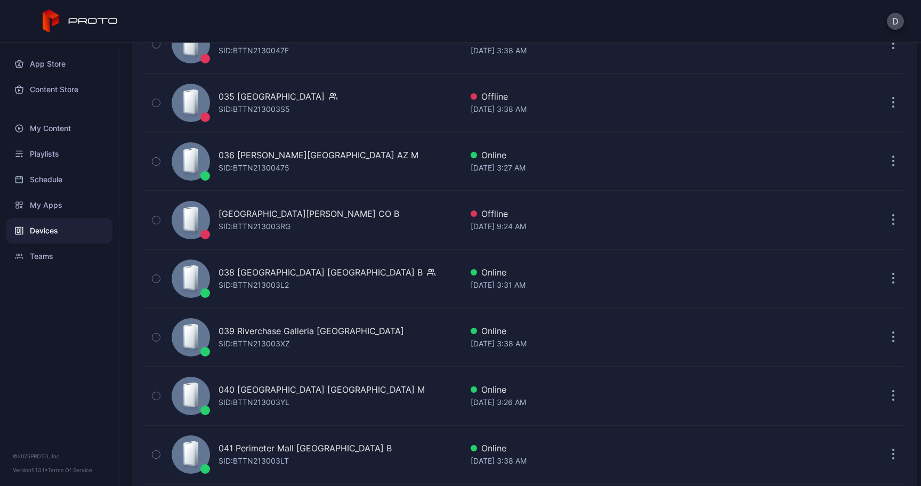
scroll to position [2161, 0]
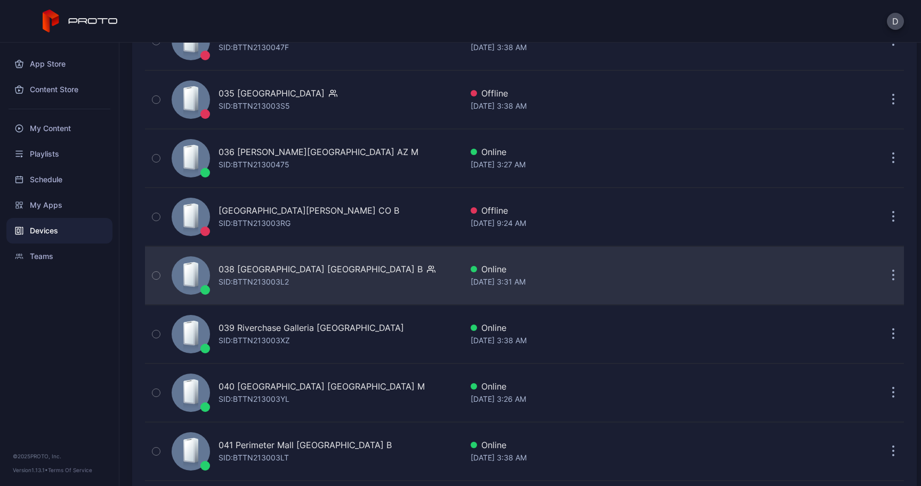
click at [79, 275] on button "button" at bounding box center [893, 275] width 21 height 21
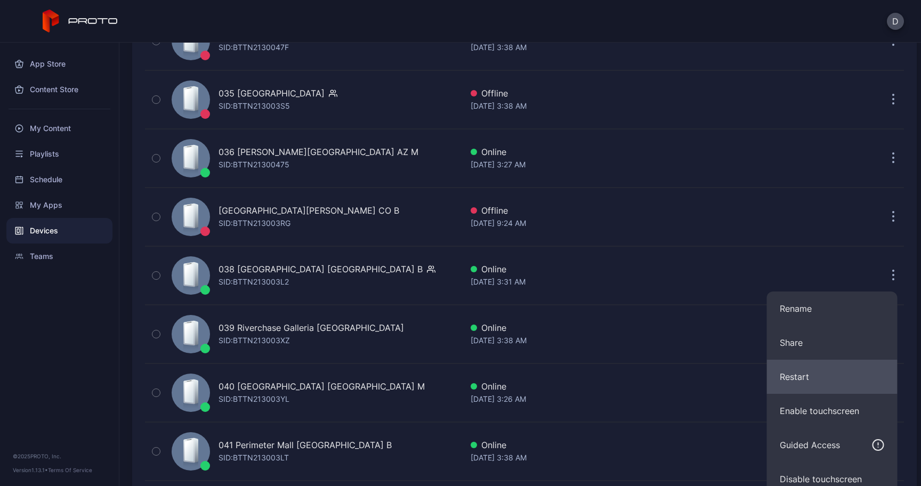
click at [79, 385] on button "Restart" at bounding box center [832, 377] width 131 height 34
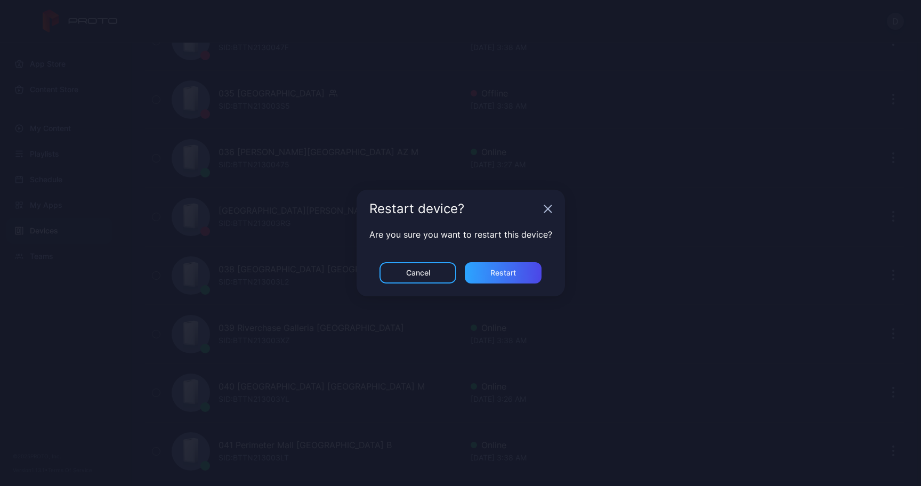
click at [79, 284] on div "Cancel Restart" at bounding box center [461, 279] width 208 height 34
click at [79, 280] on div "Restart" at bounding box center [503, 272] width 77 height 21
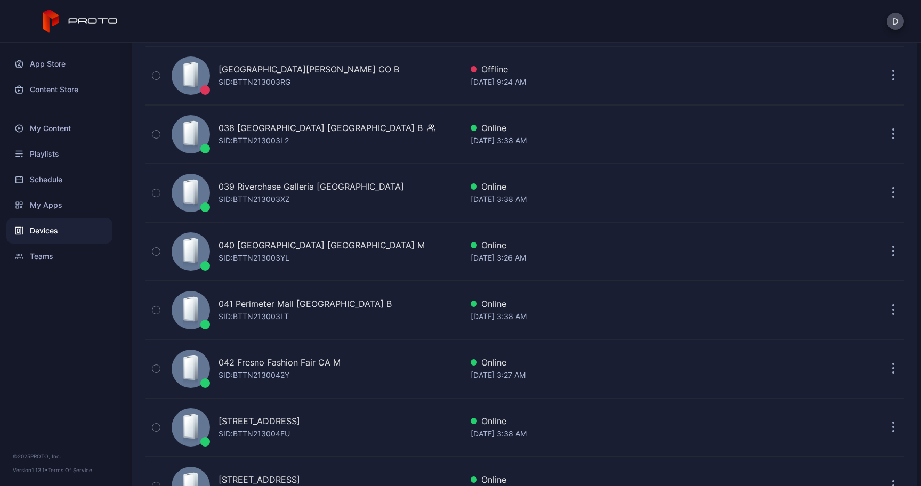
scroll to position [2316, 0]
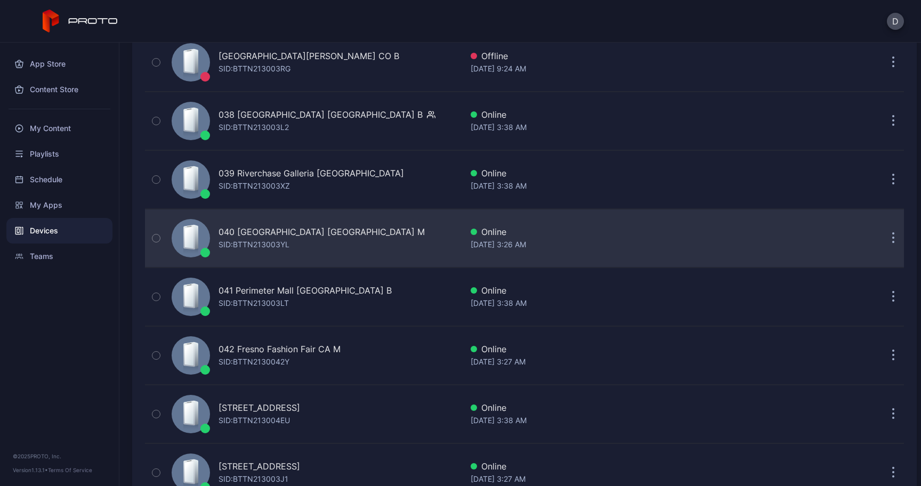
click at [79, 239] on icon "button" at bounding box center [893, 238] width 3 height 12
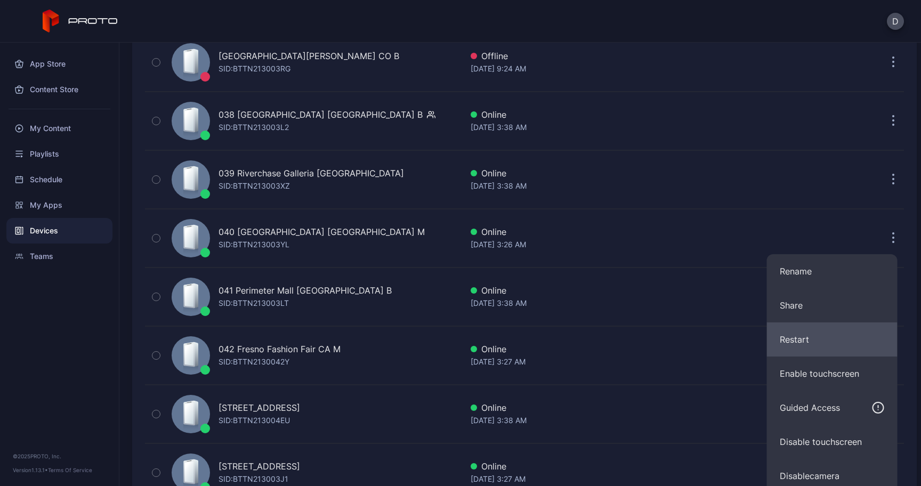
click at [79, 337] on button "Restart" at bounding box center [832, 339] width 131 height 34
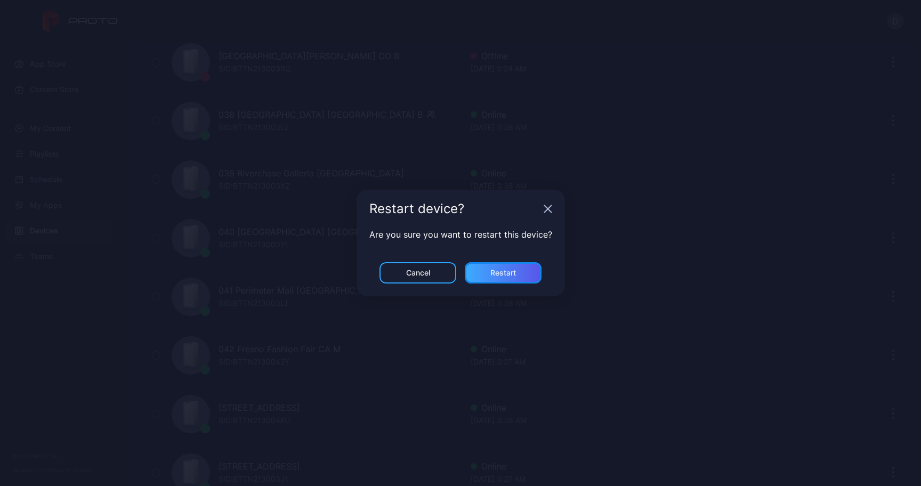
click at [79, 276] on div "Restart" at bounding box center [503, 272] width 77 height 21
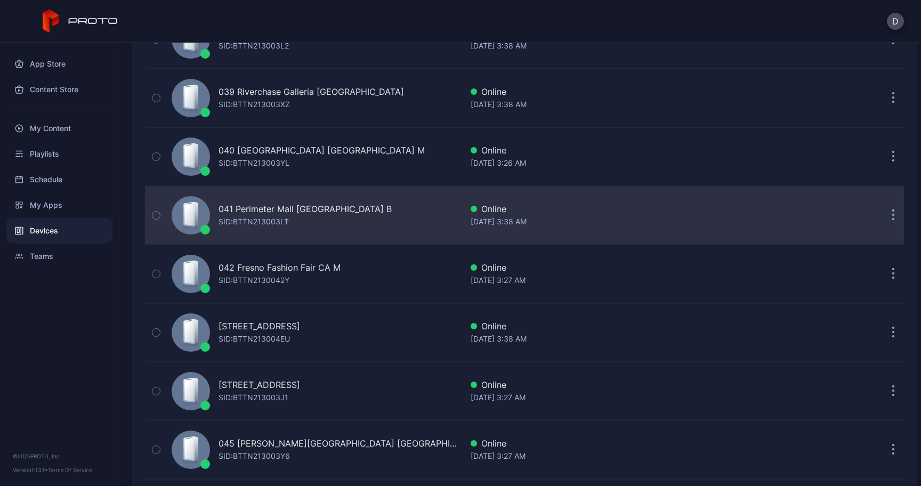
scroll to position [2398, 0]
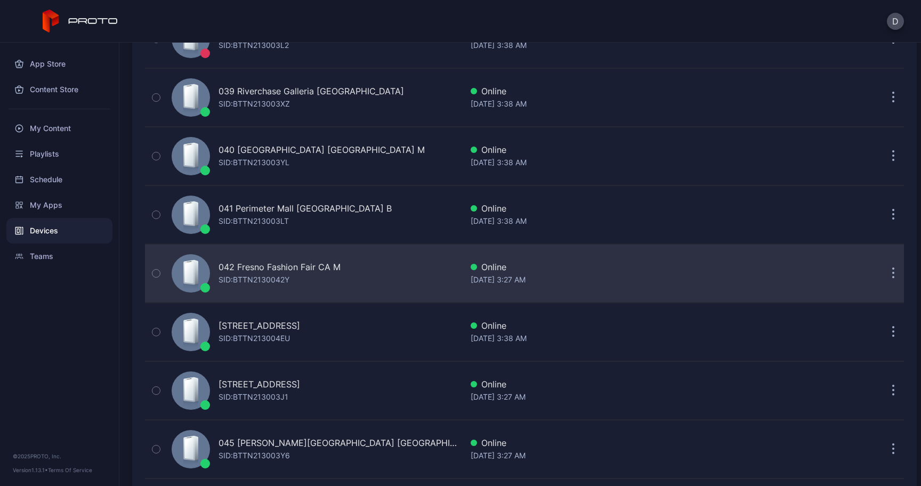
click at [79, 278] on icon "button" at bounding box center [894, 279] width 2 height 2
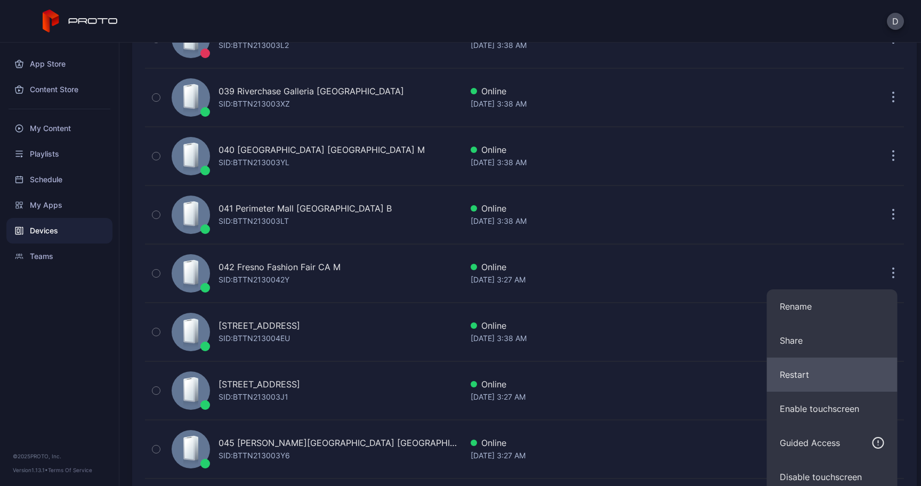
click at [79, 373] on button "Restart" at bounding box center [832, 375] width 131 height 34
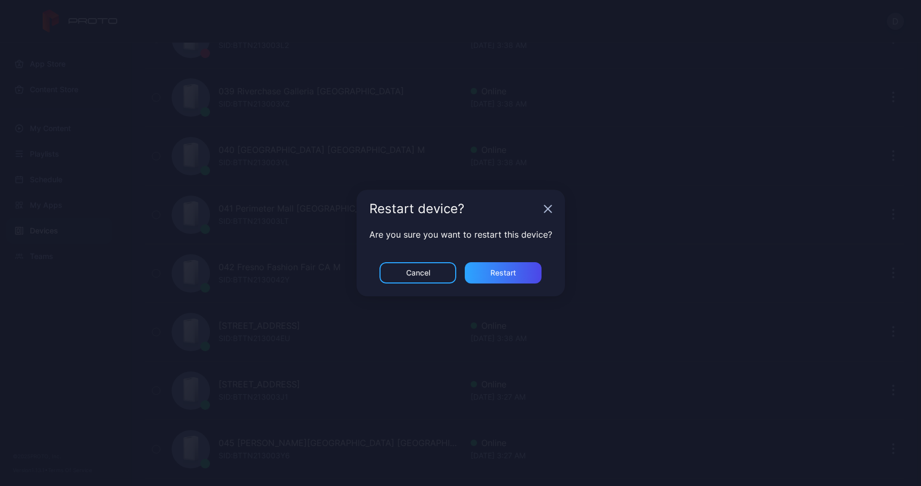
click at [79, 262] on div "Are you sure you want to restart this device?" at bounding box center [461, 245] width 208 height 34
click at [79, 265] on div "Restart" at bounding box center [503, 272] width 77 height 21
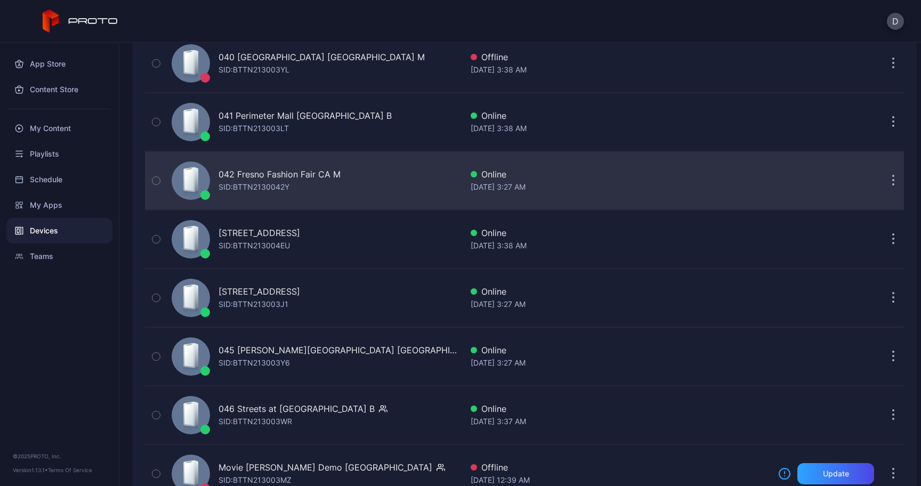
scroll to position [2497, 0]
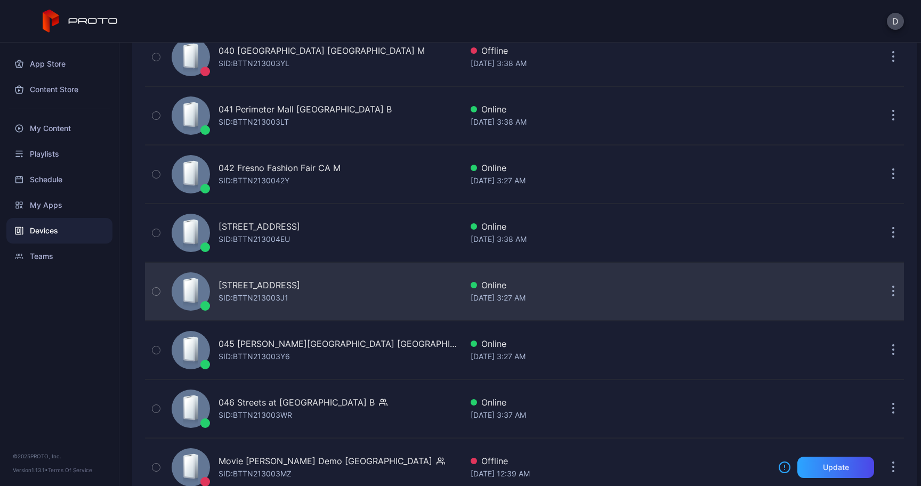
click at [79, 293] on icon "button" at bounding box center [893, 292] width 3 height 12
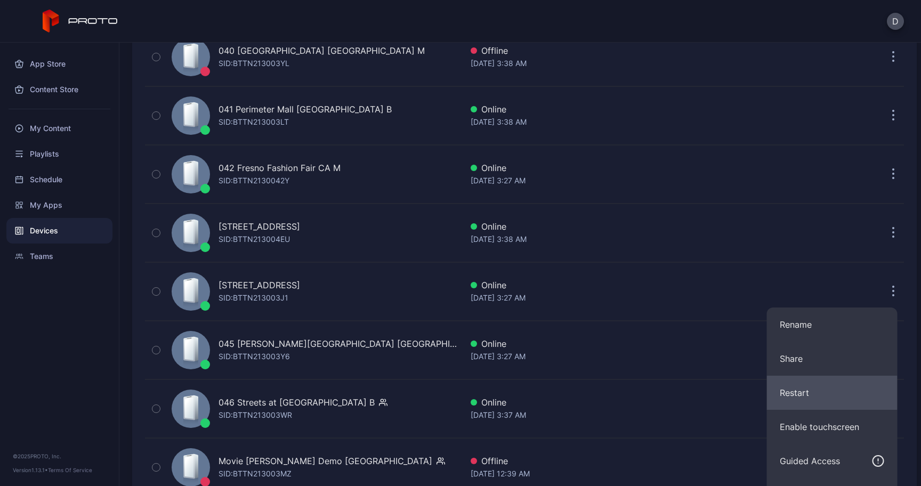
click at [79, 381] on button "Restart" at bounding box center [832, 393] width 131 height 34
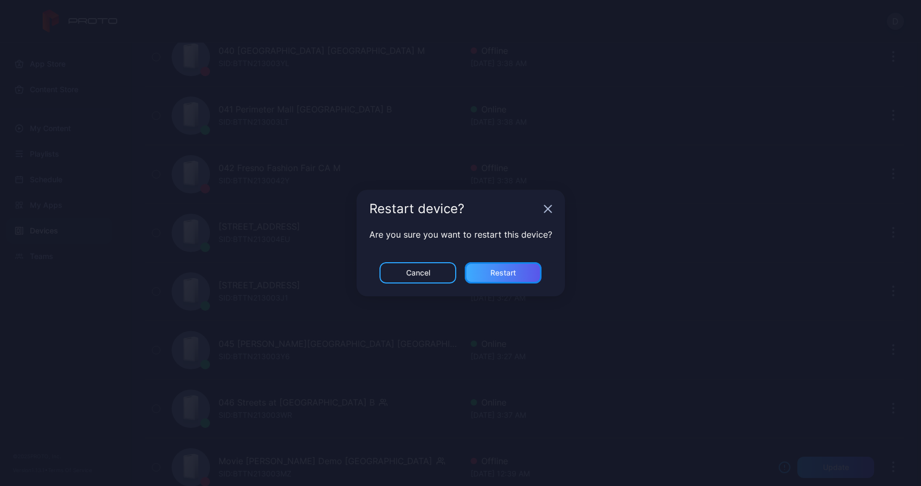
click at [79, 274] on div "Restart" at bounding box center [503, 272] width 77 height 21
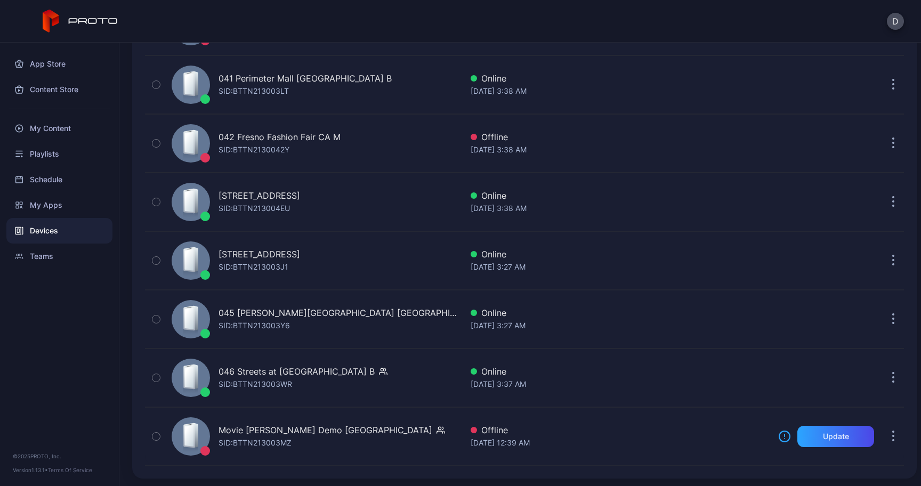
scroll to position [2529, 0]
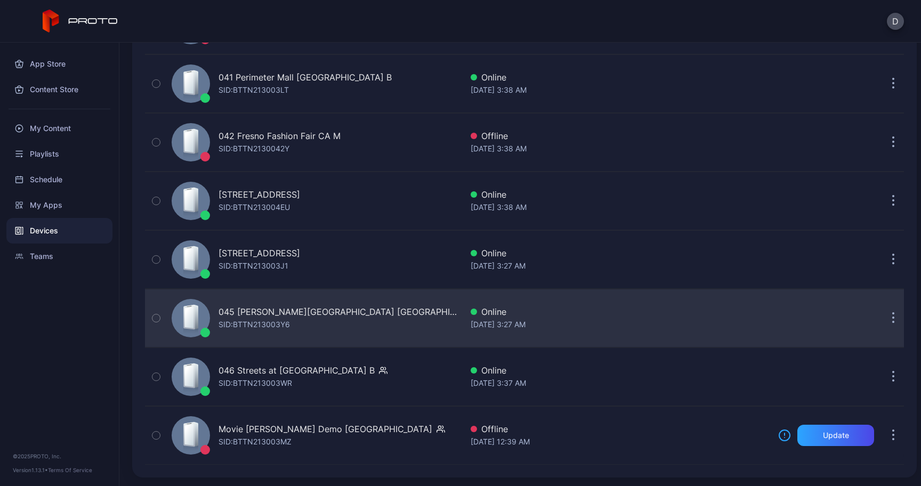
click at [79, 312] on button "button" at bounding box center [893, 318] width 21 height 21
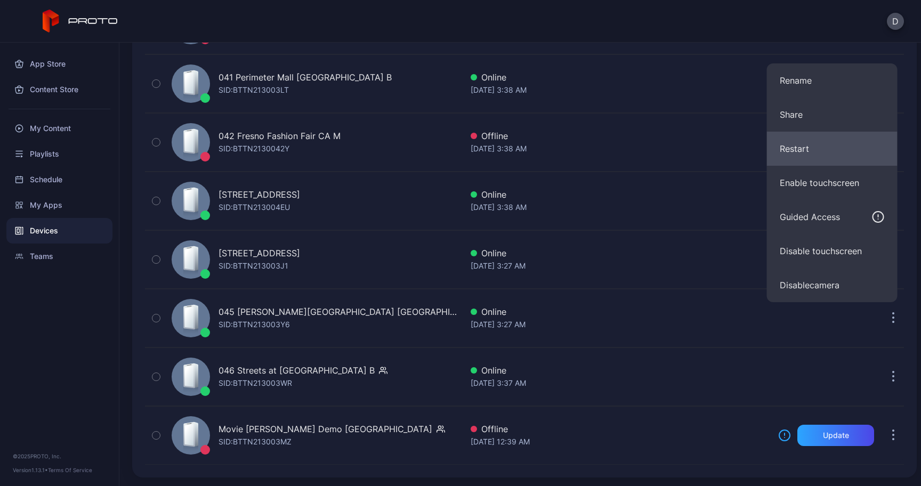
click at [79, 136] on button "Restart" at bounding box center [832, 149] width 131 height 34
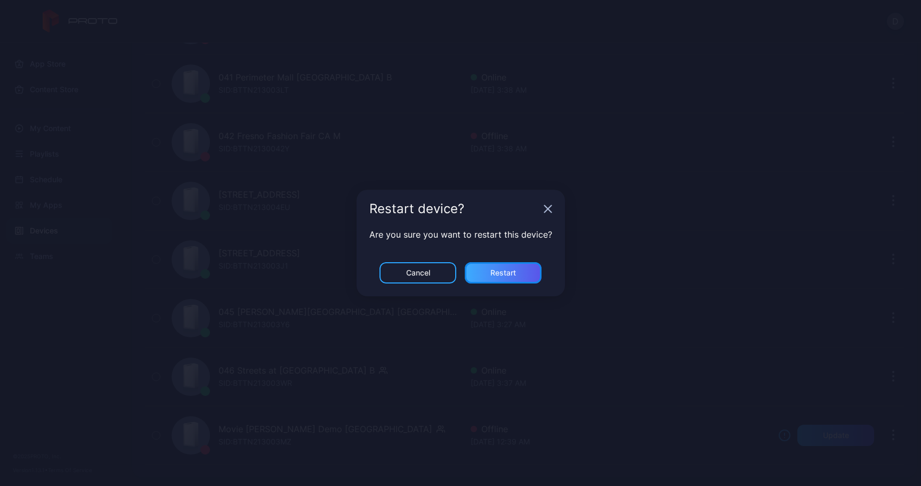
click at [79, 272] on div "Restart" at bounding box center [503, 272] width 77 height 21
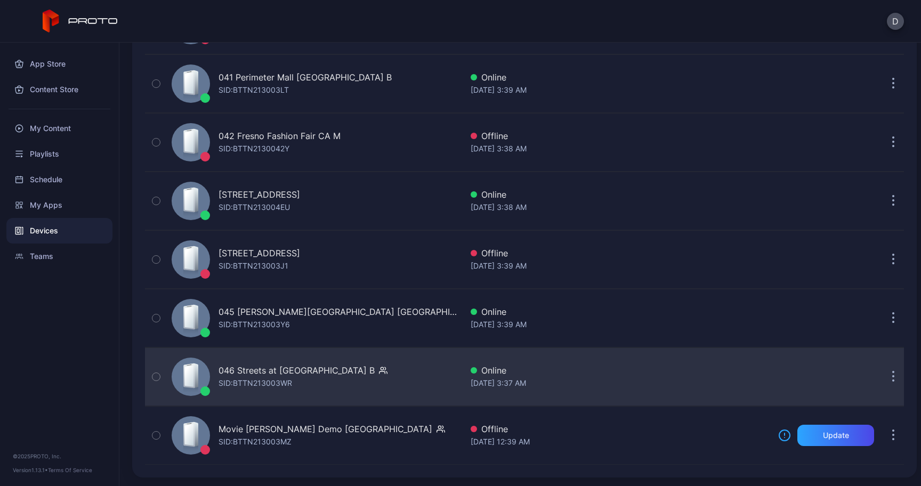
click at [79, 377] on button "button" at bounding box center [893, 376] width 21 height 21
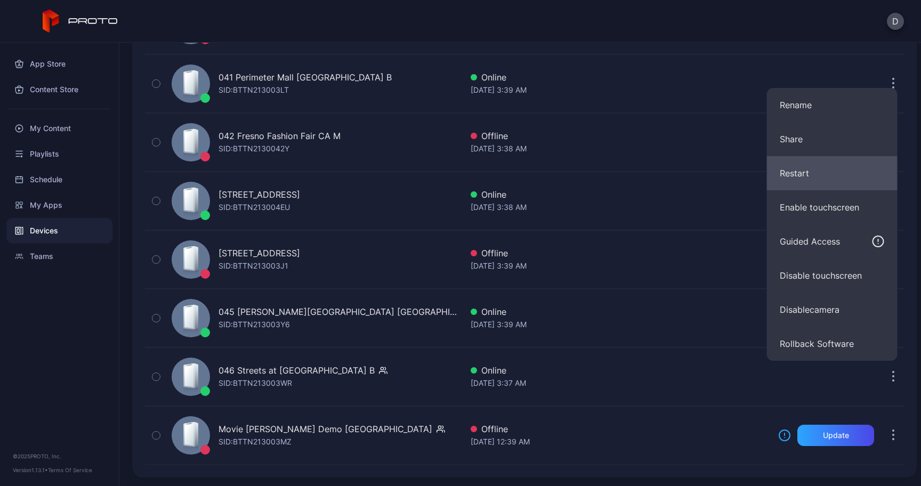
click at [79, 189] on button "Restart" at bounding box center [832, 173] width 131 height 34
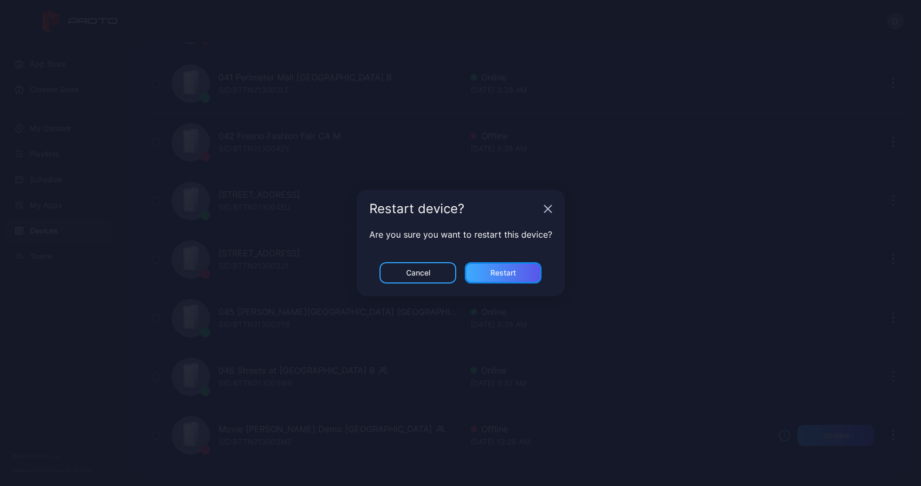
click at [79, 270] on div "Restart" at bounding box center [503, 273] width 26 height 9
